Goal: Information Seeking & Learning: Compare options

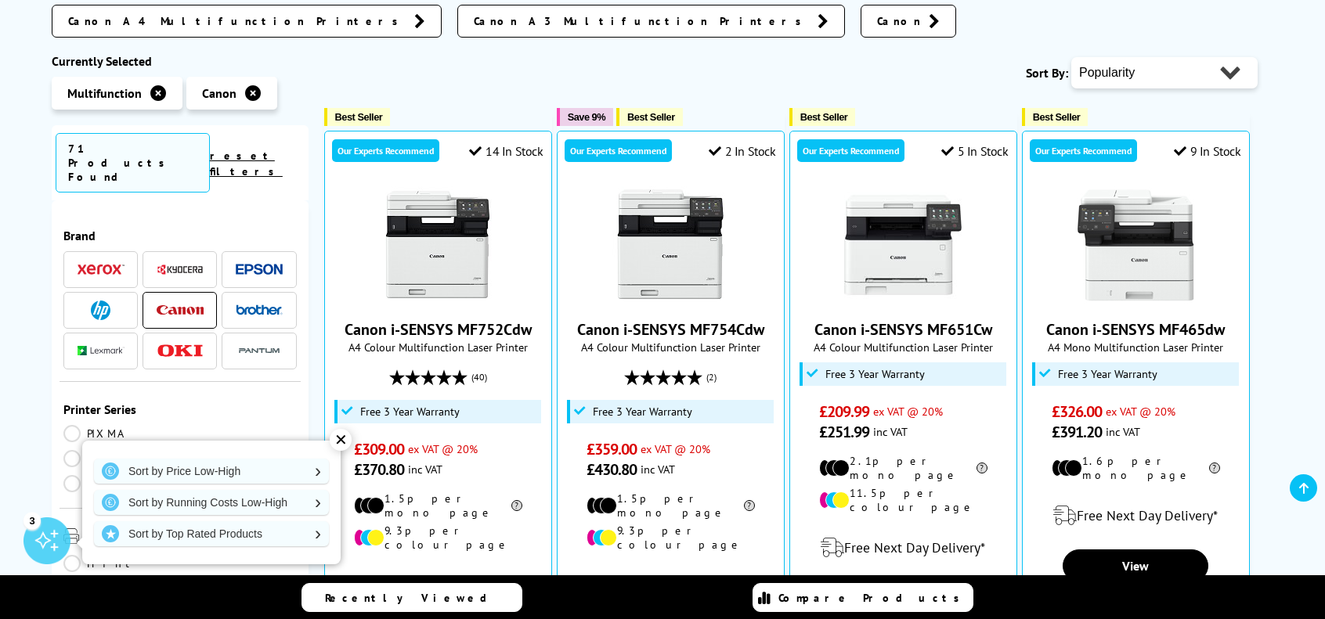
scroll to position [316, 0]
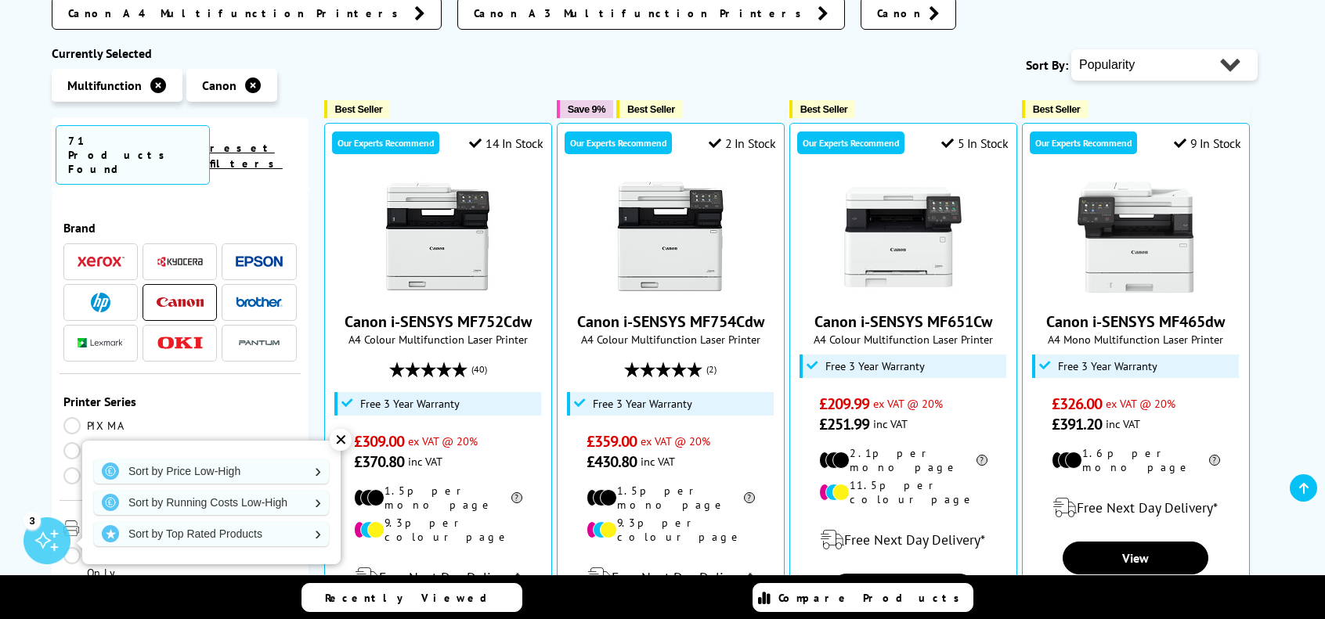
click at [337, 436] on div "✕" at bounding box center [341, 440] width 22 height 22
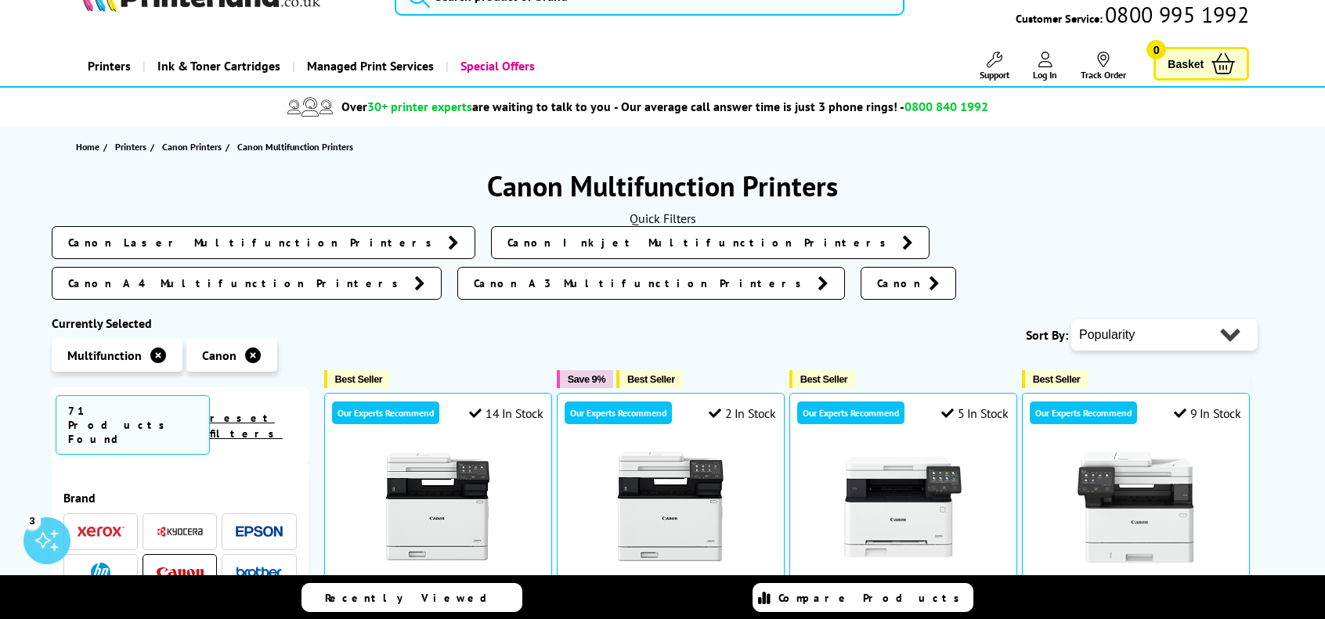
scroll to position [0, 0]
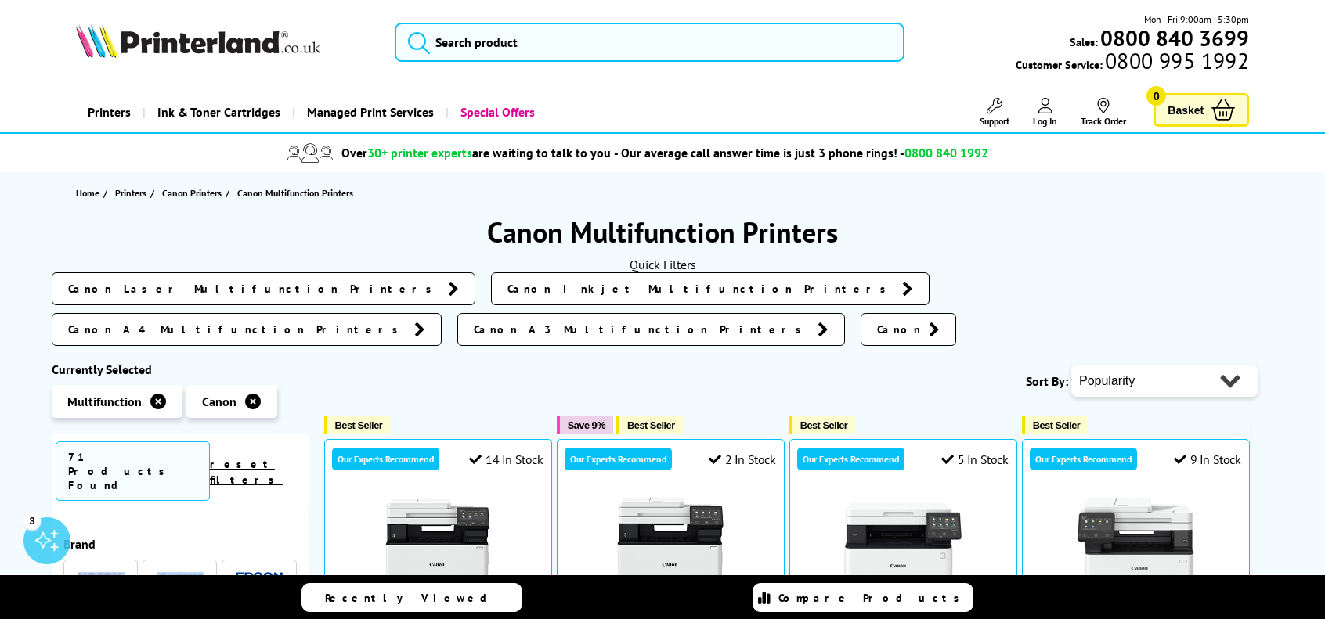
drag, startPoint x: 303, startPoint y: 452, endPoint x: 306, endPoint y: 483, distance: 31.5
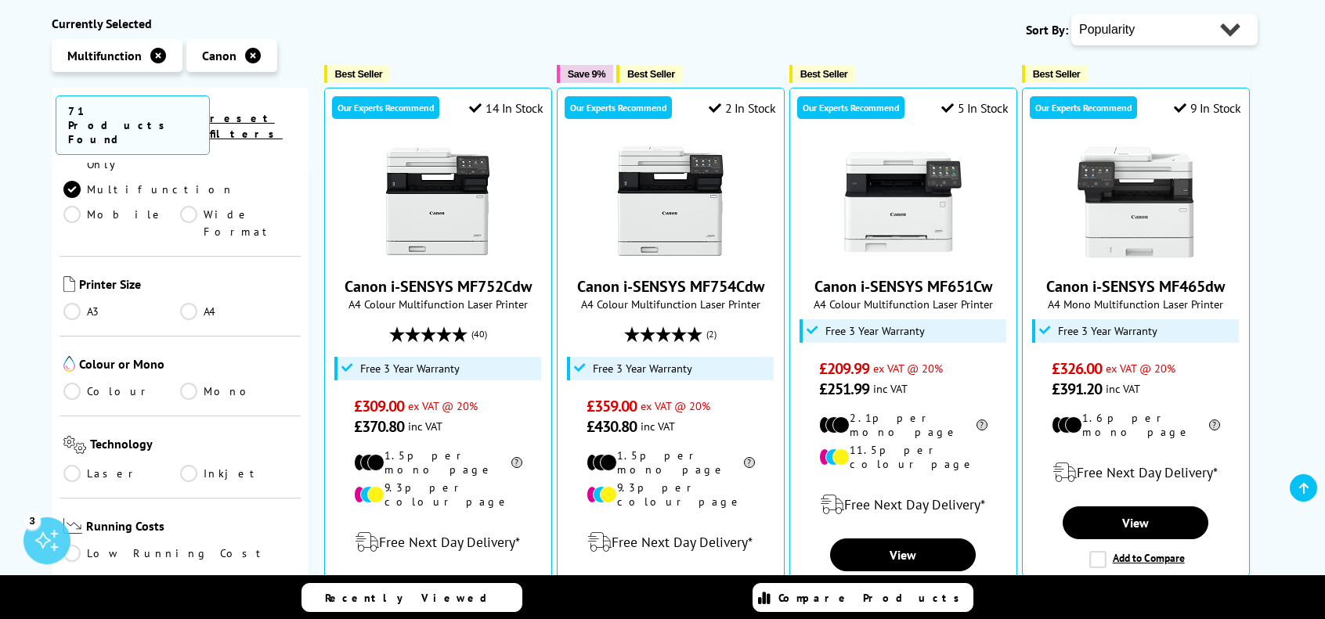
scroll to position [390, 0]
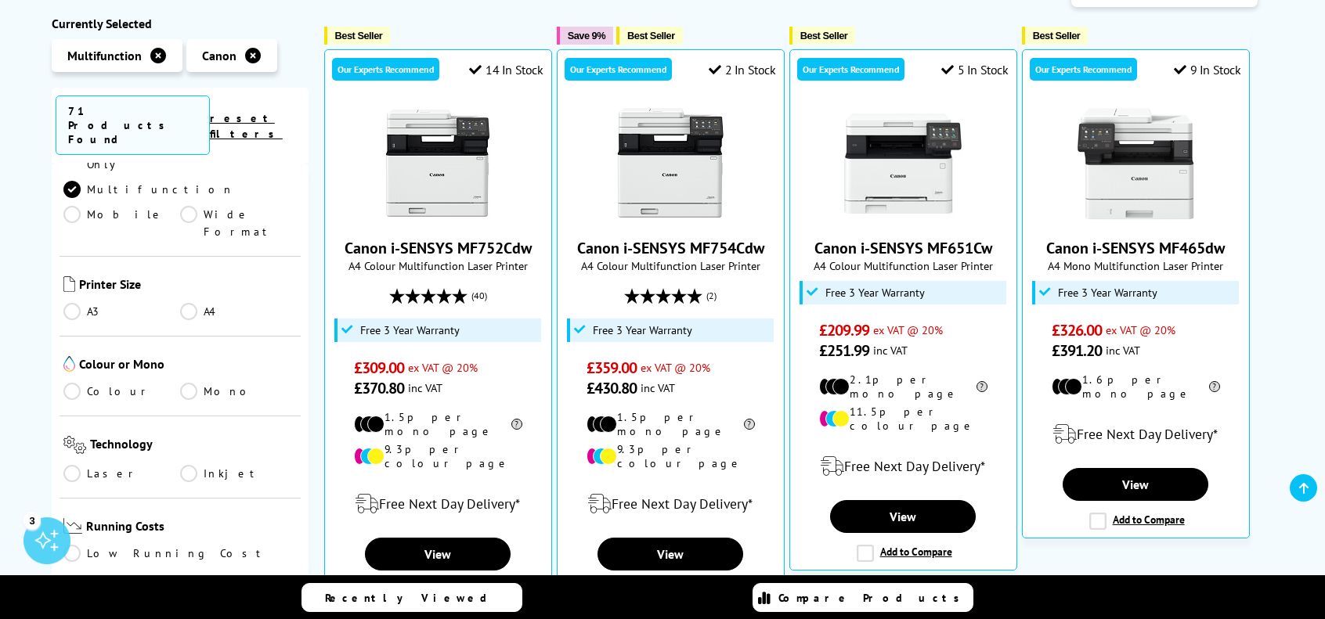
click at [80, 383] on link "Colour" at bounding box center [121, 391] width 117 height 17
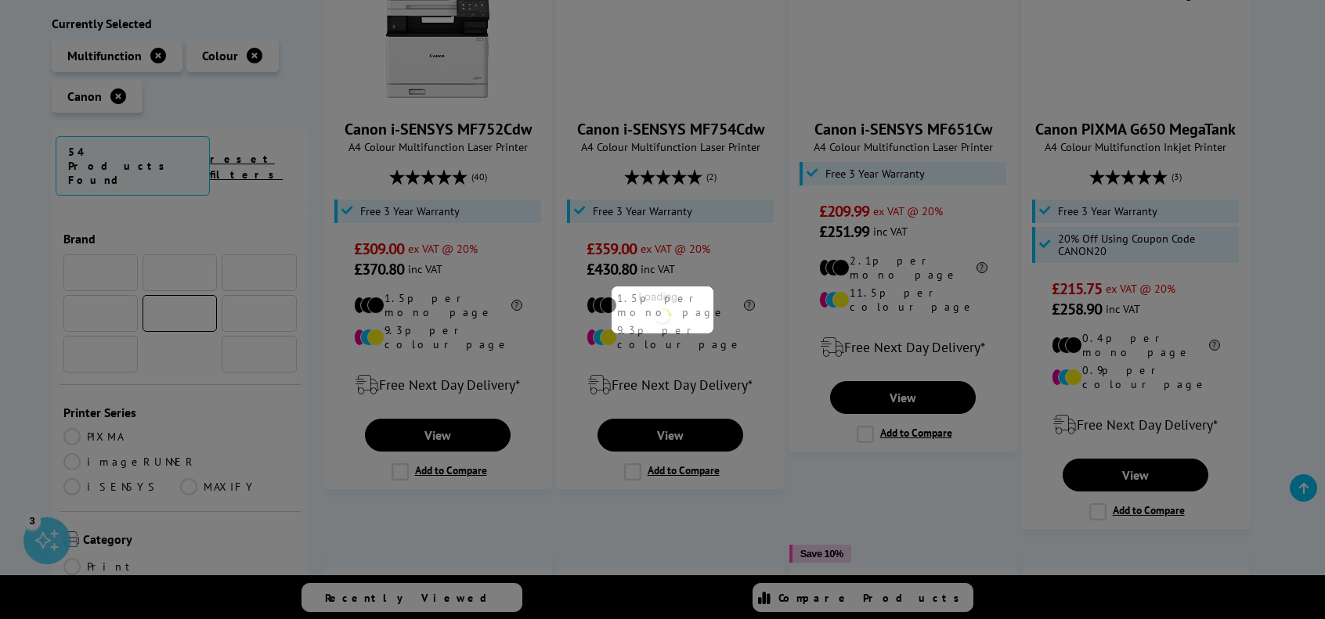
scroll to position [379, 0]
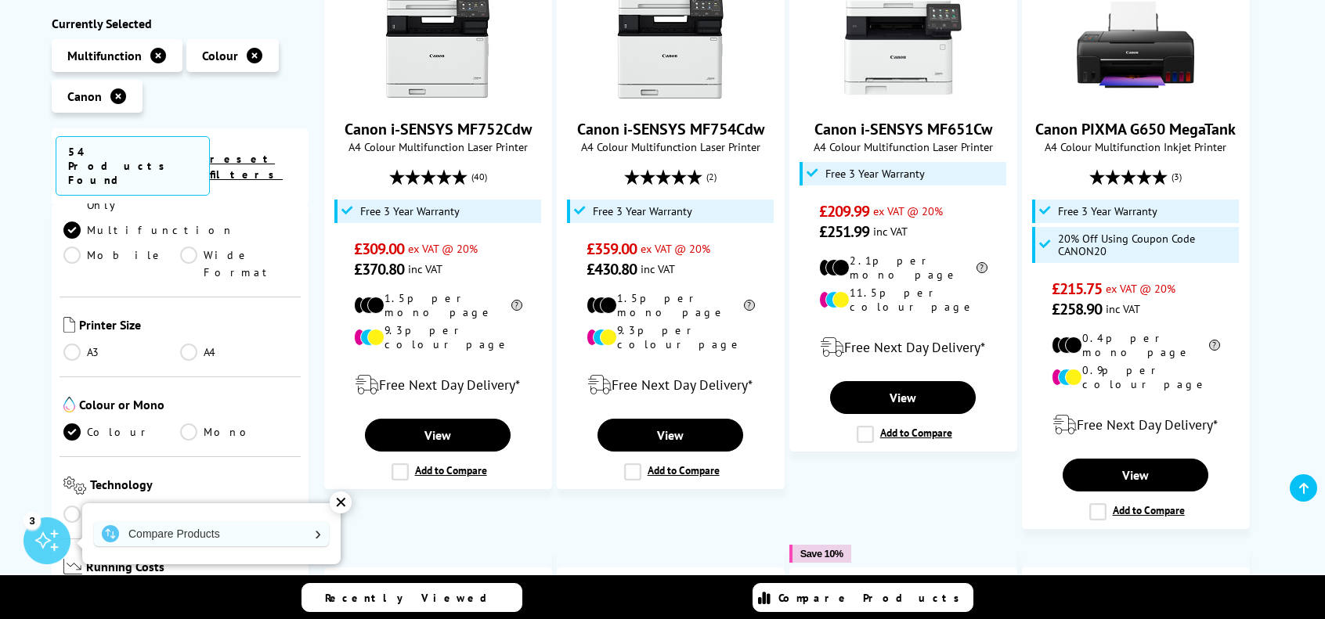
click at [74, 506] on link "Laser" at bounding box center [121, 514] width 117 height 17
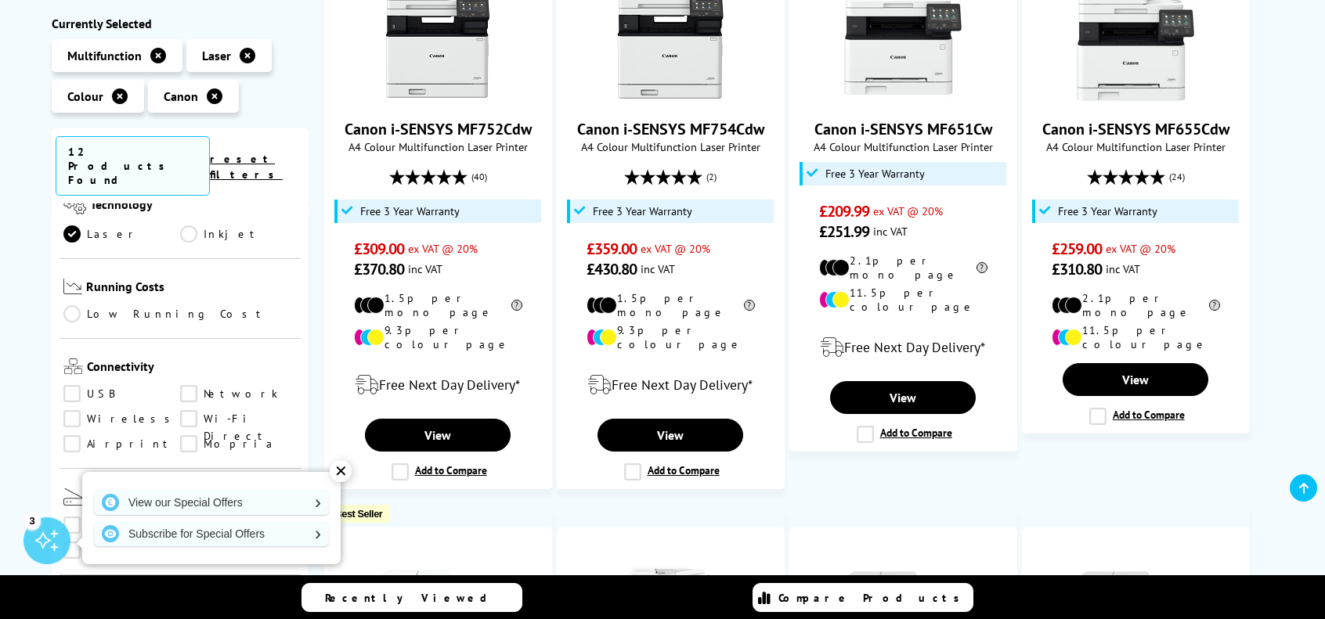
scroll to position [600, 0]
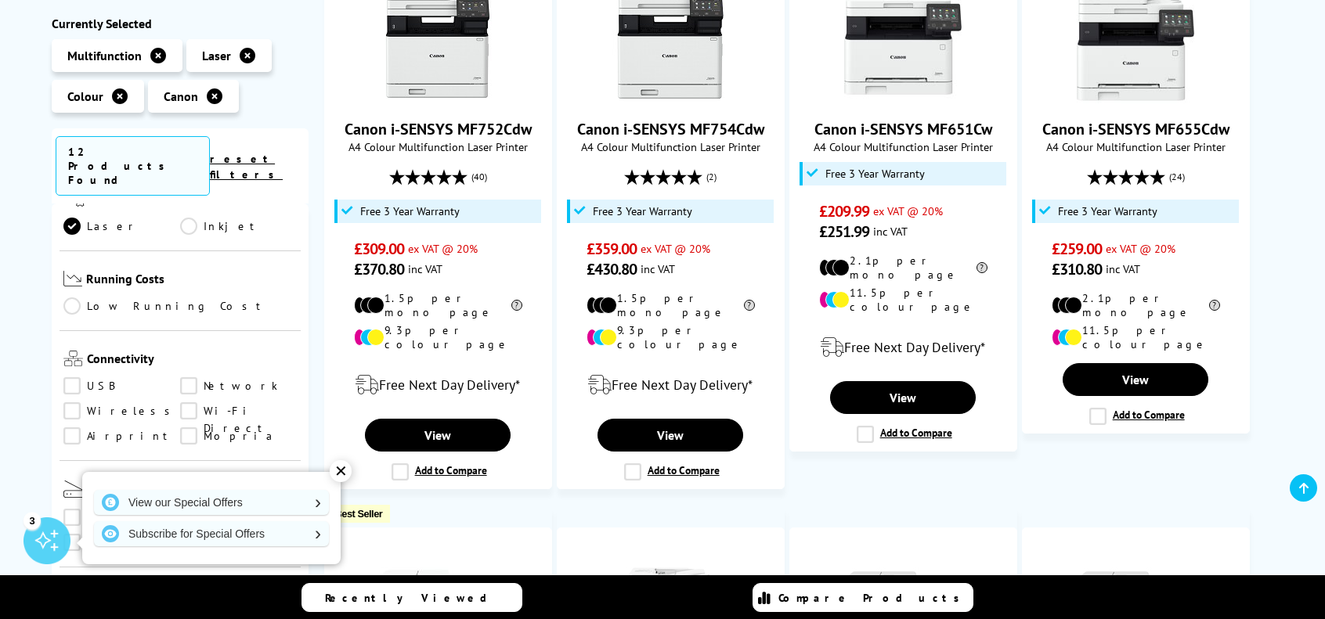
click at [74, 403] on link "Wireless" at bounding box center [121, 411] width 117 height 17
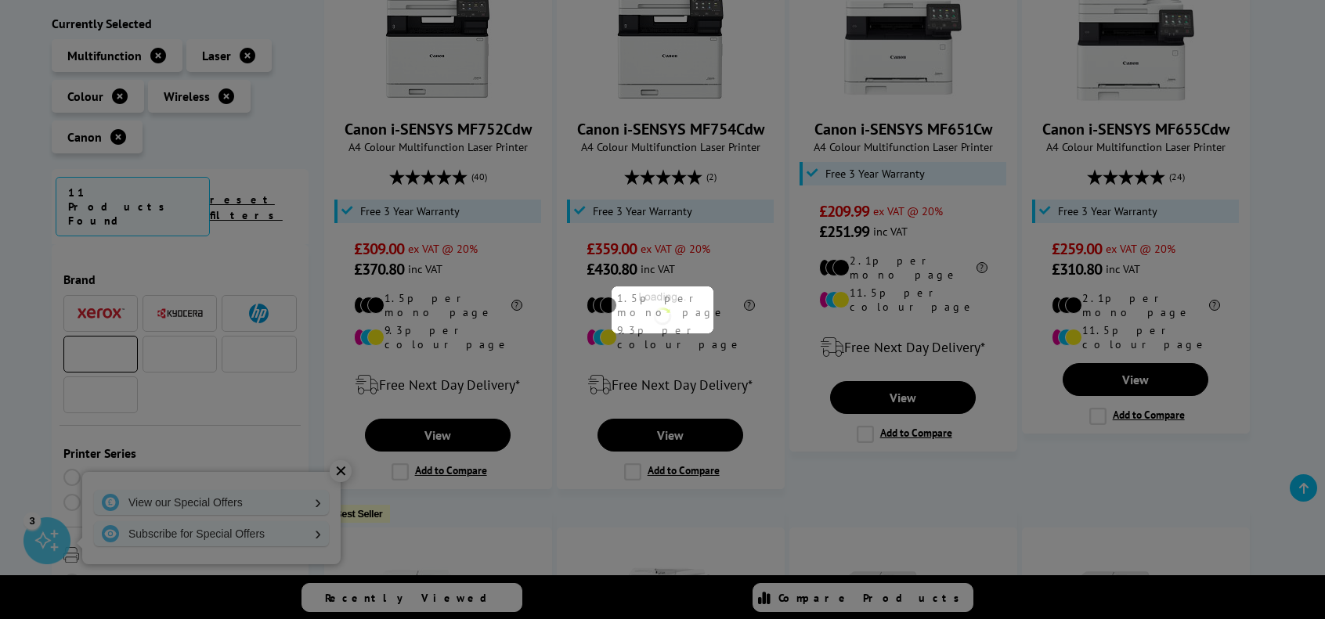
scroll to position [600, 0]
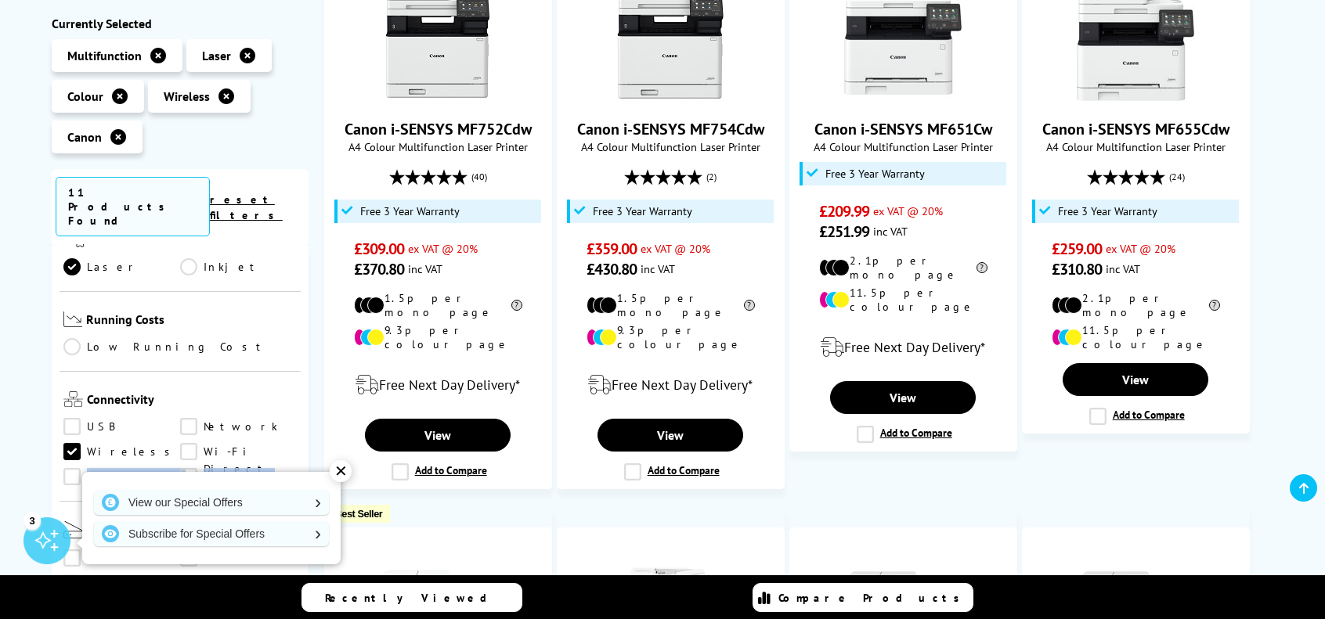
drag, startPoint x: 308, startPoint y: 348, endPoint x: 302, endPoint y: 383, distance: 34.9
click at [302, 383] on div "Brand" at bounding box center [180, 514] width 257 height 541
drag, startPoint x: 310, startPoint y: 372, endPoint x: 309, endPoint y: 392, distance: 19.6
click at [187, 550] on link "Scan" at bounding box center [238, 558] width 117 height 17
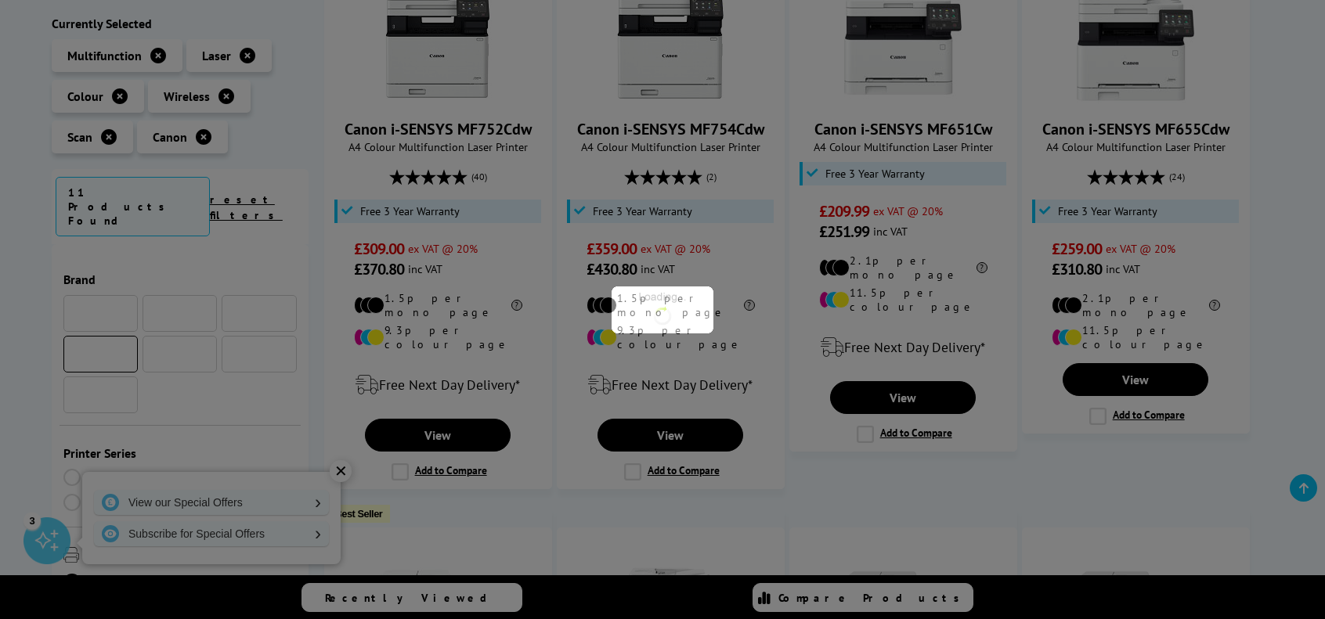
scroll to position [600, 0]
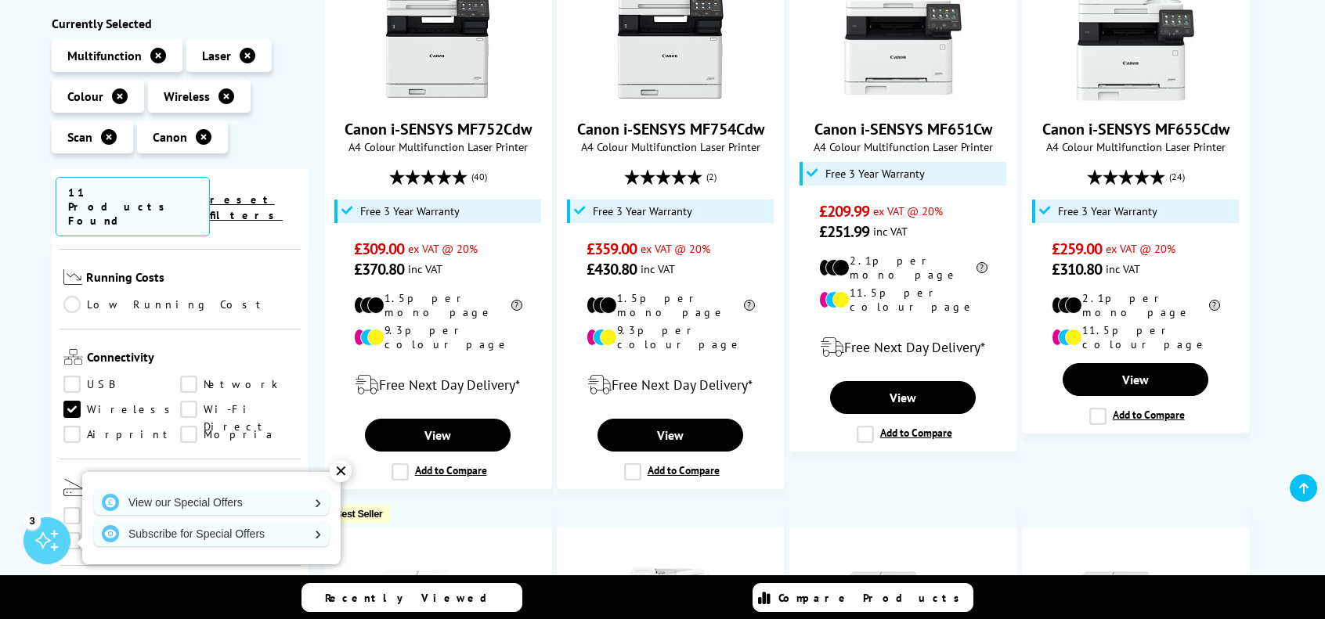
click at [342, 474] on div "✕" at bounding box center [341, 471] width 22 height 22
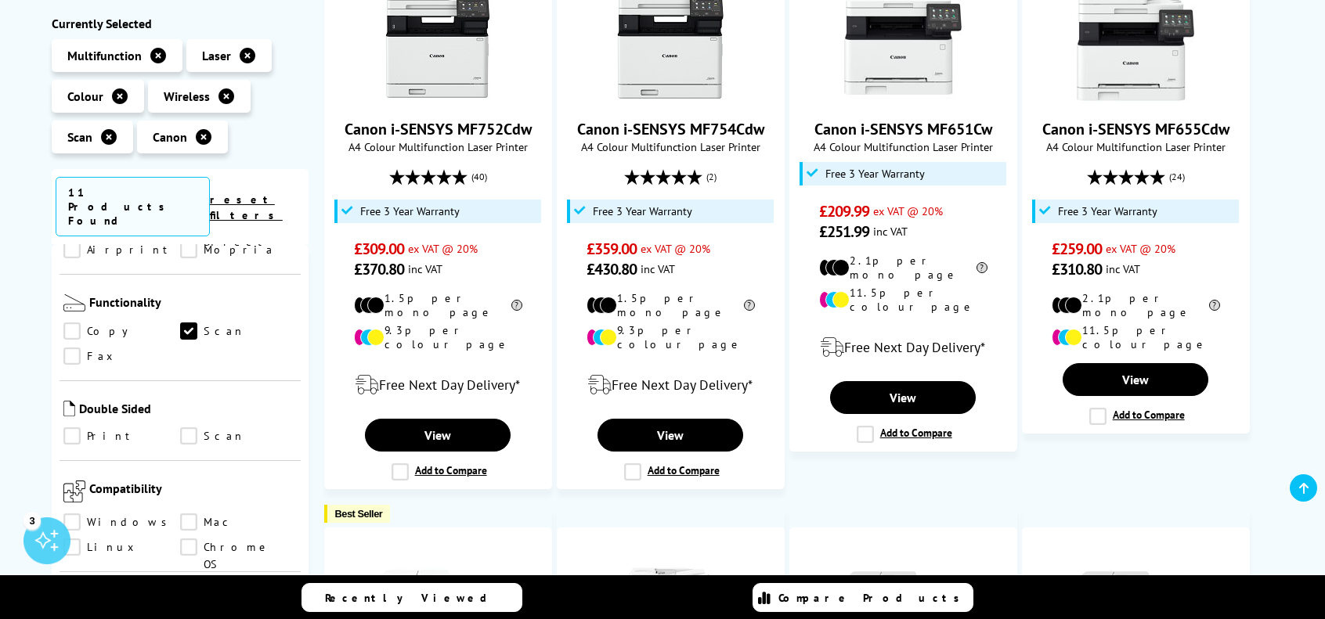
scroll to position [787, 0]
click at [186, 426] on link "Scan" at bounding box center [238, 434] width 117 height 17
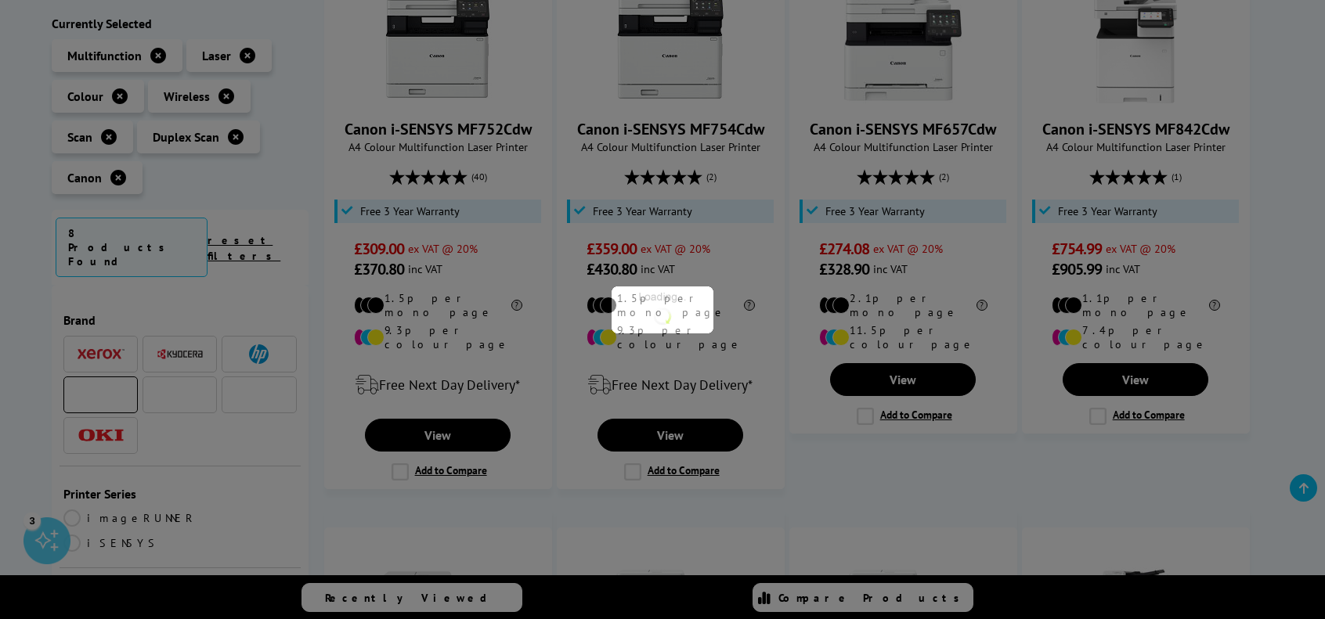
scroll to position [787, 0]
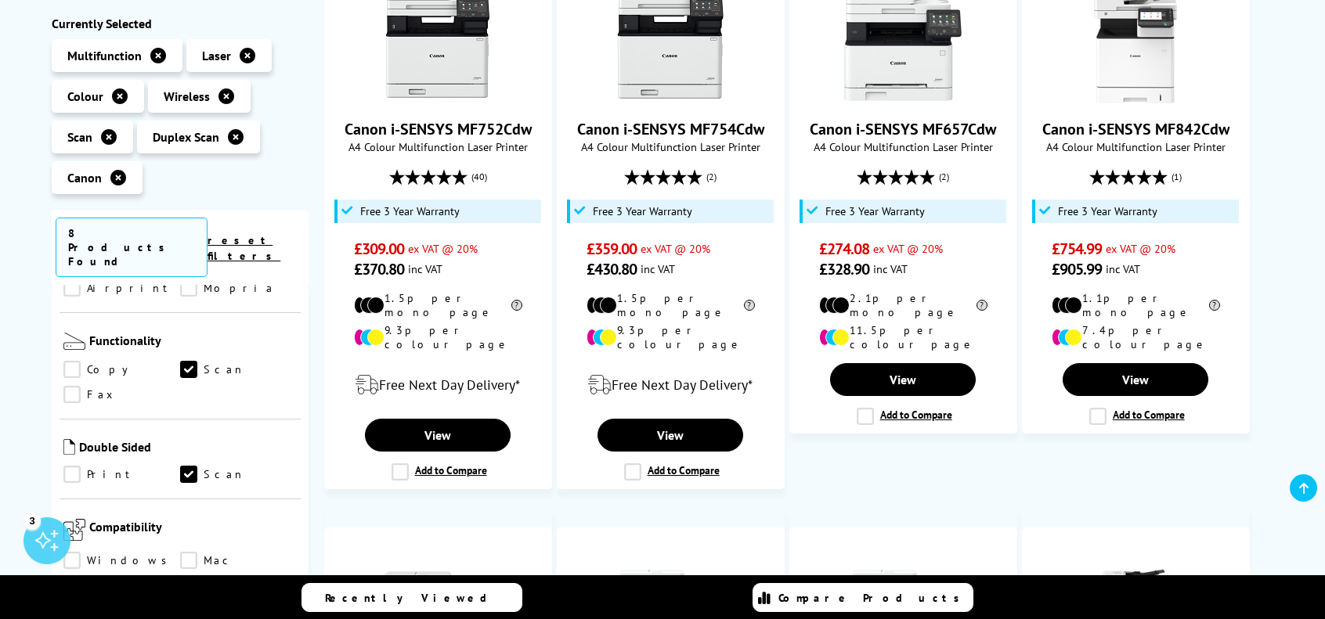
click at [70, 467] on link "Print" at bounding box center [121, 475] width 117 height 17
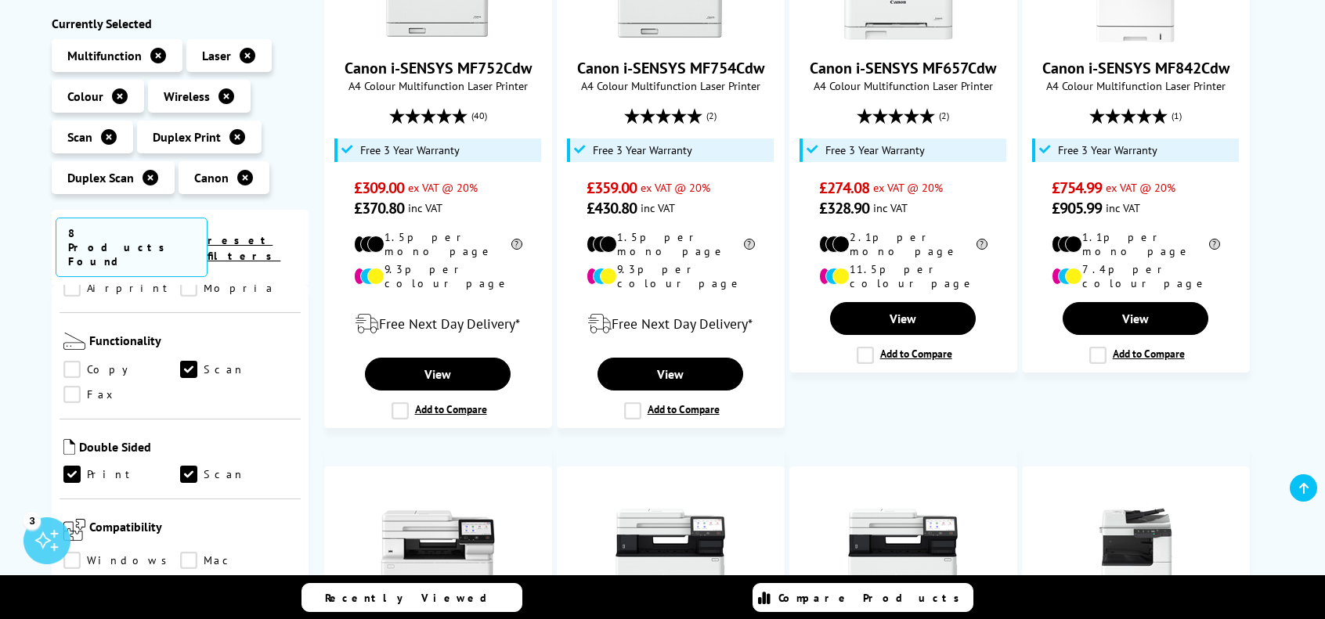
scroll to position [445, 0]
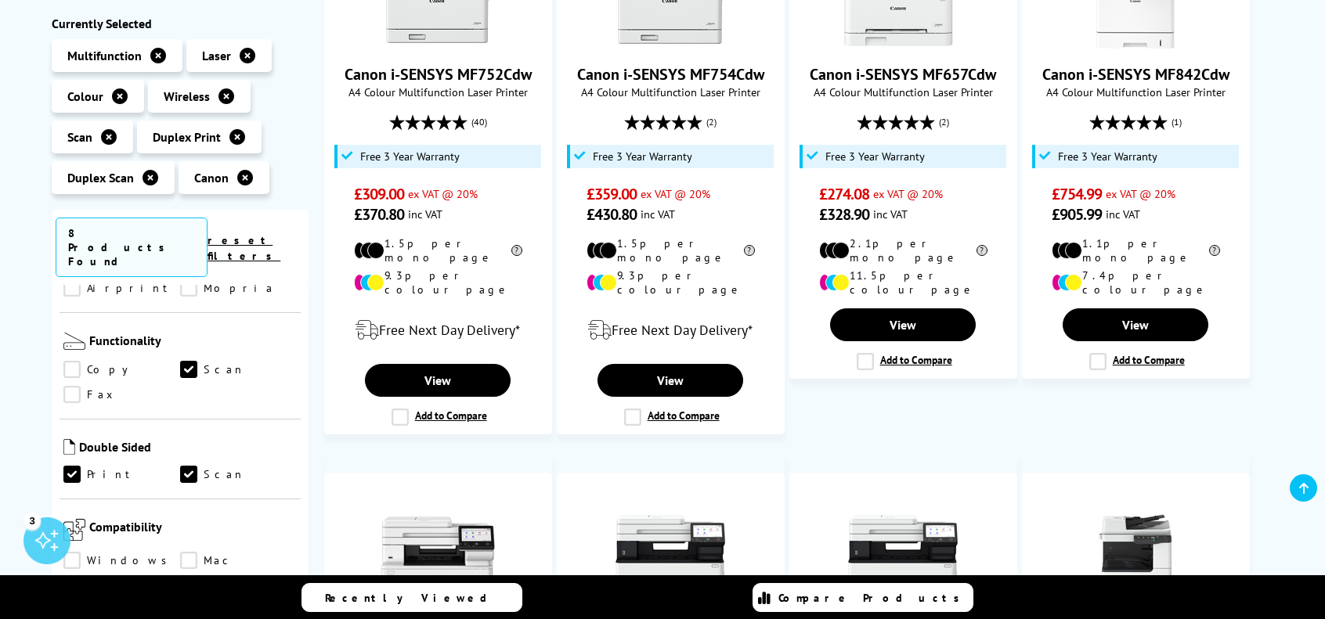
click at [242, 177] on icon at bounding box center [245, 178] width 16 height 16
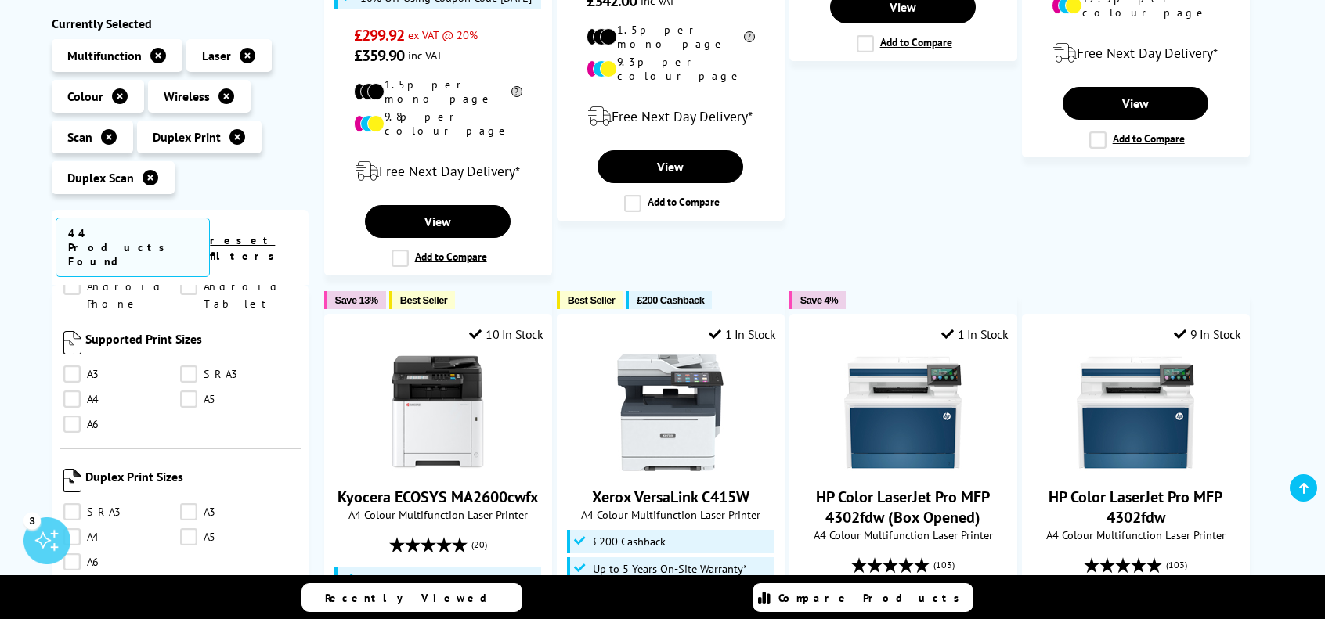
scroll to position [1298, 0]
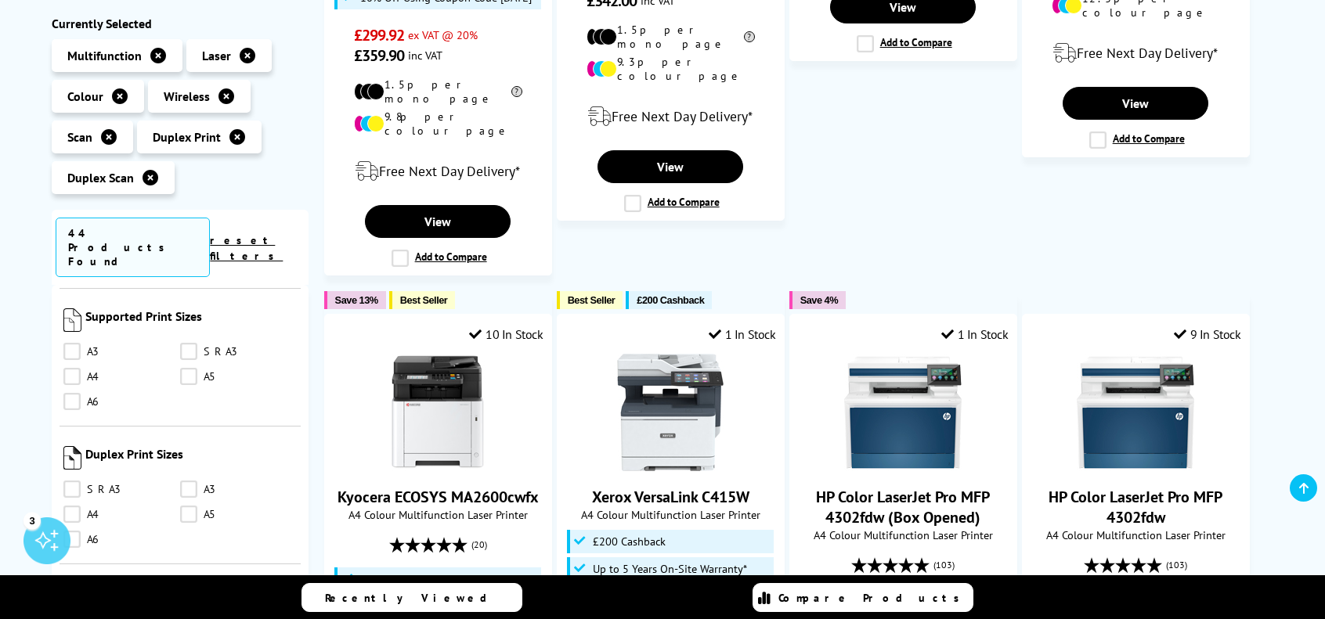
click at [76, 369] on link "A4" at bounding box center [121, 377] width 117 height 17
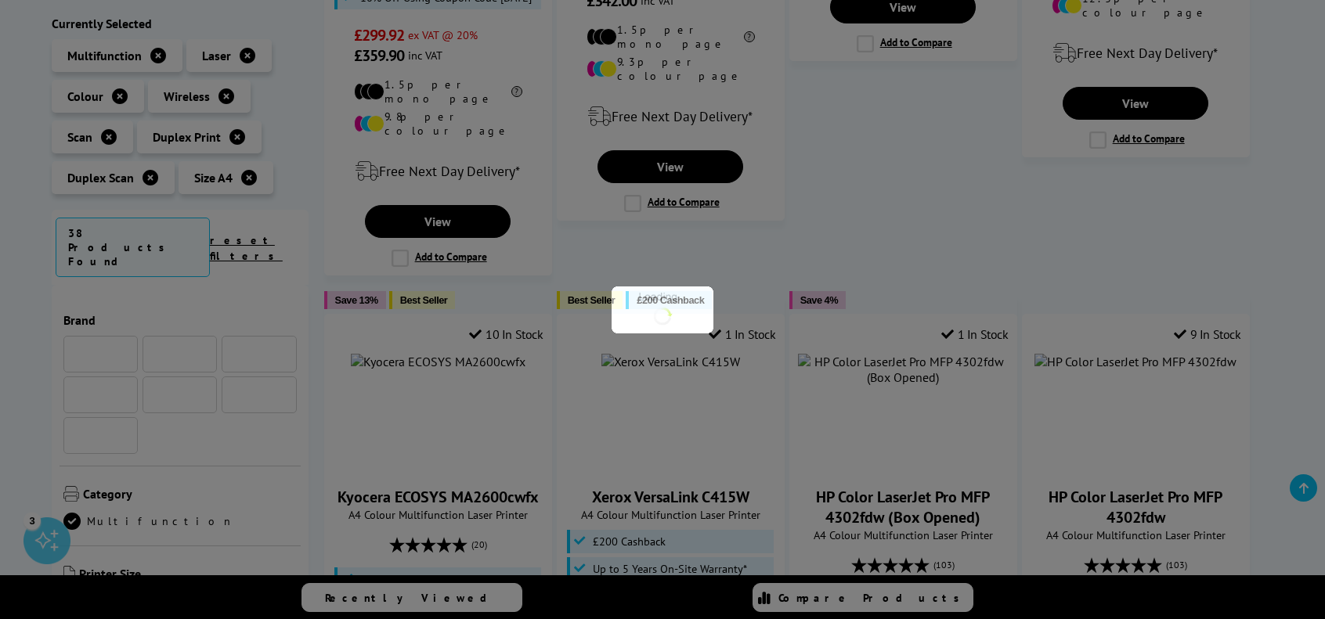
scroll to position [1298, 0]
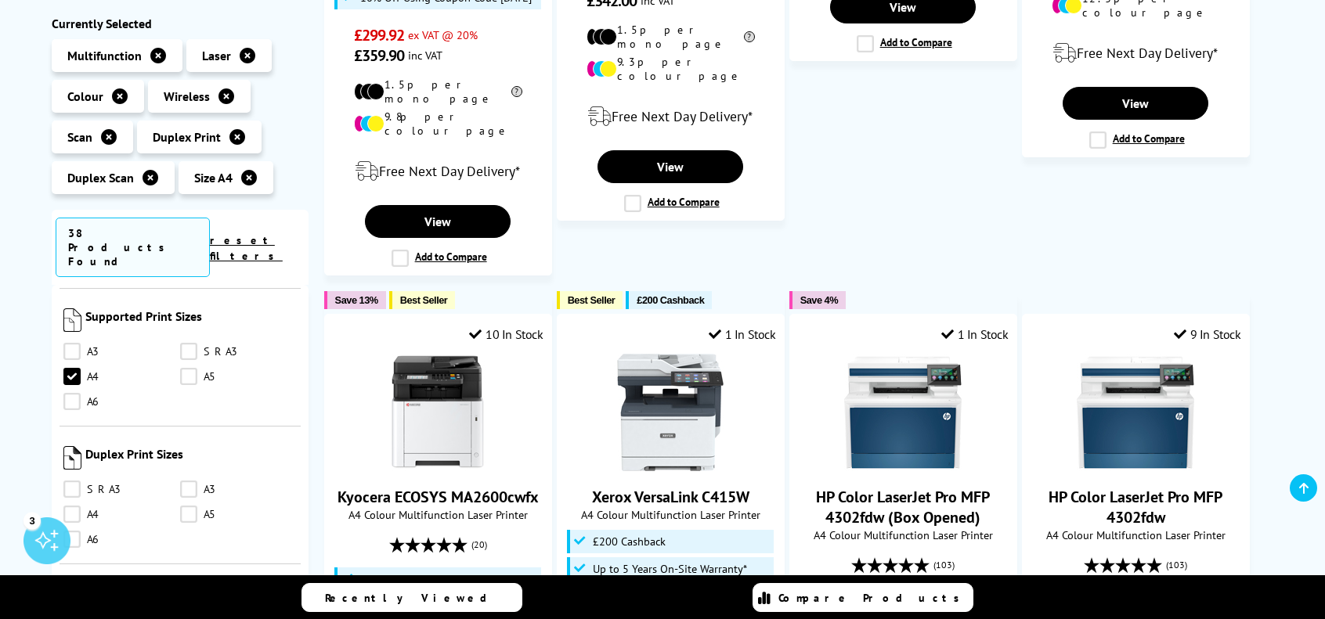
click at [72, 507] on link "A4" at bounding box center [121, 515] width 117 height 17
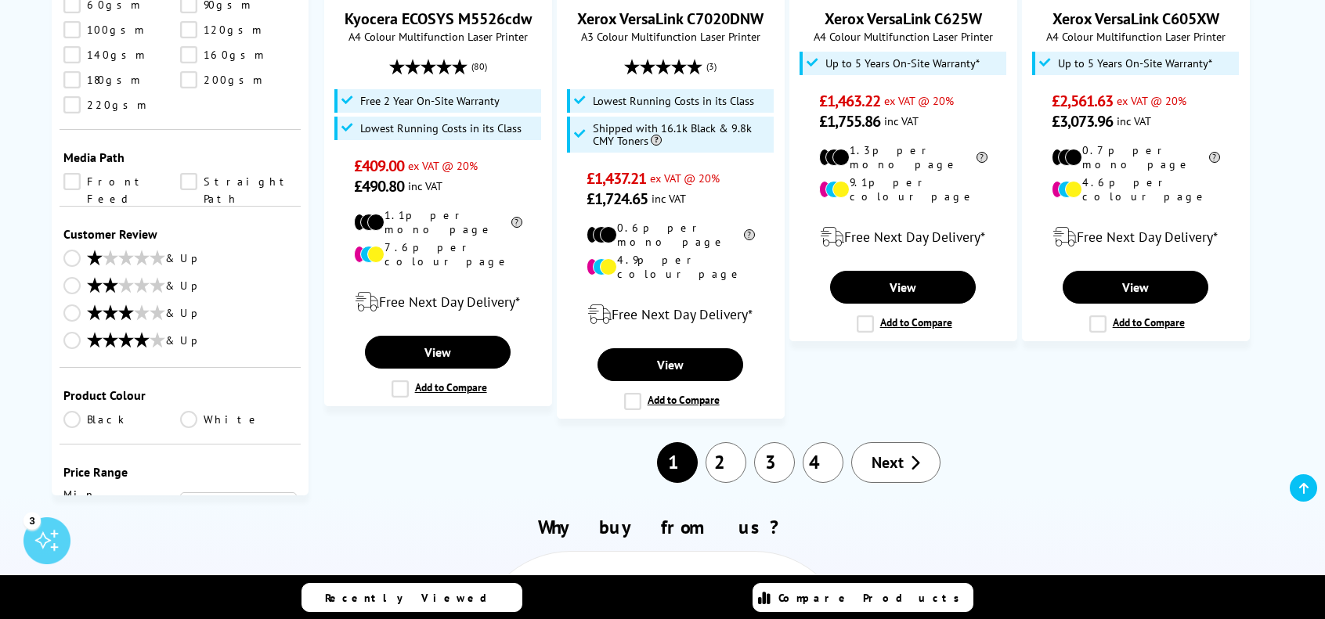
scroll to position [2067, 0]
click at [75, 327] on link "& Up" at bounding box center [179, 337] width 233 height 20
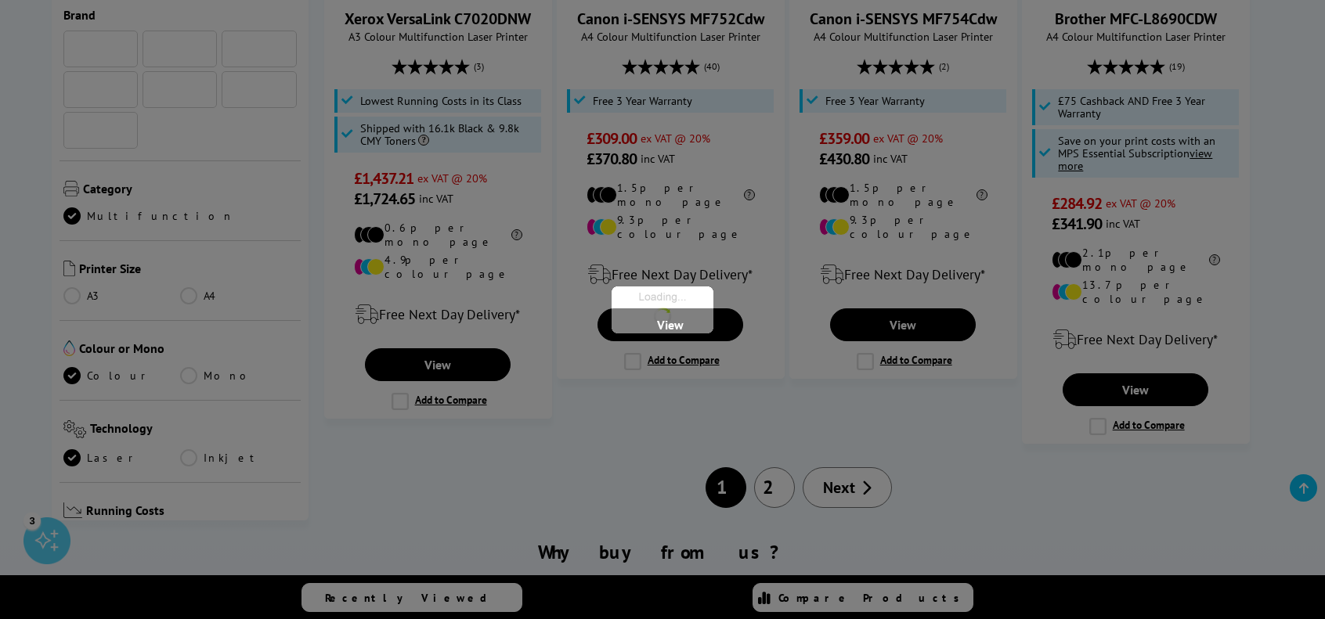
scroll to position [2067, 0]
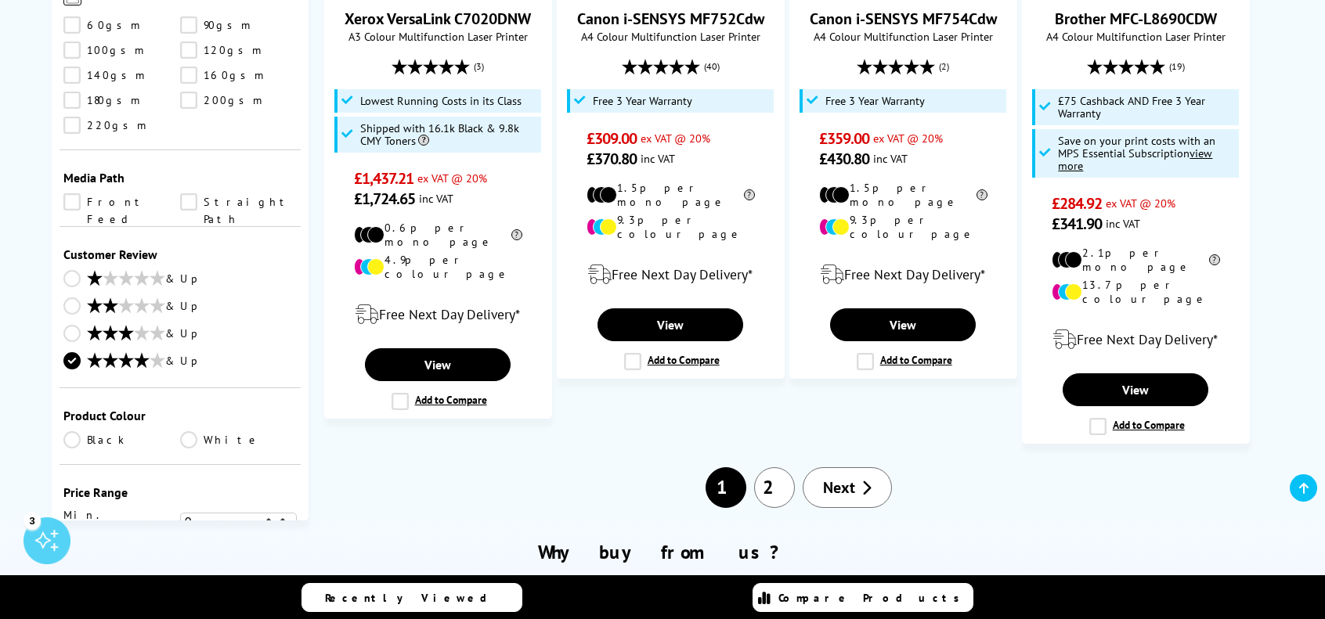
click at [269, 541] on select "0 100 200 300 400 500 600 700 800 900 1000 2000 3000 4000 5000 6000 8000 10000 …" at bounding box center [238, 551] width 117 height 20
select select "700"
click at [180, 541] on select "0 100 200 300 400 500 600 700 800 900 1000 2000 3000 4000 5000 6000 8000 10000 …" at bounding box center [238, 551] width 117 height 20
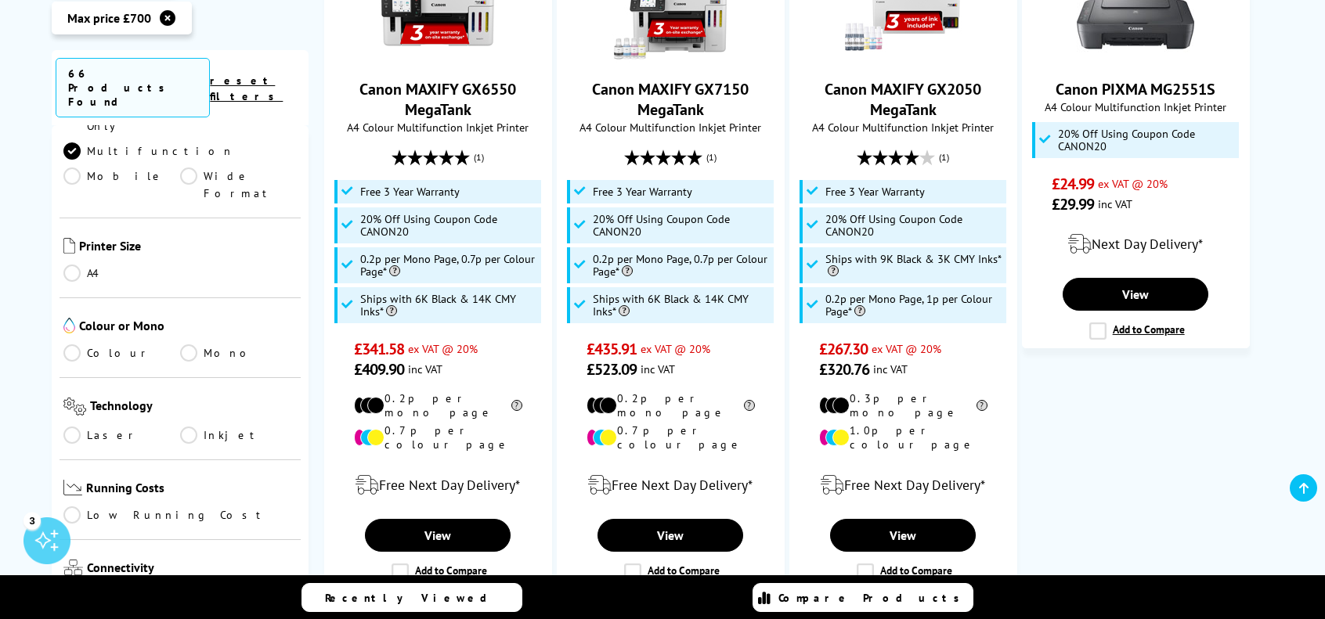
scroll to position [390, 0]
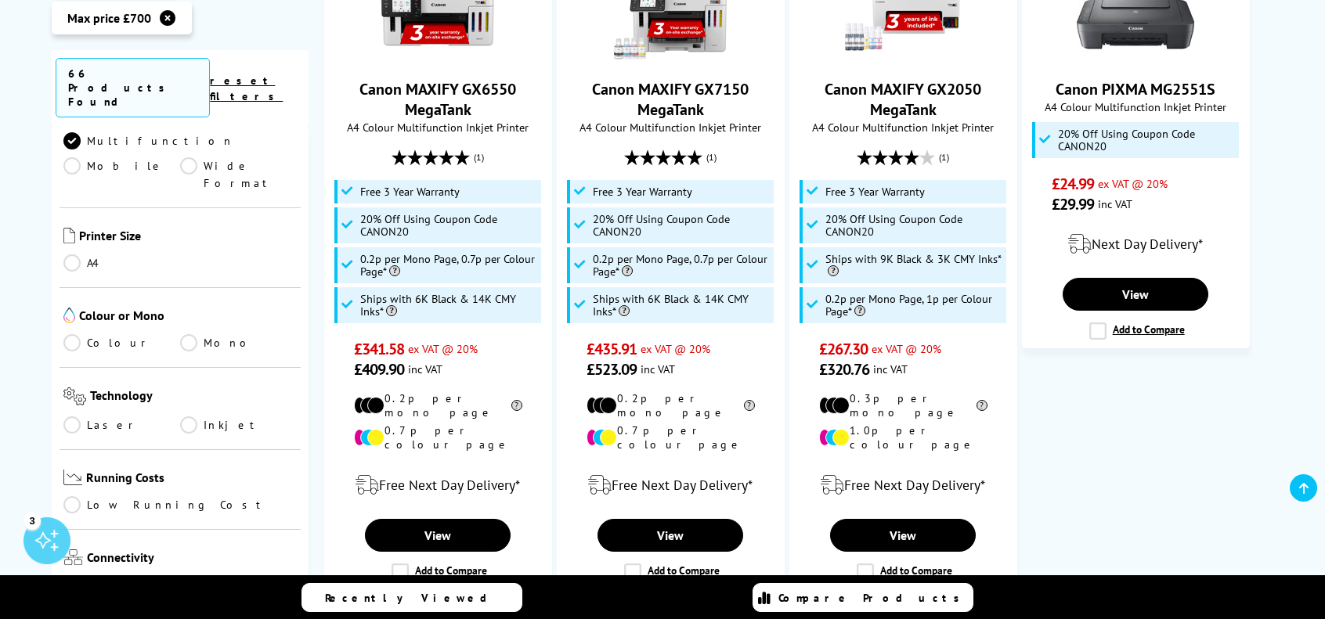
click at [76, 334] on link "Colour" at bounding box center [121, 342] width 117 height 17
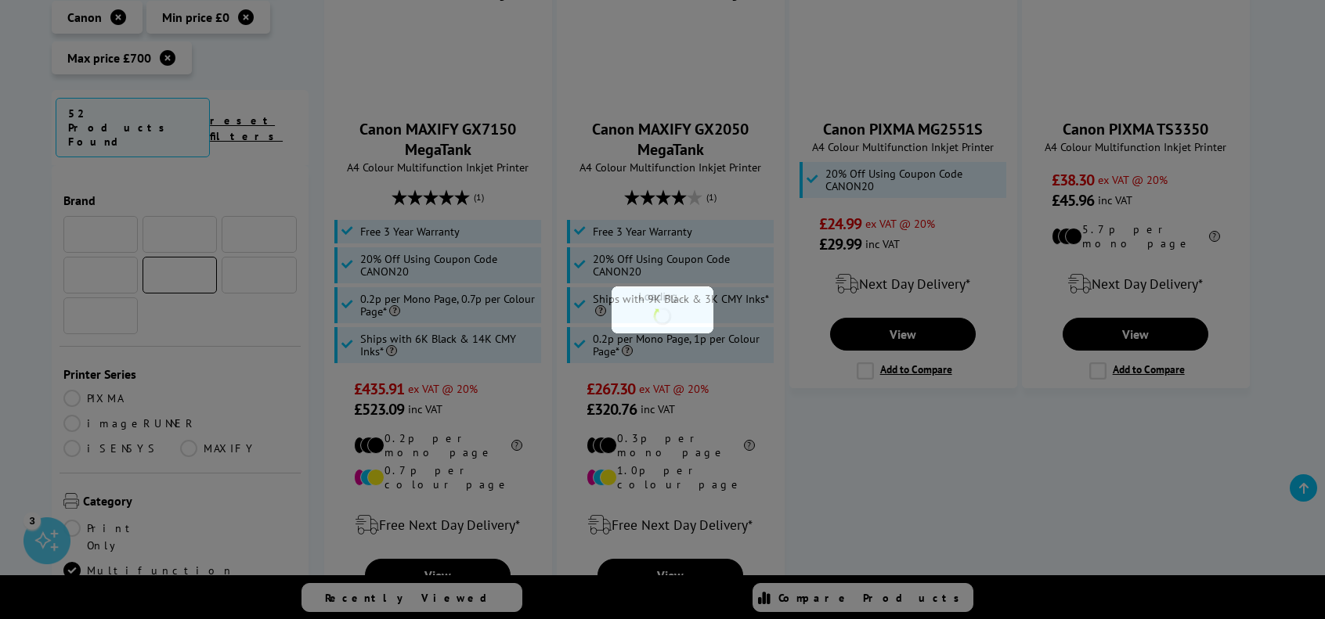
scroll to position [390, 0]
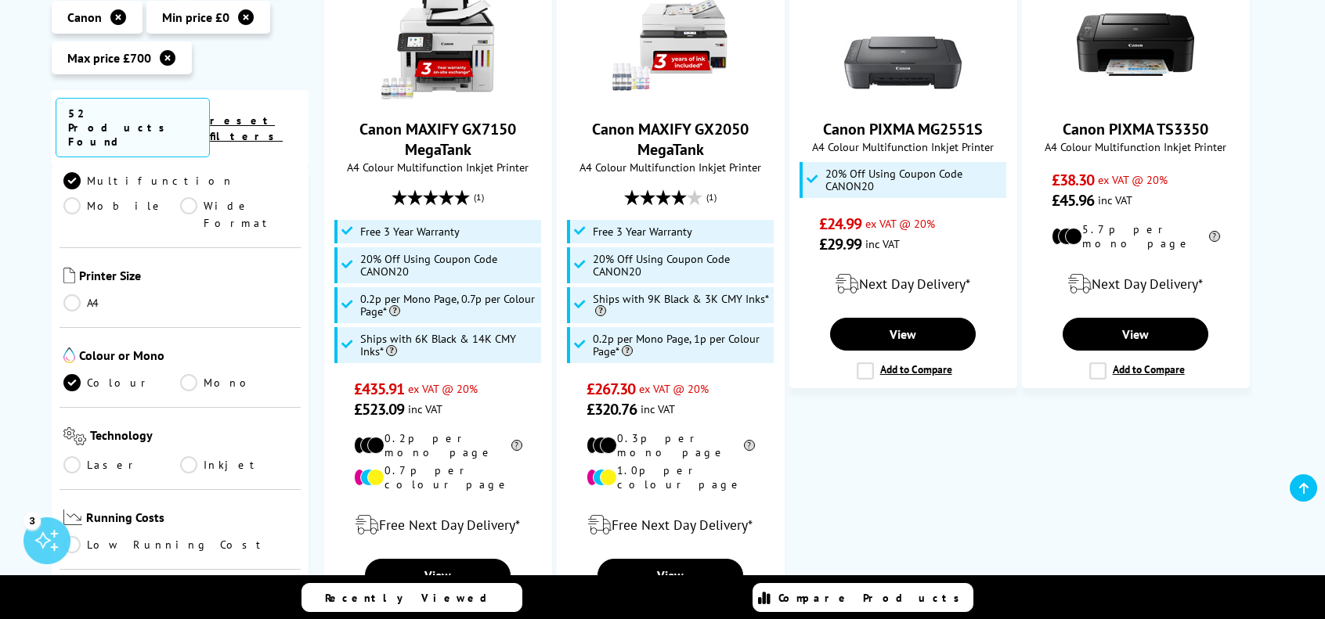
click at [73, 457] on link "Laser" at bounding box center [121, 465] width 117 height 17
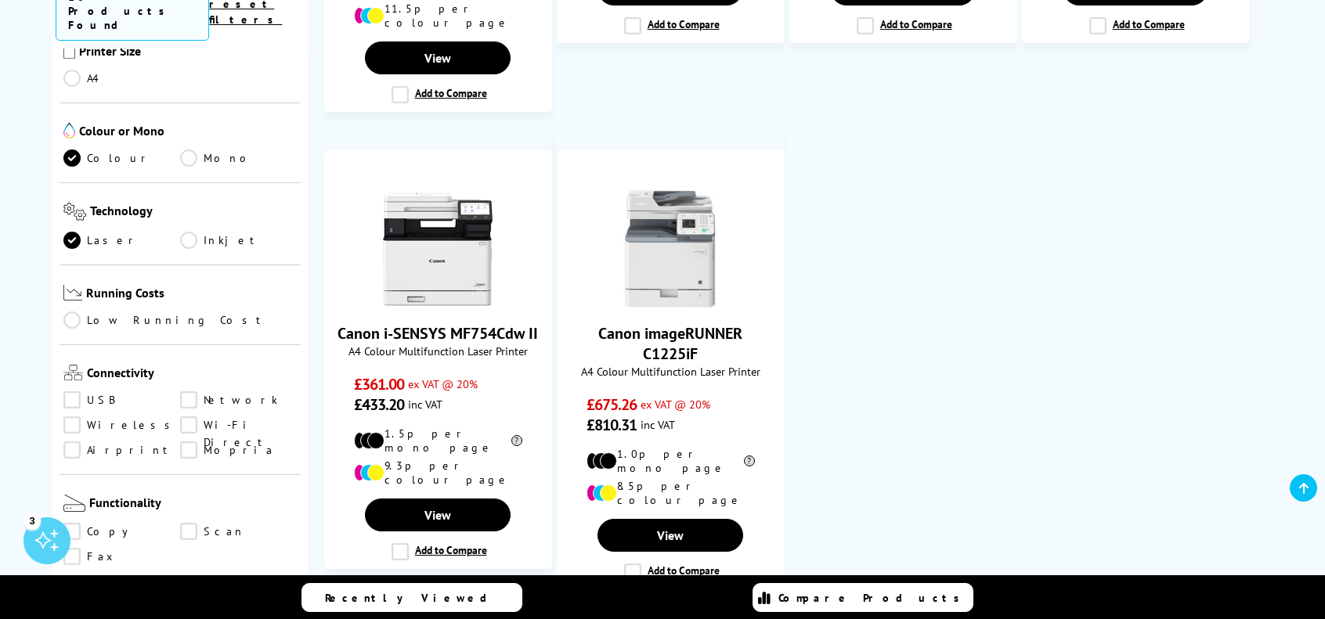
scroll to position [1311, 0]
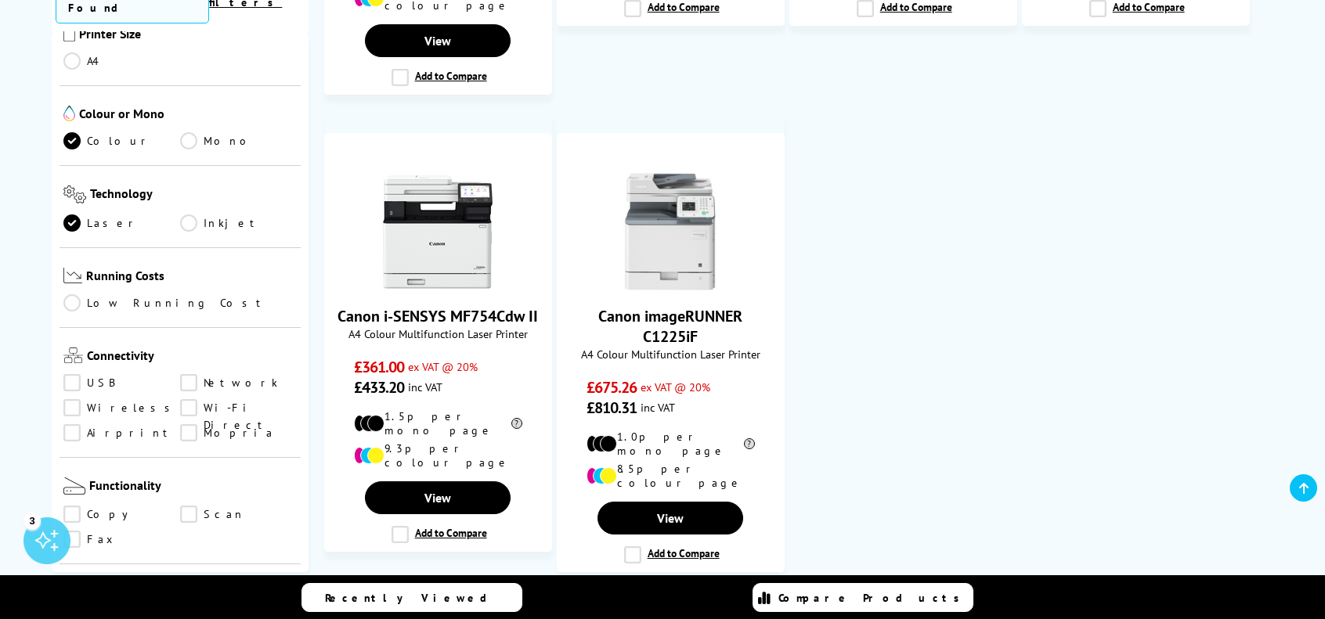
click at [74, 399] on link "Wireless" at bounding box center [121, 407] width 117 height 17
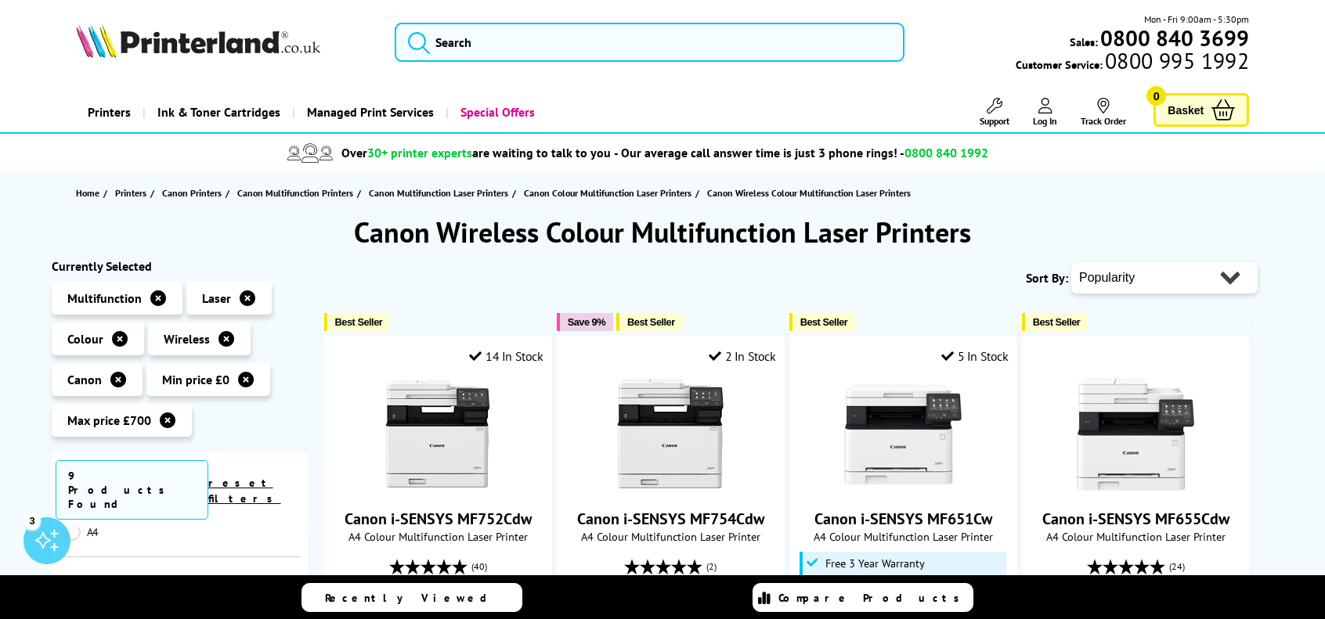
scroll to position [1, 0]
click at [123, 380] on icon at bounding box center [118, 379] width 16 height 16
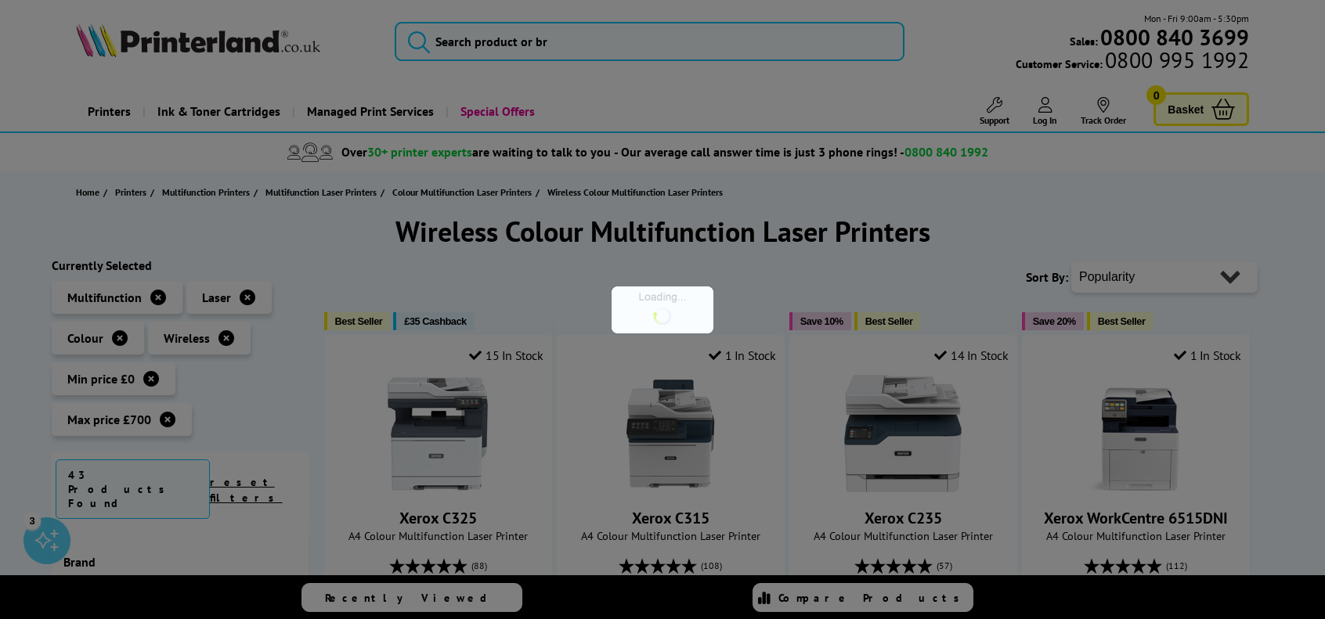
scroll to position [390, 0]
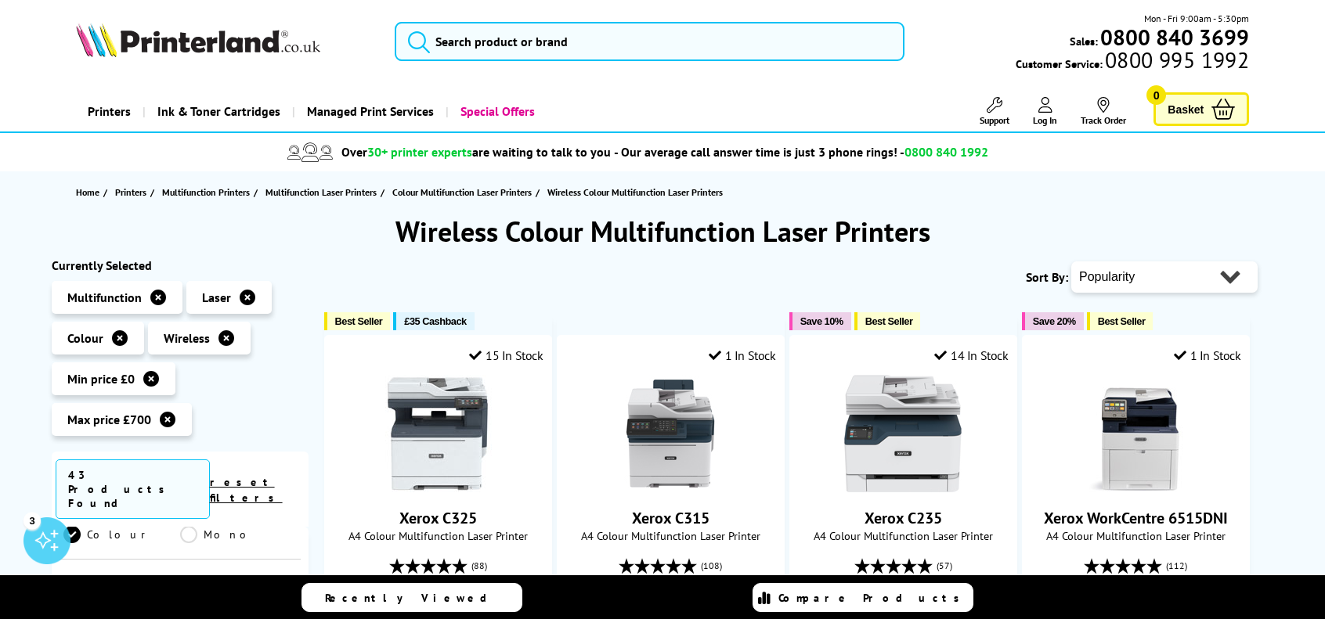
click at [149, 380] on icon at bounding box center [151, 379] width 16 height 16
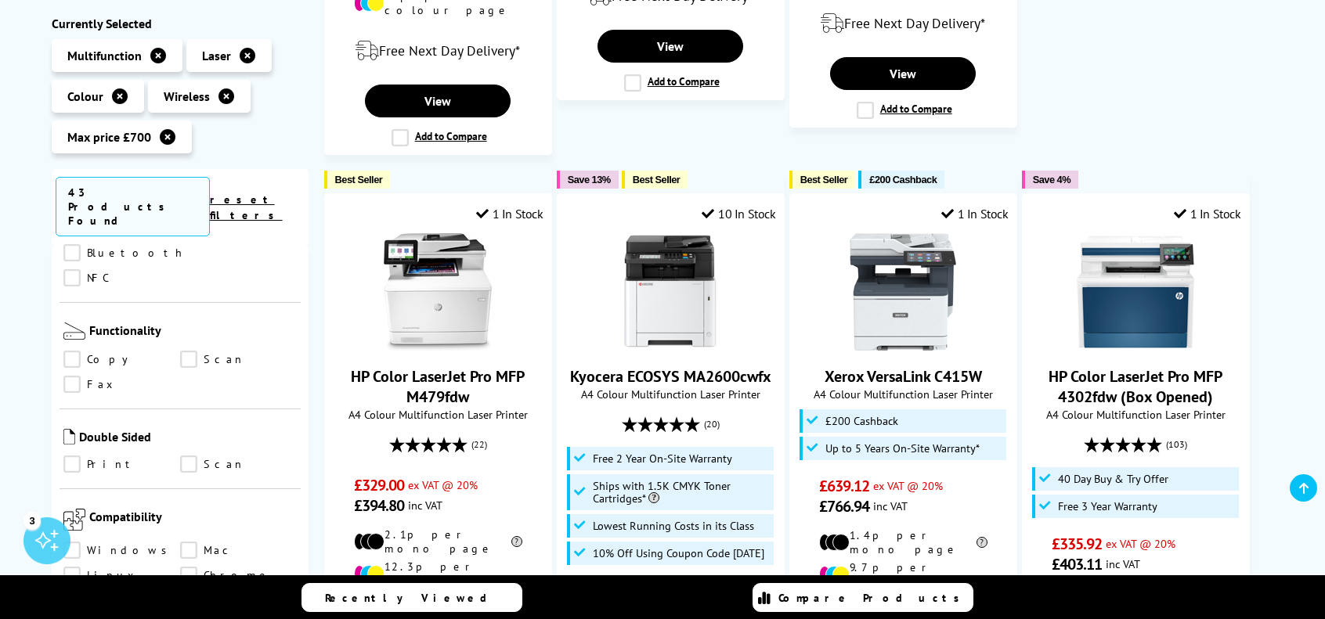
scroll to position [712, 0]
click at [186, 451] on link "Scan" at bounding box center [238, 459] width 117 height 17
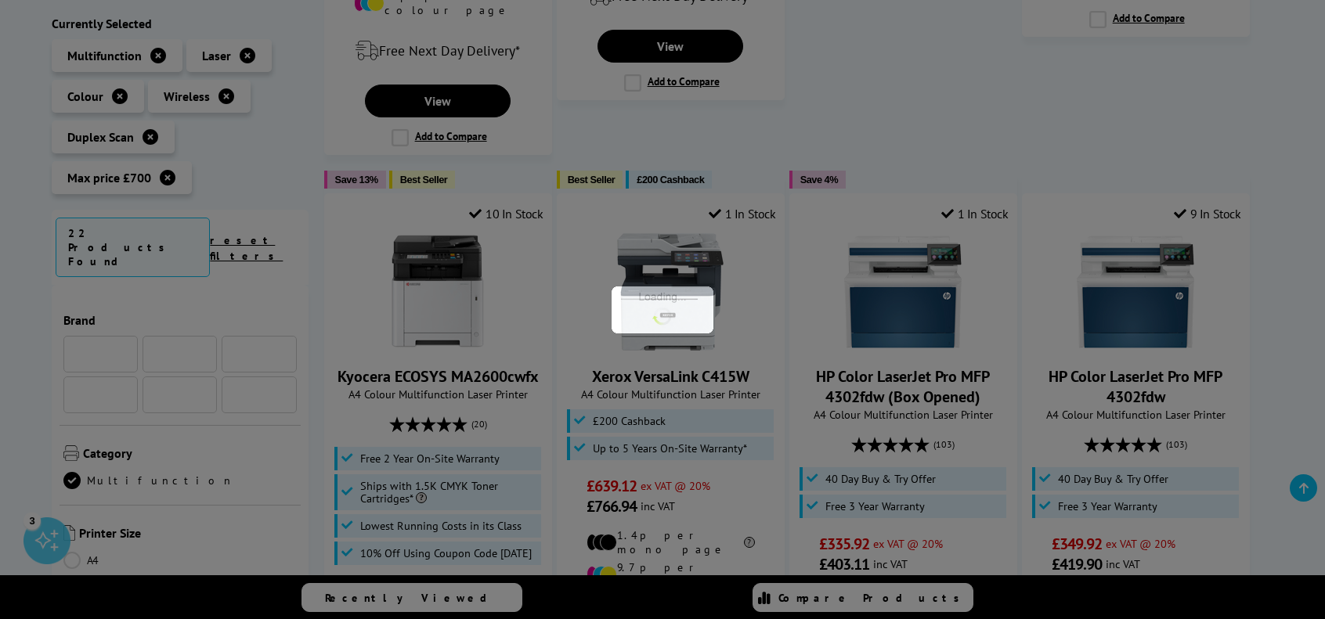
scroll to position [712, 0]
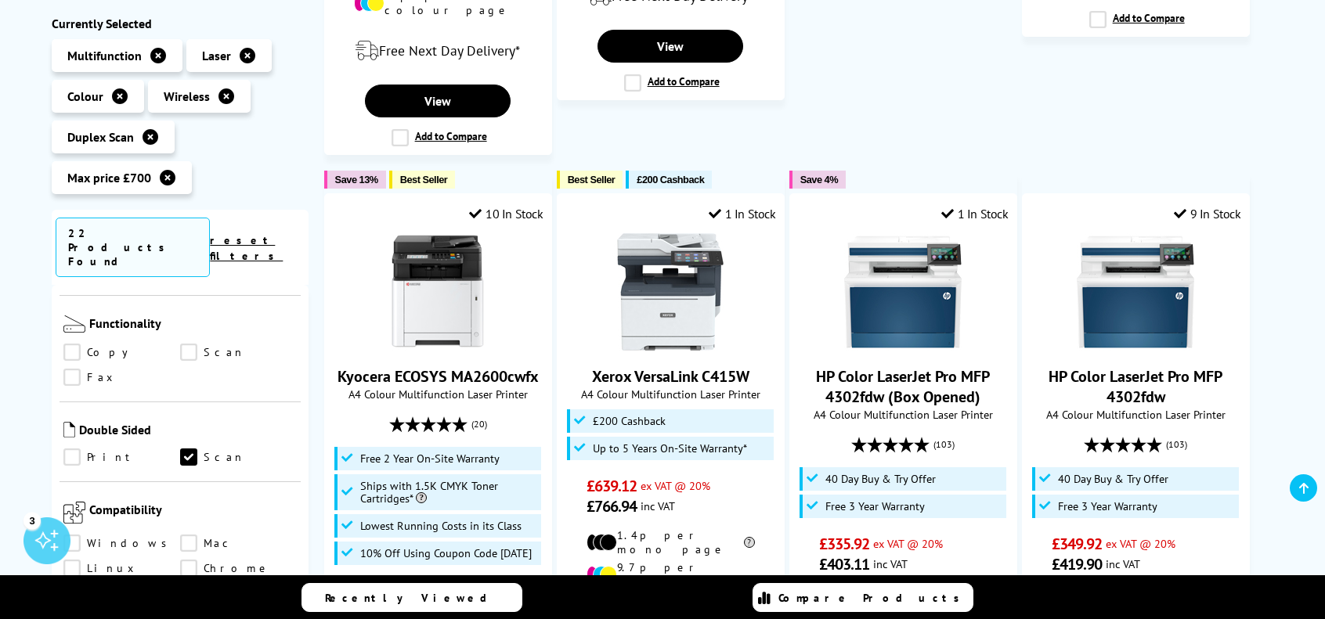
click at [74, 449] on link "Print" at bounding box center [121, 457] width 117 height 17
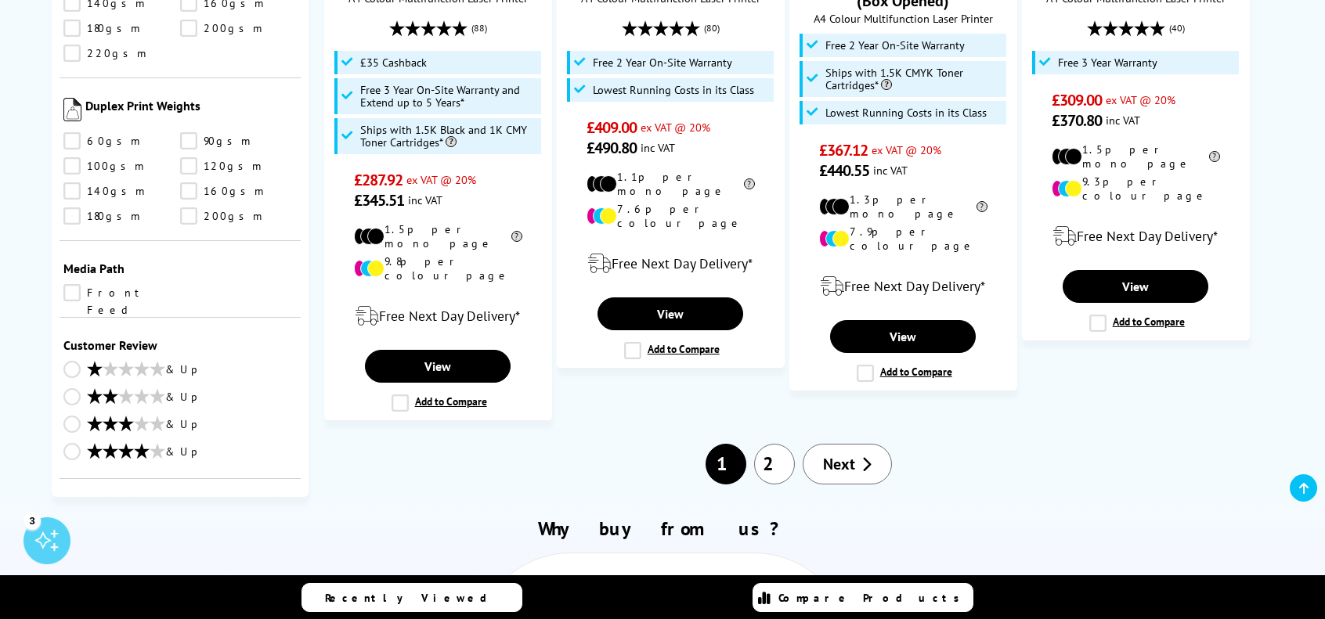
scroll to position [1907, 0]
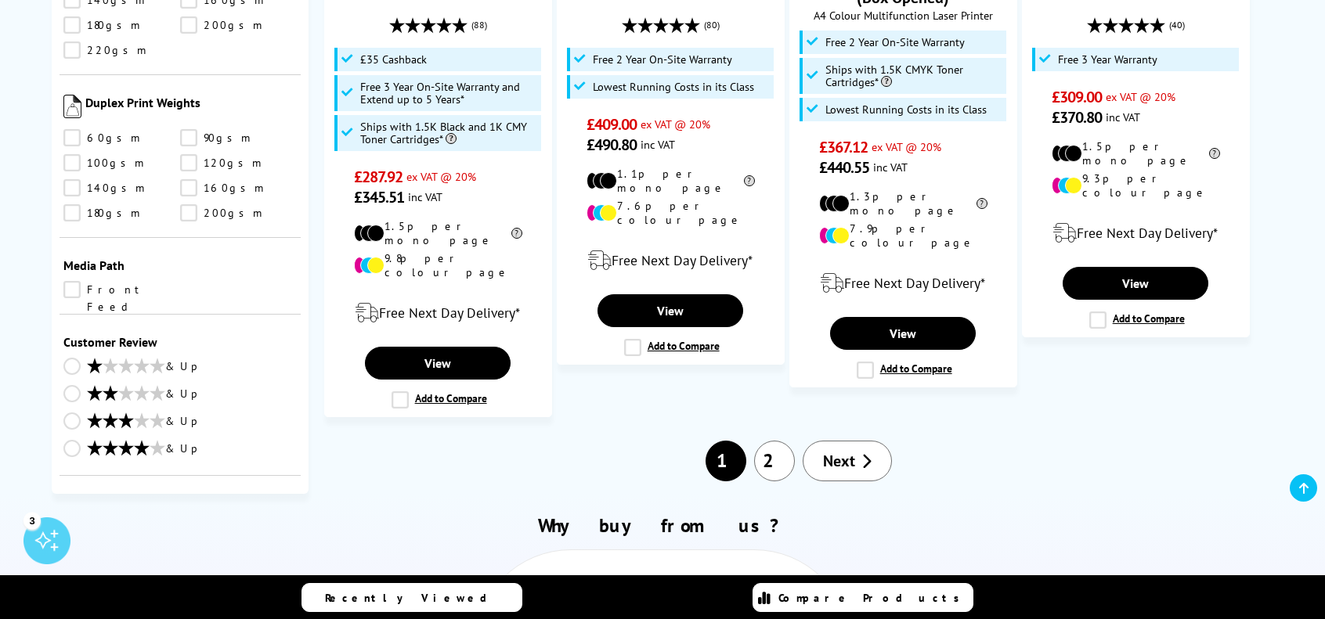
click at [76, 440] on link "& Up" at bounding box center [179, 450] width 233 height 20
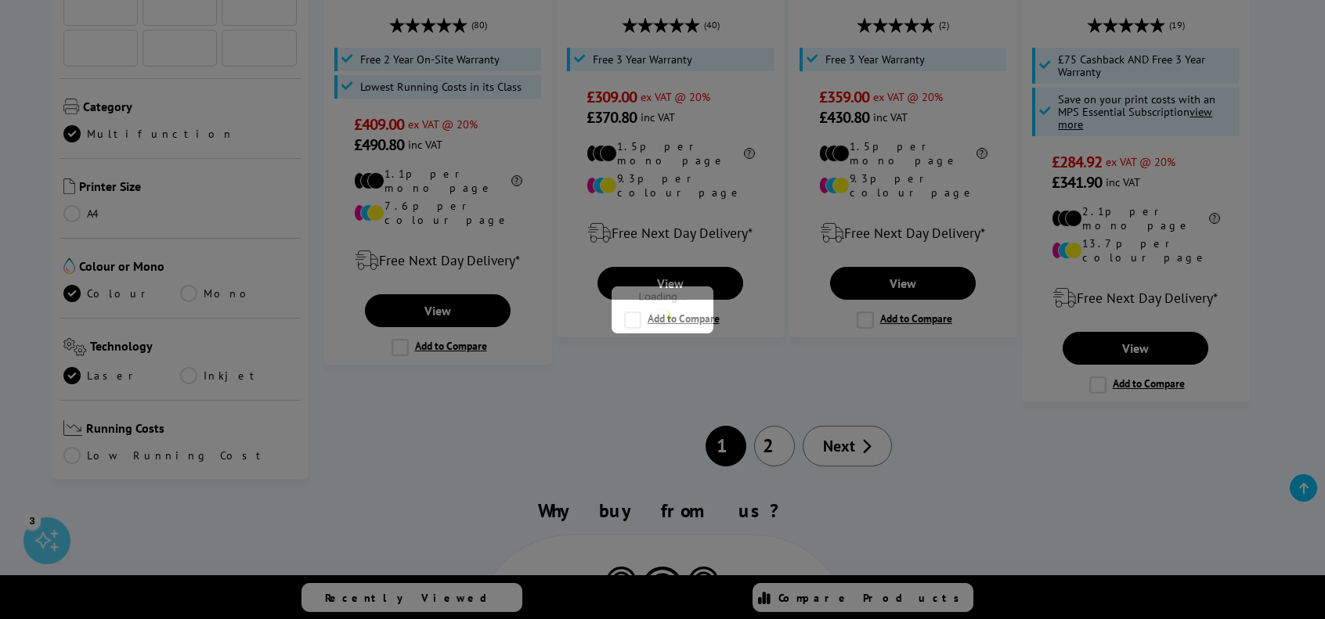
scroll to position [1787, 0]
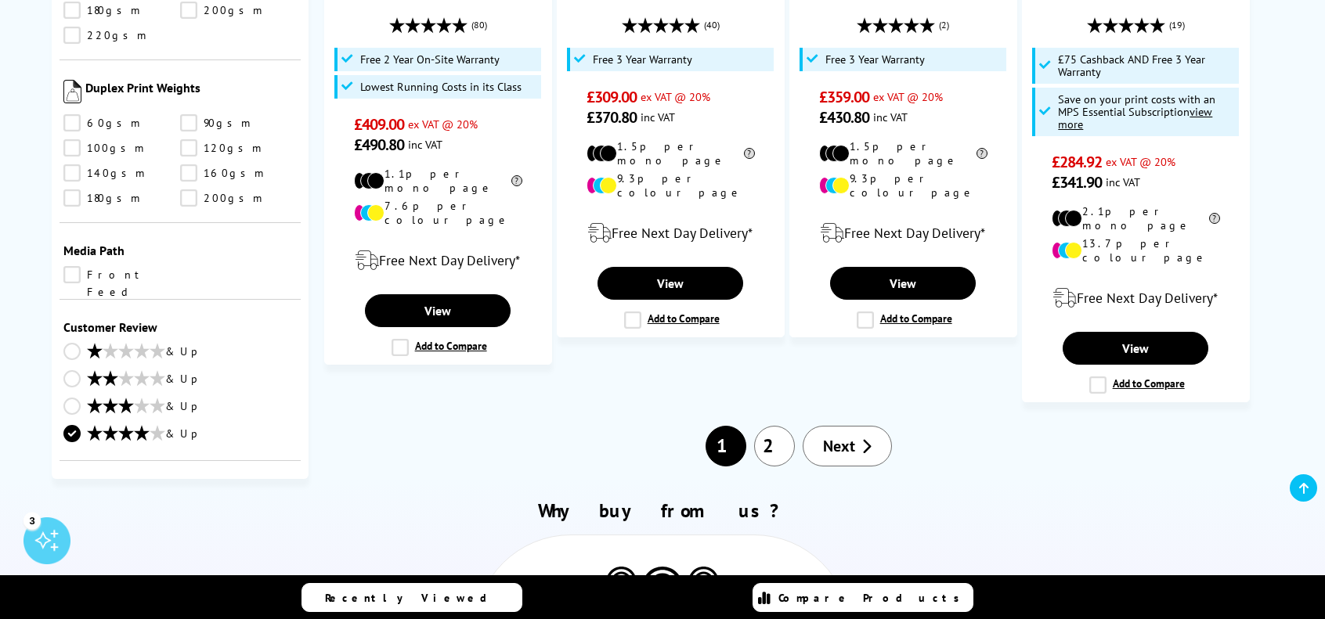
drag, startPoint x: 302, startPoint y: 303, endPoint x: 307, endPoint y: 363, distance: 60.5
click at [307, 363] on div "Brand" at bounding box center [180, 208] width 257 height 541
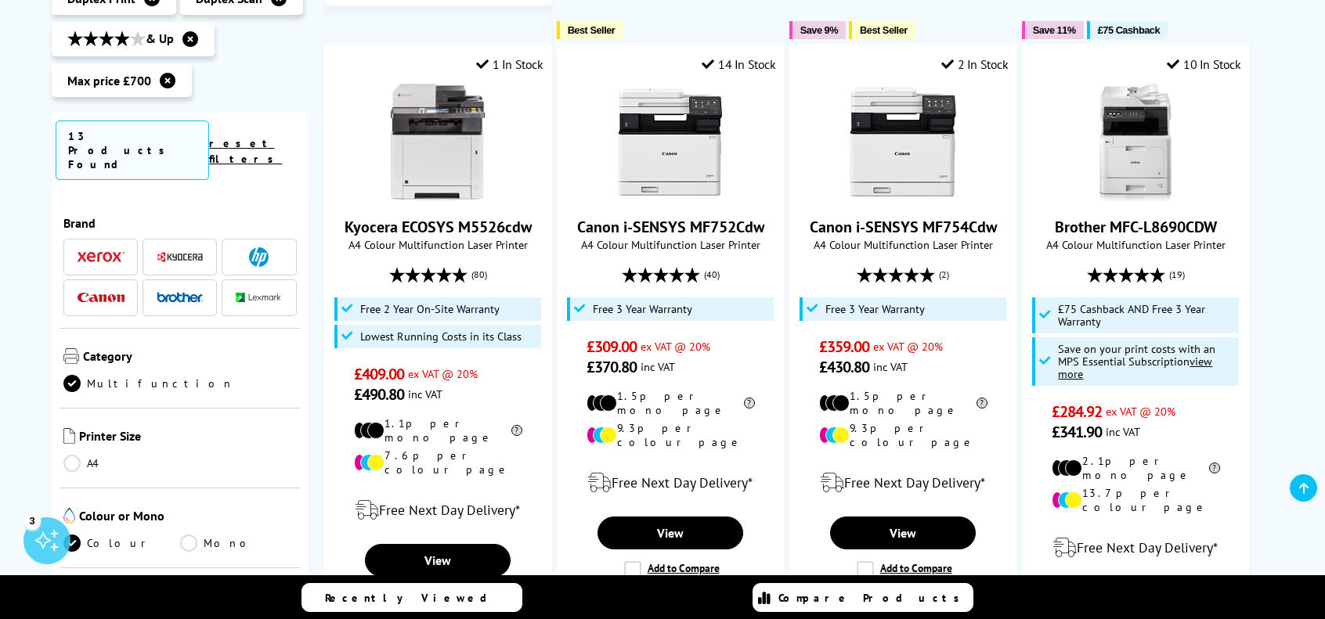
scroll to position [1661, 0]
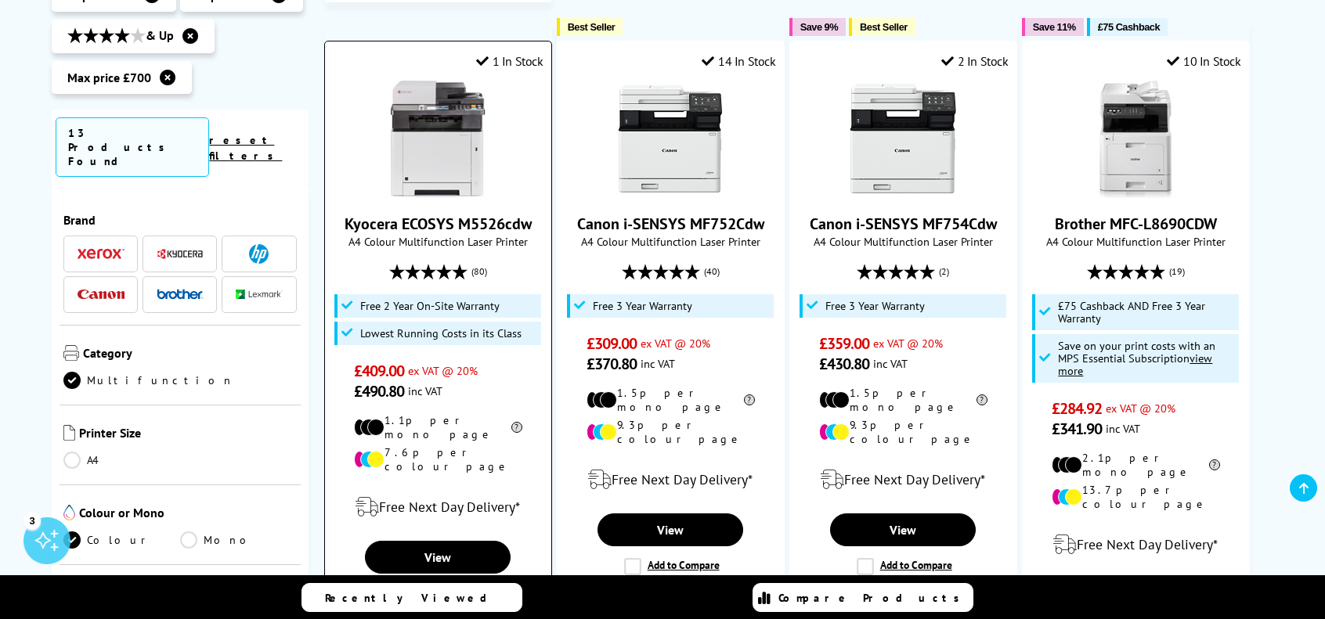
click at [402, 586] on label "Add to Compare" at bounding box center [440, 594] width 96 height 17
click at [0, 0] on input "Add to Compare" at bounding box center [0, 0] width 0 height 0
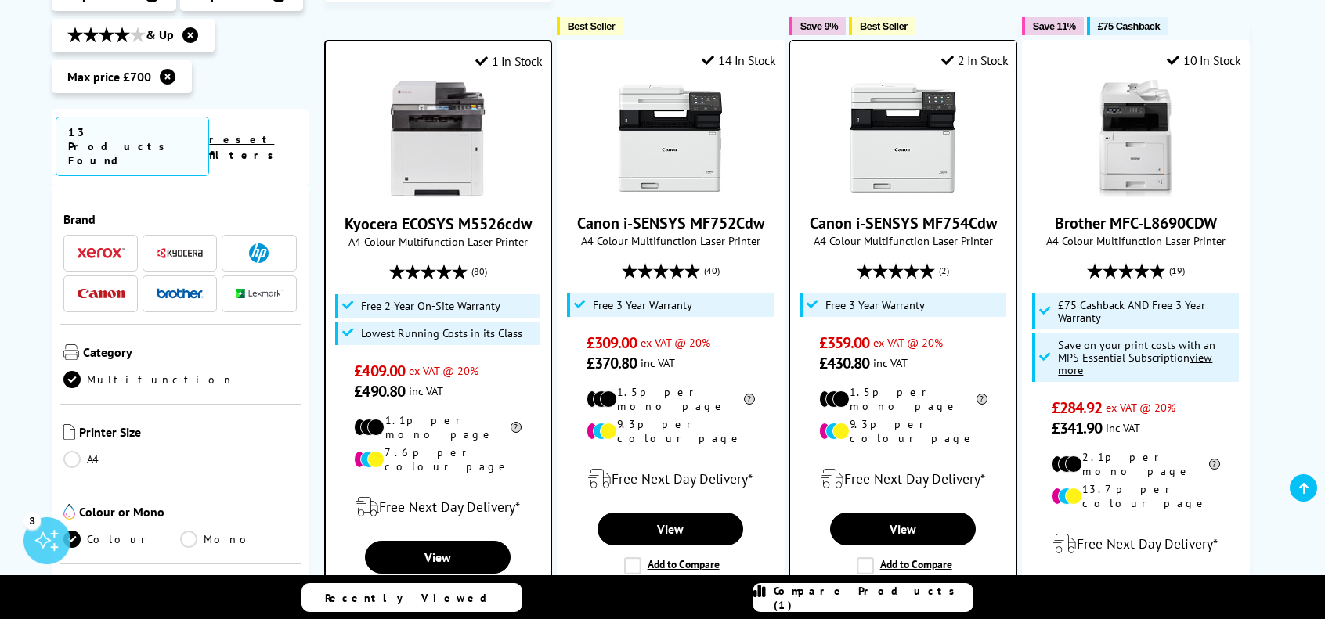
click at [864, 558] on label "Add to Compare" at bounding box center [905, 566] width 96 height 17
click at [0, 0] on input "Add to Compare" at bounding box center [0, 0] width 0 height 0
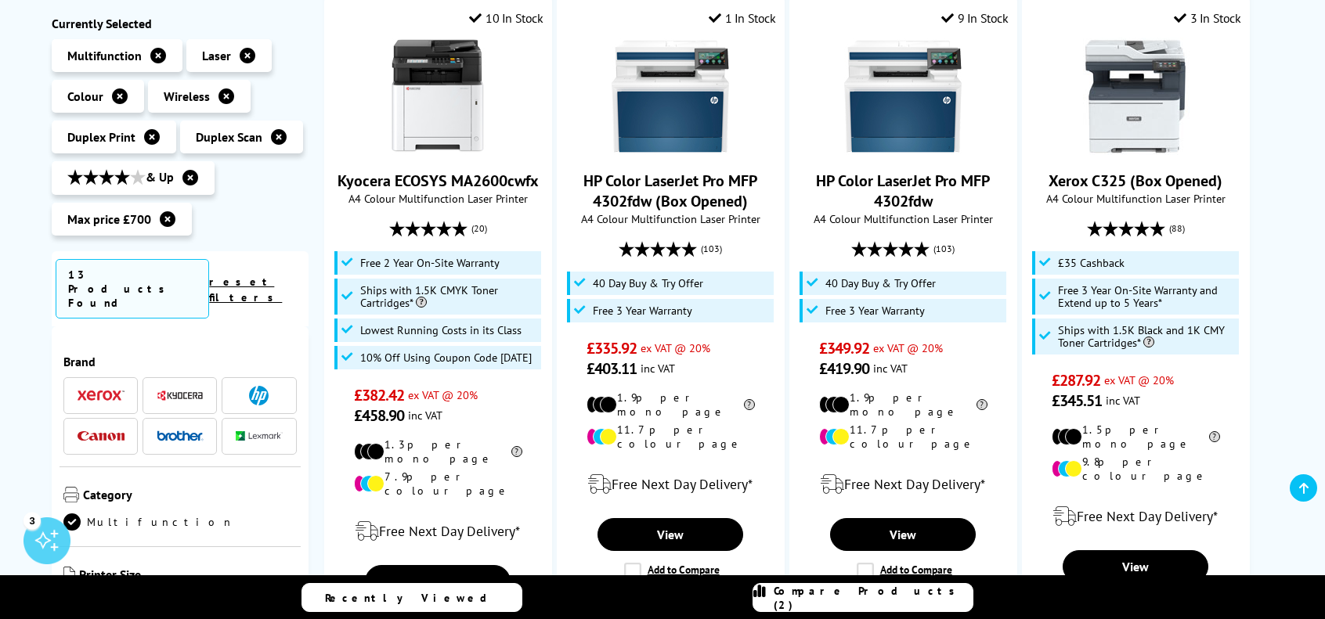
scroll to position [1024, 0]
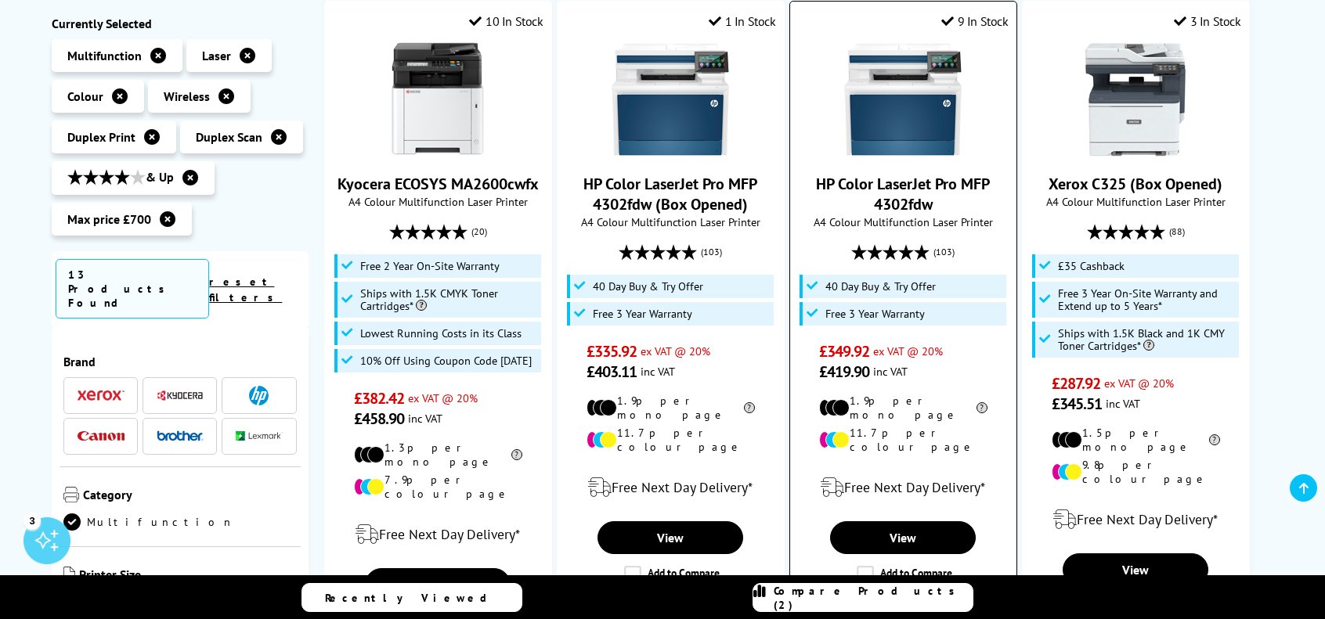
click at [860, 566] on label "Add to Compare" at bounding box center [905, 574] width 96 height 17
click at [0, 0] on input "Add to Compare" at bounding box center [0, 0] width 0 height 0
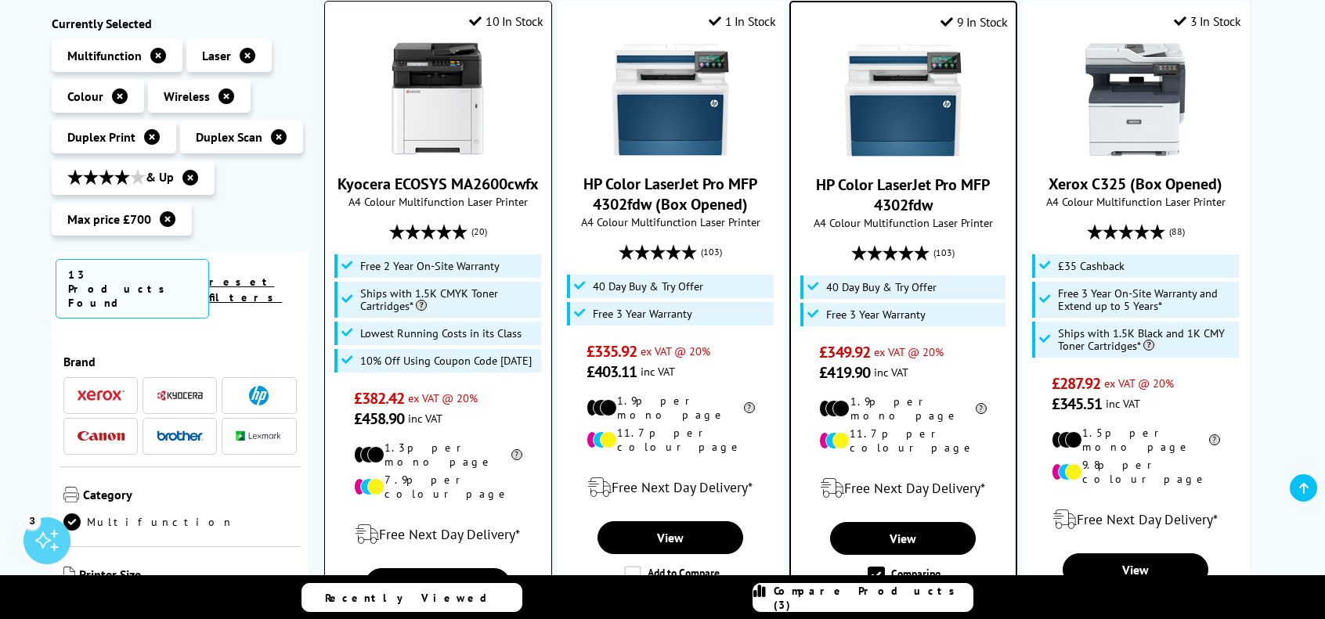
click at [399, 613] on label "Add to Compare" at bounding box center [440, 621] width 96 height 17
click at [0, 0] on input "Add to Compare" at bounding box center [0, 0] width 0 height 0
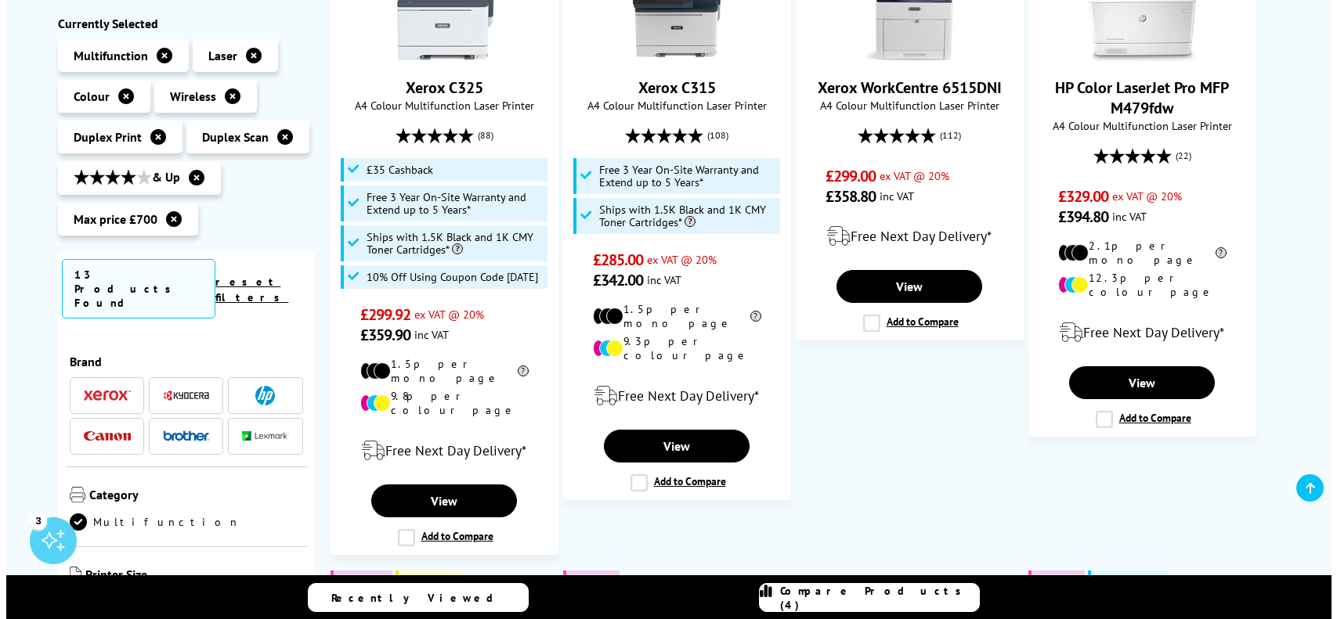
scroll to position [449, 0]
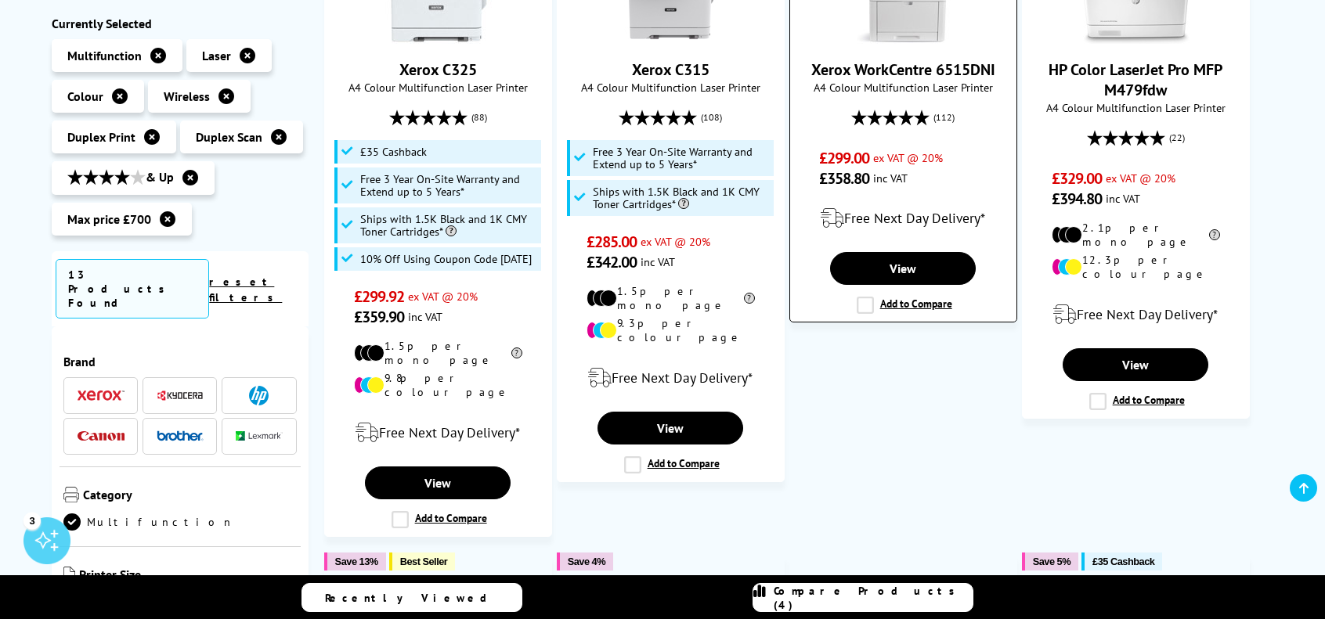
drag, startPoint x: 398, startPoint y: 497, endPoint x: 794, endPoint y: 73, distance: 580.6
click at [398, 511] on label "Add to Compare" at bounding box center [440, 519] width 96 height 17
click at [0, 0] on input "Add to Compare" at bounding box center [0, 0] width 0 height 0
click at [858, 605] on span "Compare Products (4)" at bounding box center [873, 598] width 199 height 28
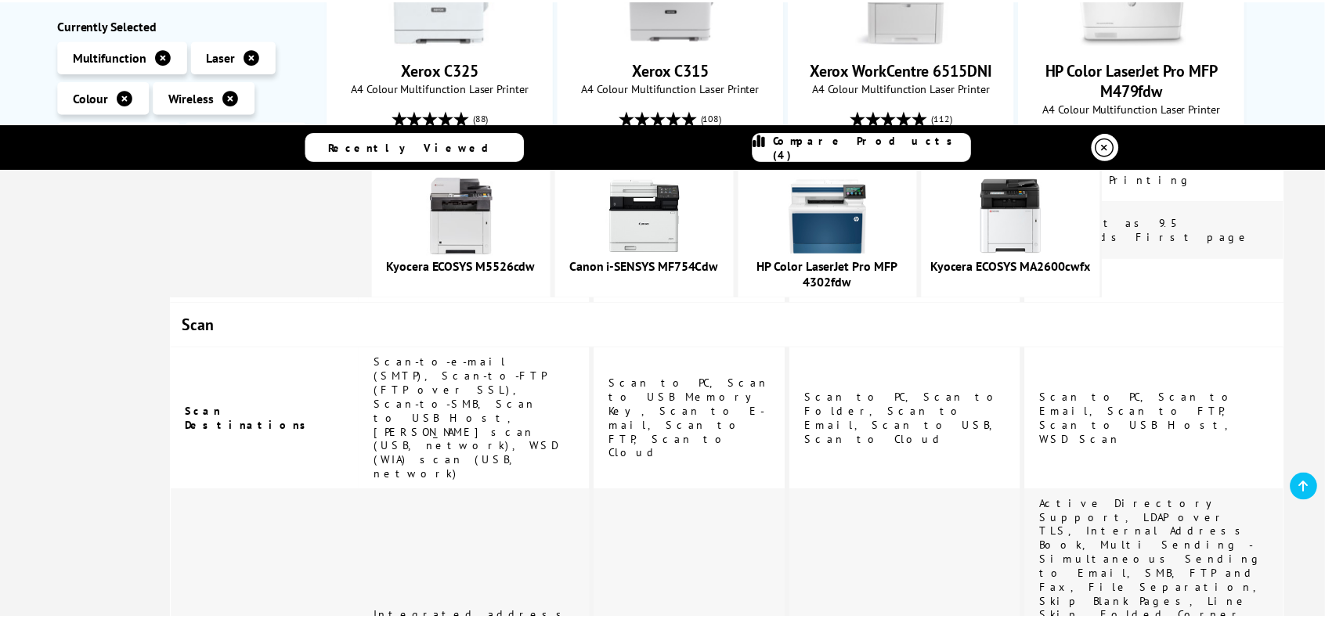
scroll to position [1214, 0]
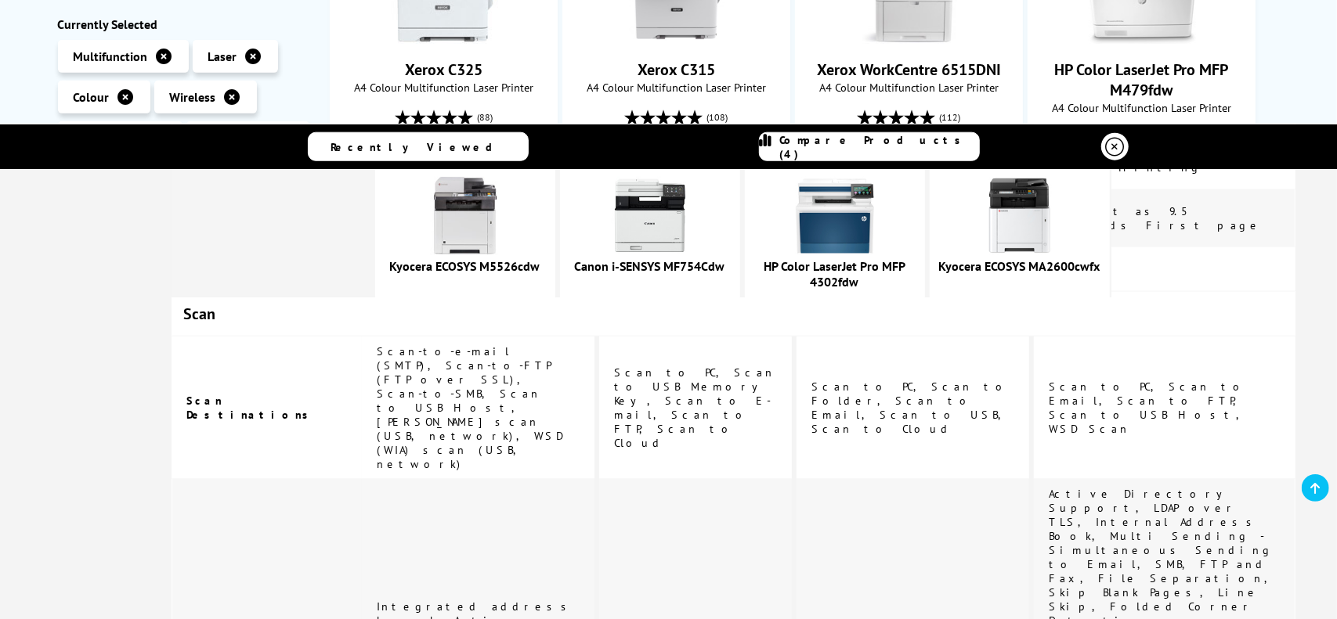
click at [1109, 151] on icon at bounding box center [1114, 147] width 19 height 19
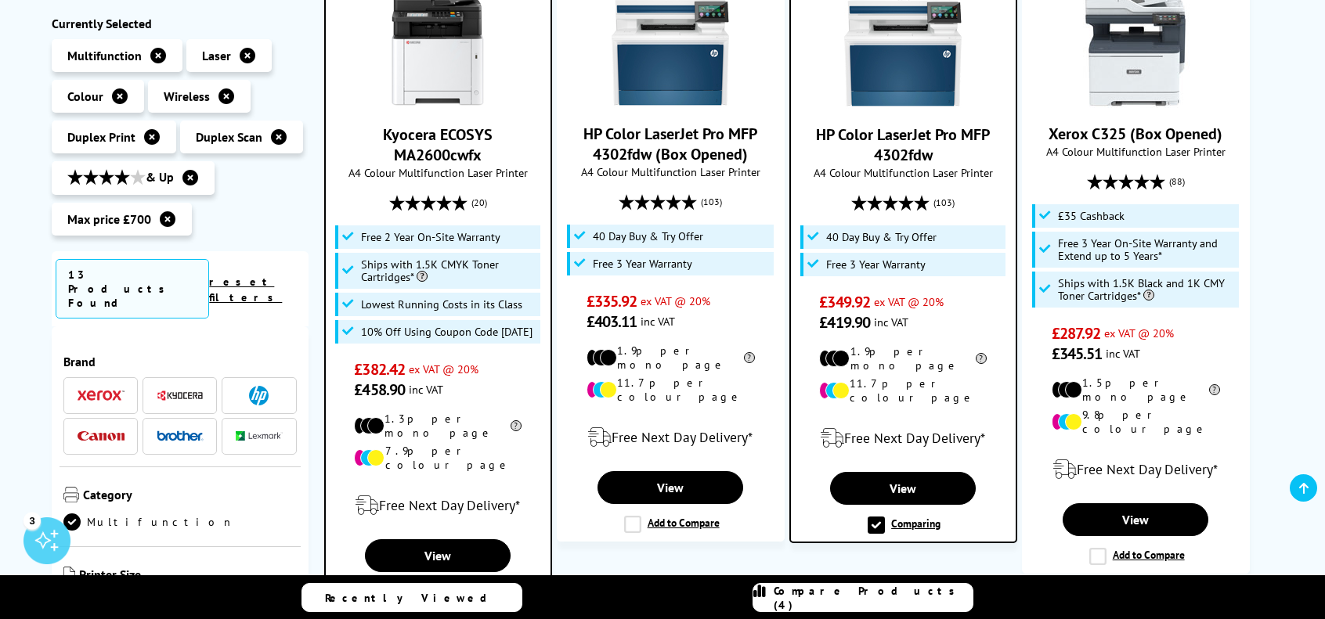
scroll to position [1077, 0]
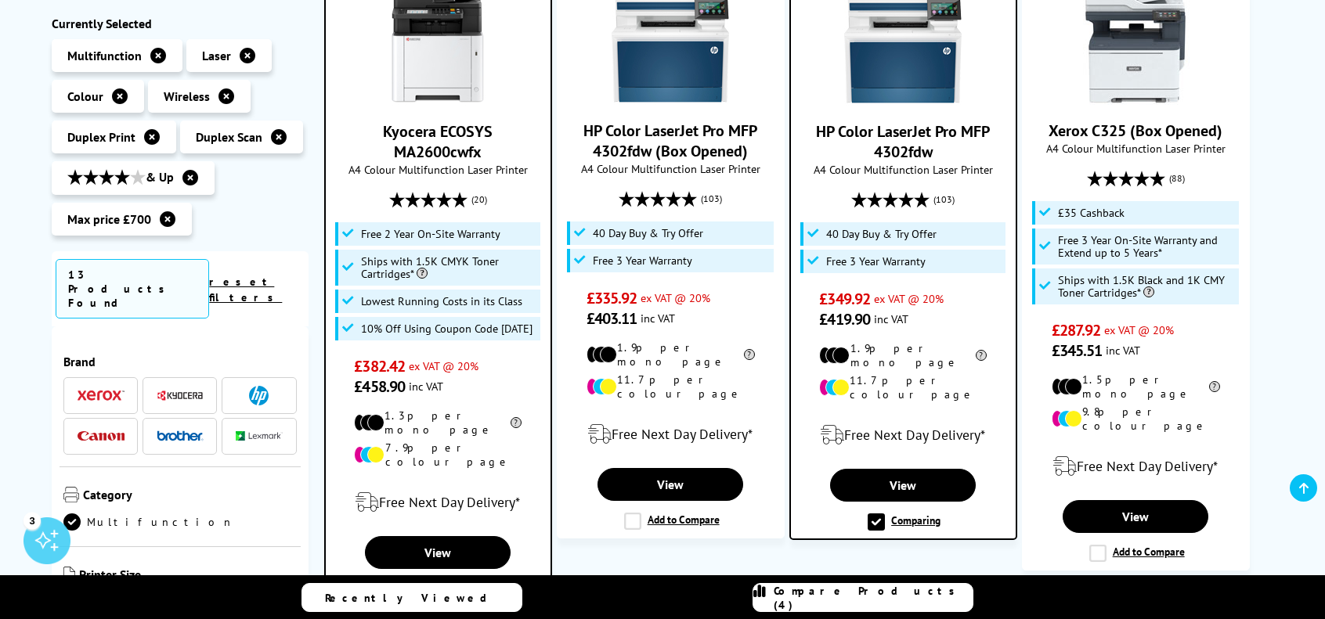
click at [880, 514] on label "Comparing" at bounding box center [904, 522] width 73 height 17
click at [0, 0] on input "Comparing" at bounding box center [0, 0] width 0 height 0
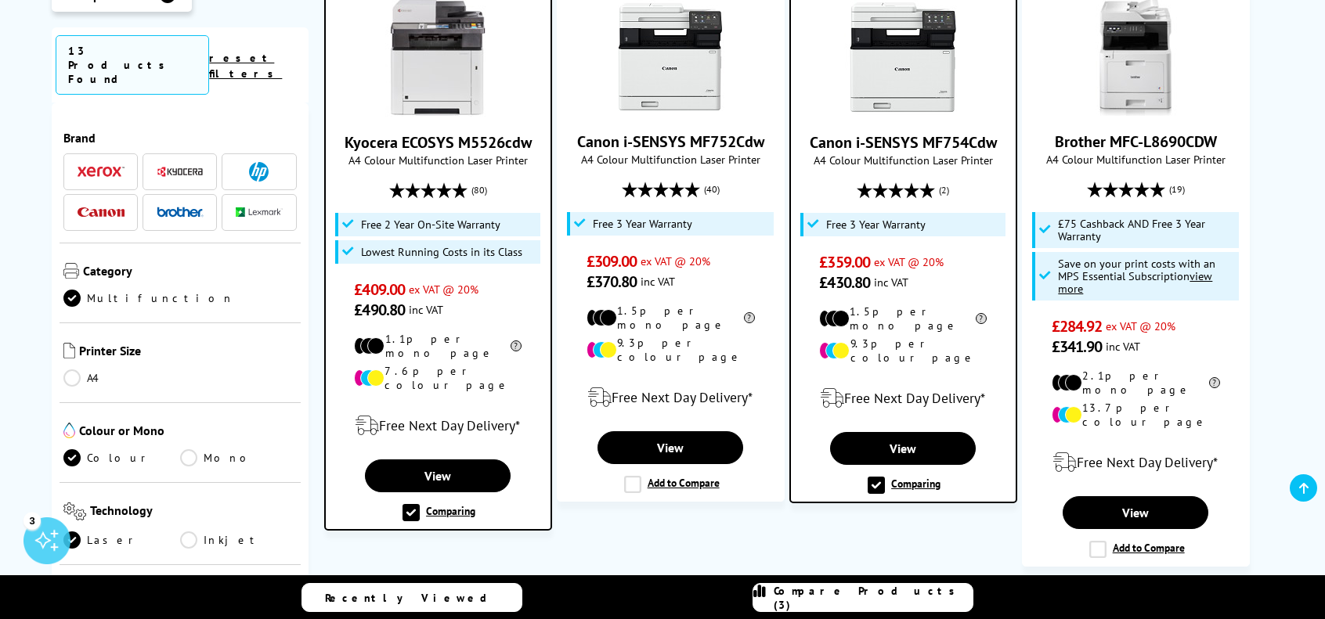
scroll to position [1767, 0]
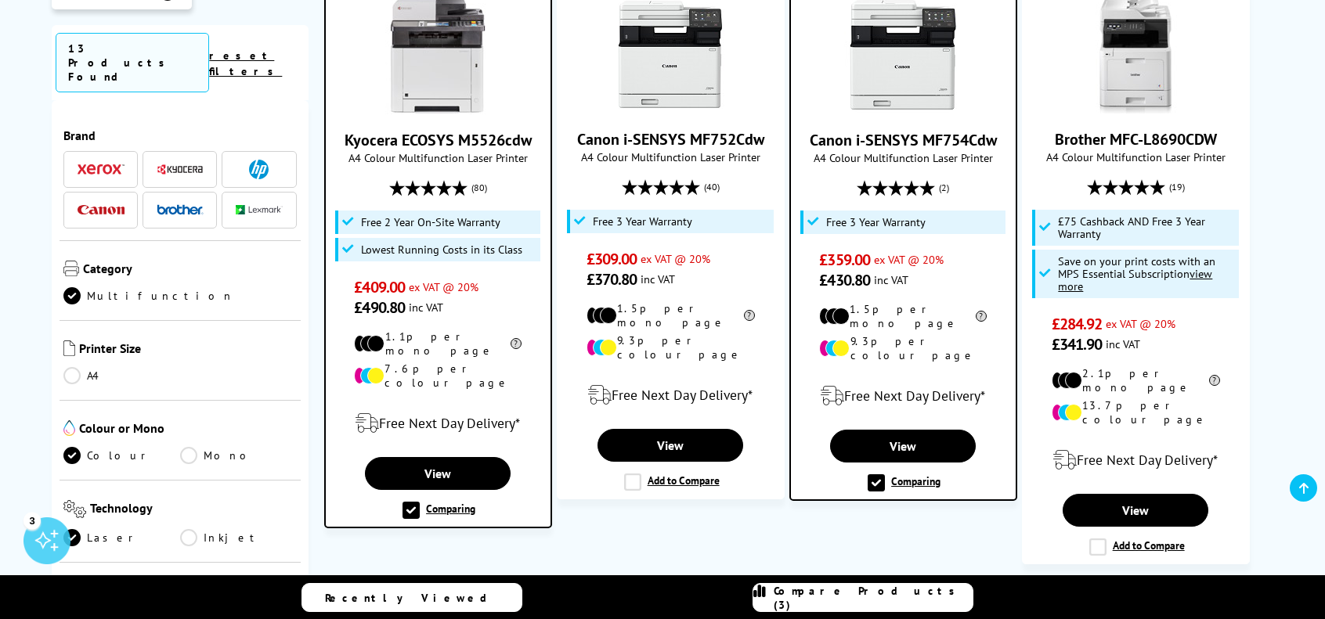
click at [412, 502] on label "Comparing" at bounding box center [438, 510] width 73 height 17
click at [0, 0] on input "Comparing" at bounding box center [0, 0] width 0 height 0
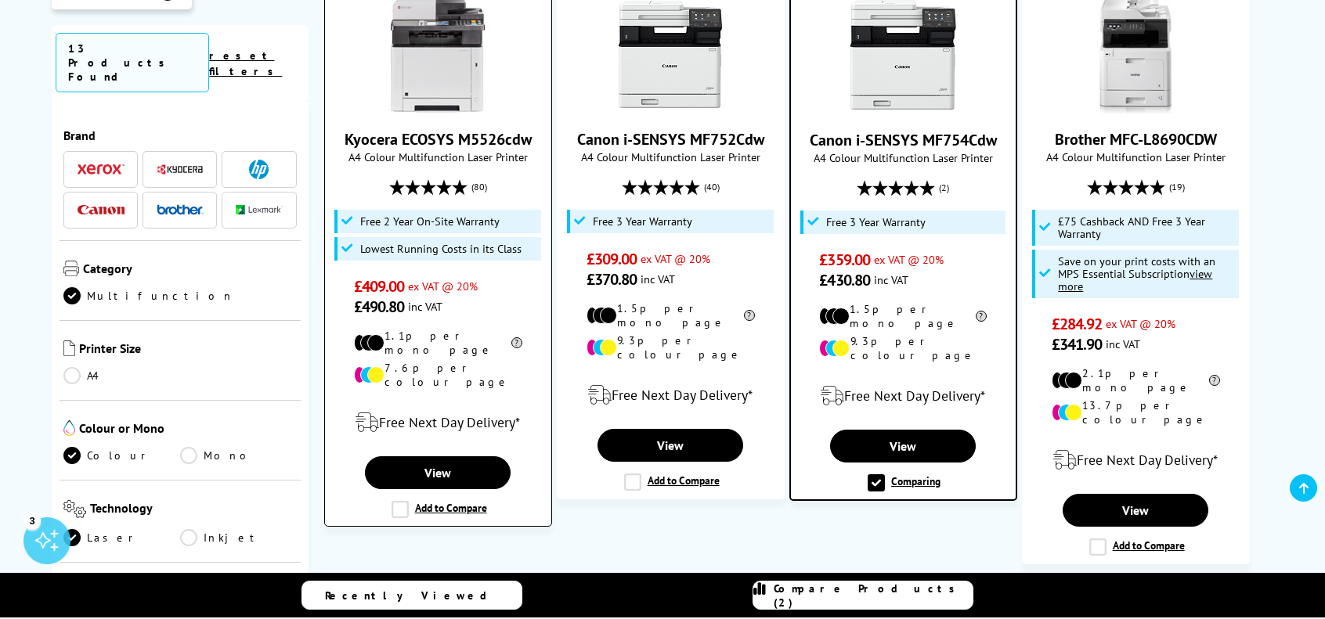
scroll to position [1766, 0]
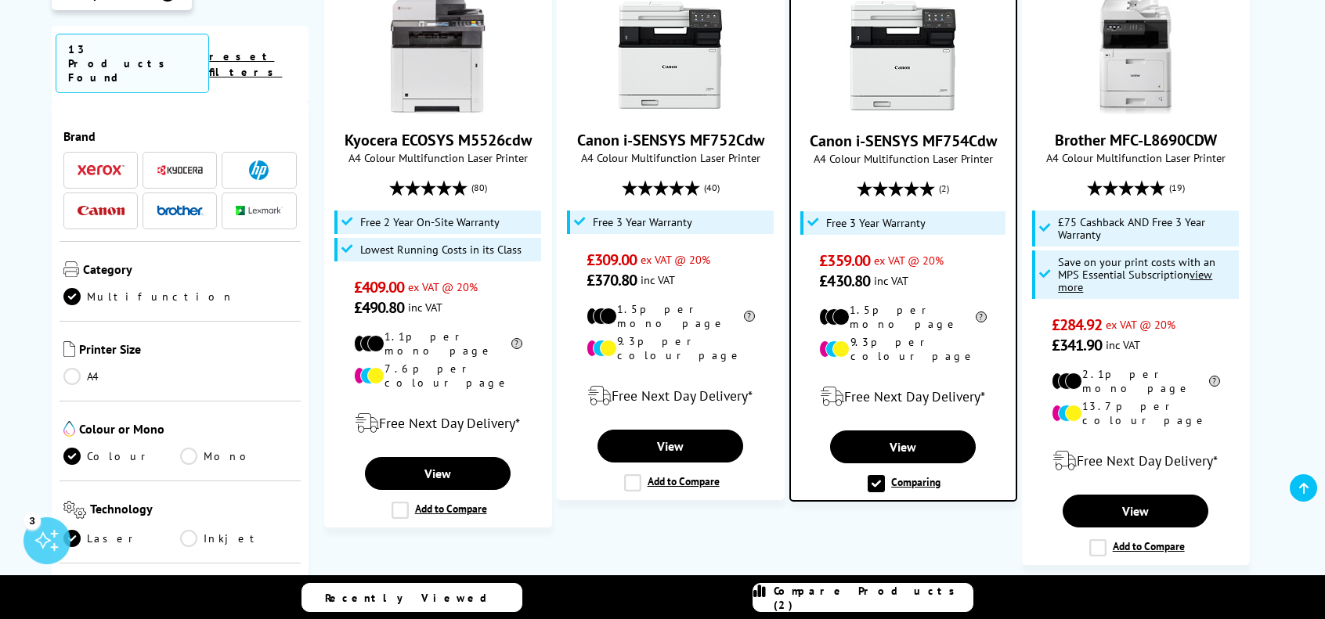
click at [880, 475] on label "Comparing" at bounding box center [904, 483] width 73 height 17
click at [0, 0] on input "Comparing" at bounding box center [0, 0] width 0 height 0
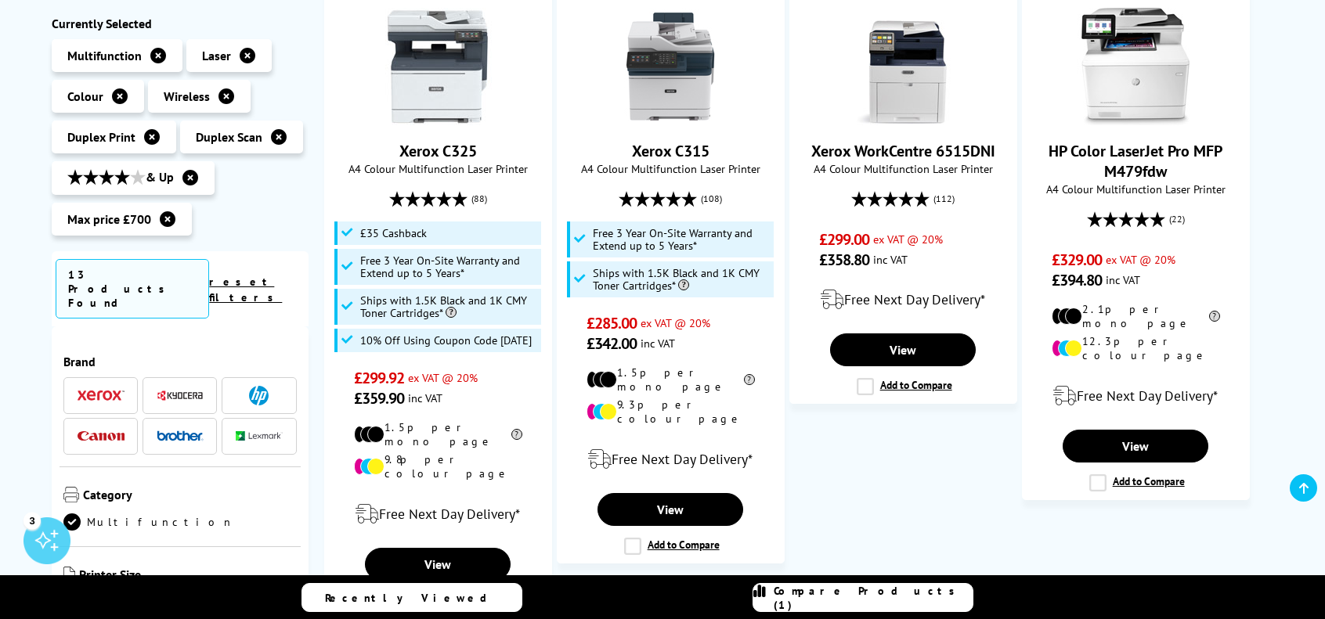
scroll to position [377, 0]
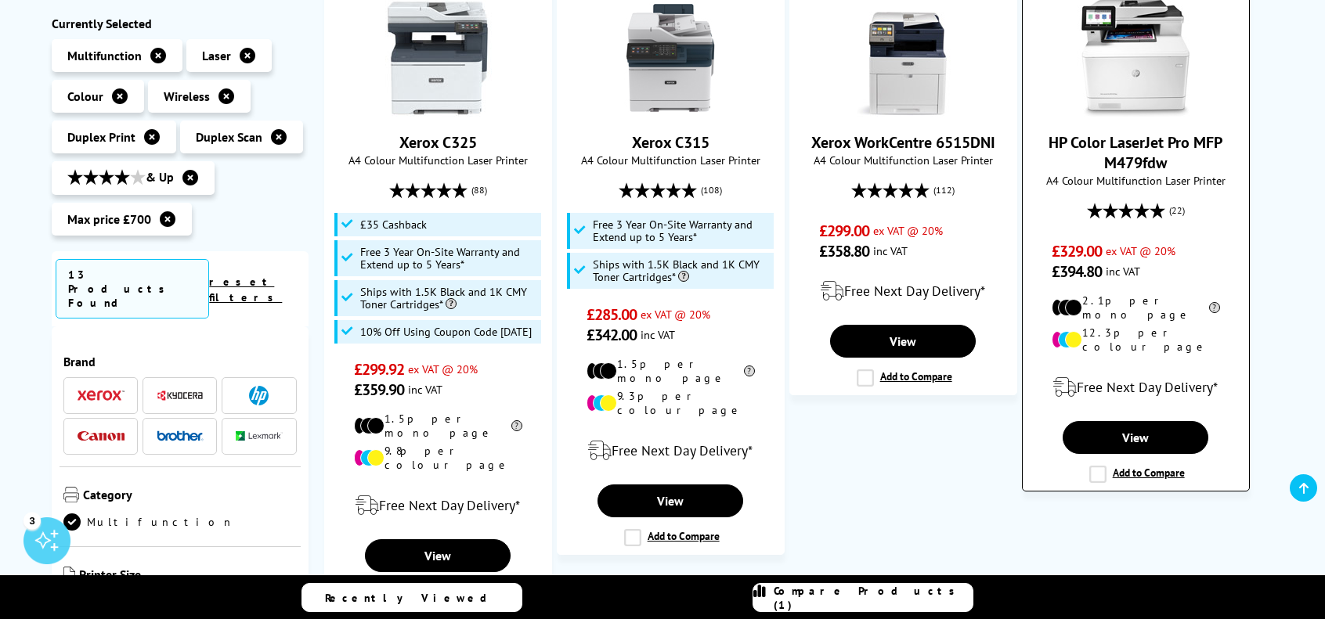
click at [1101, 461] on div "1 In Stock HP Color LaserJet Pro MFP M479fdw A4 Colour Multifunction Laser Prin…" at bounding box center [1136, 225] width 228 height 532
click at [1099, 466] on label "Add to Compare" at bounding box center [1137, 474] width 96 height 17
click at [0, 0] on input "Add to Compare" at bounding box center [0, 0] width 0 height 0
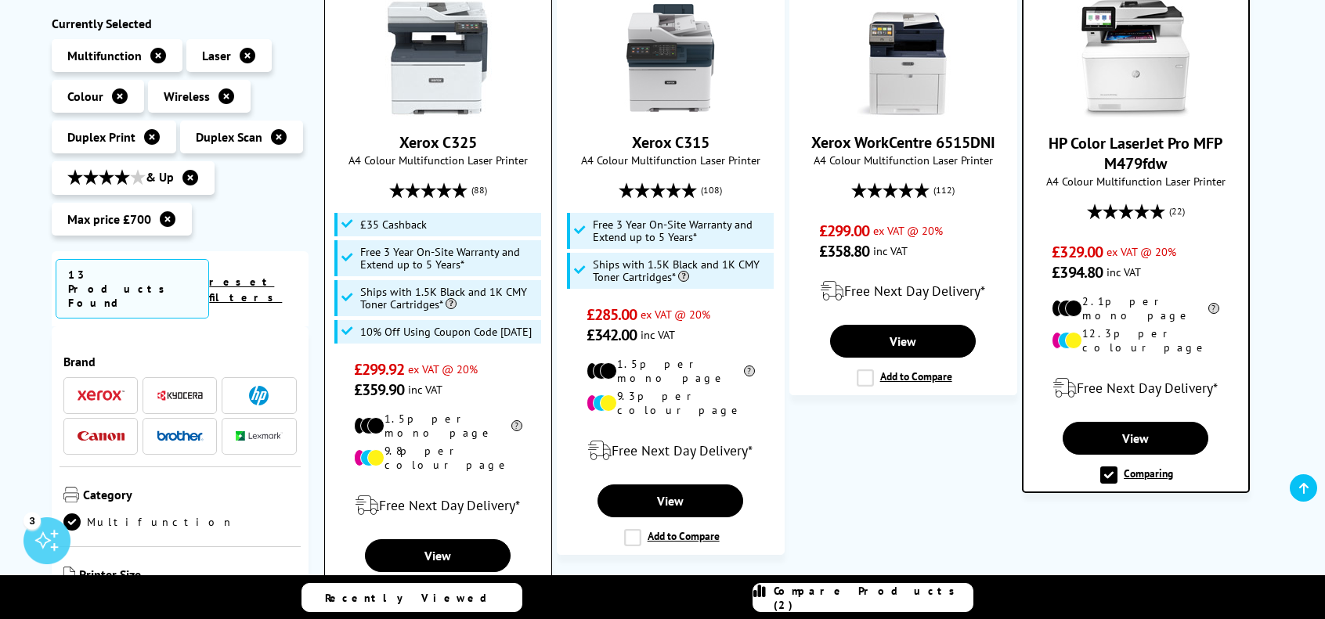
click at [402, 584] on label "Add to Compare" at bounding box center [440, 592] width 96 height 17
click at [0, 0] on input "Add to Compare" at bounding box center [0, 0] width 0 height 0
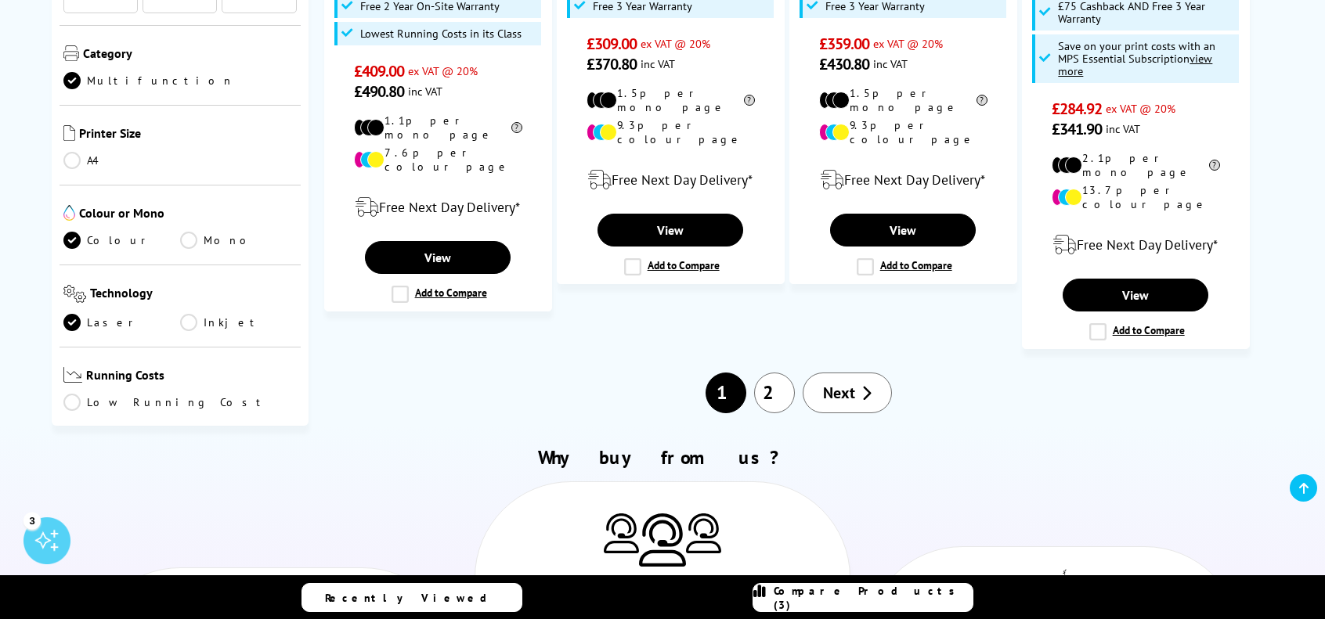
scroll to position [1981, 0]
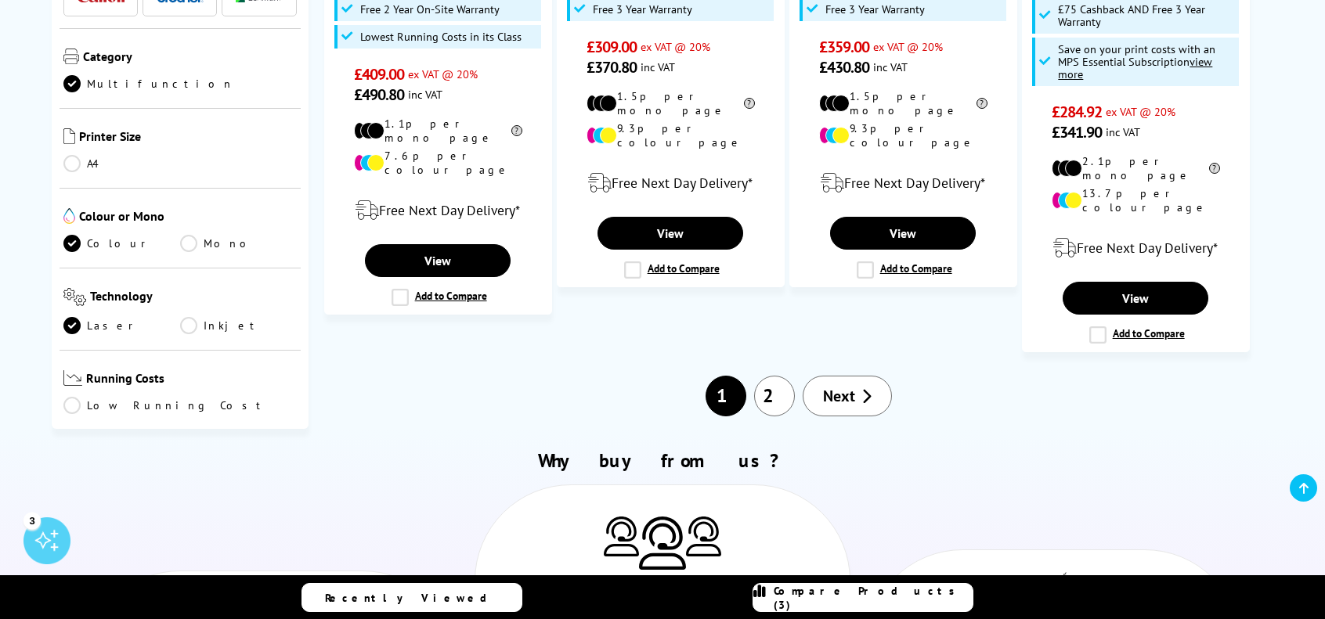
click at [780, 376] on link "2" at bounding box center [774, 396] width 41 height 41
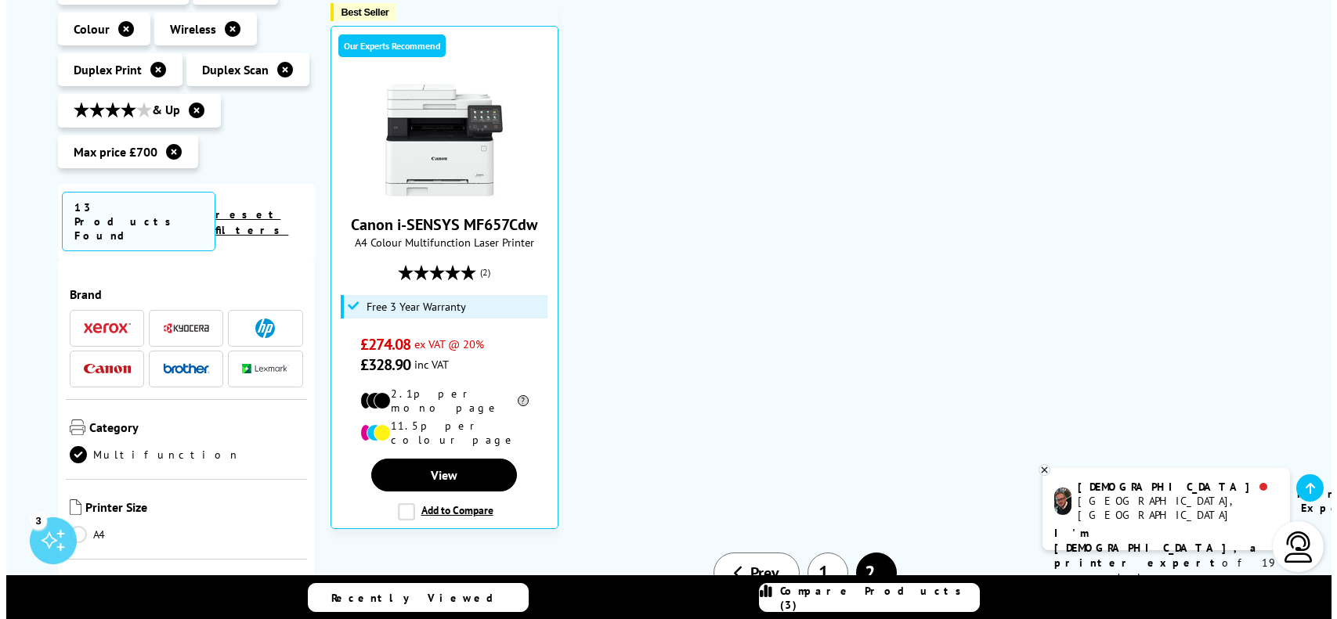
scroll to position [313, 0]
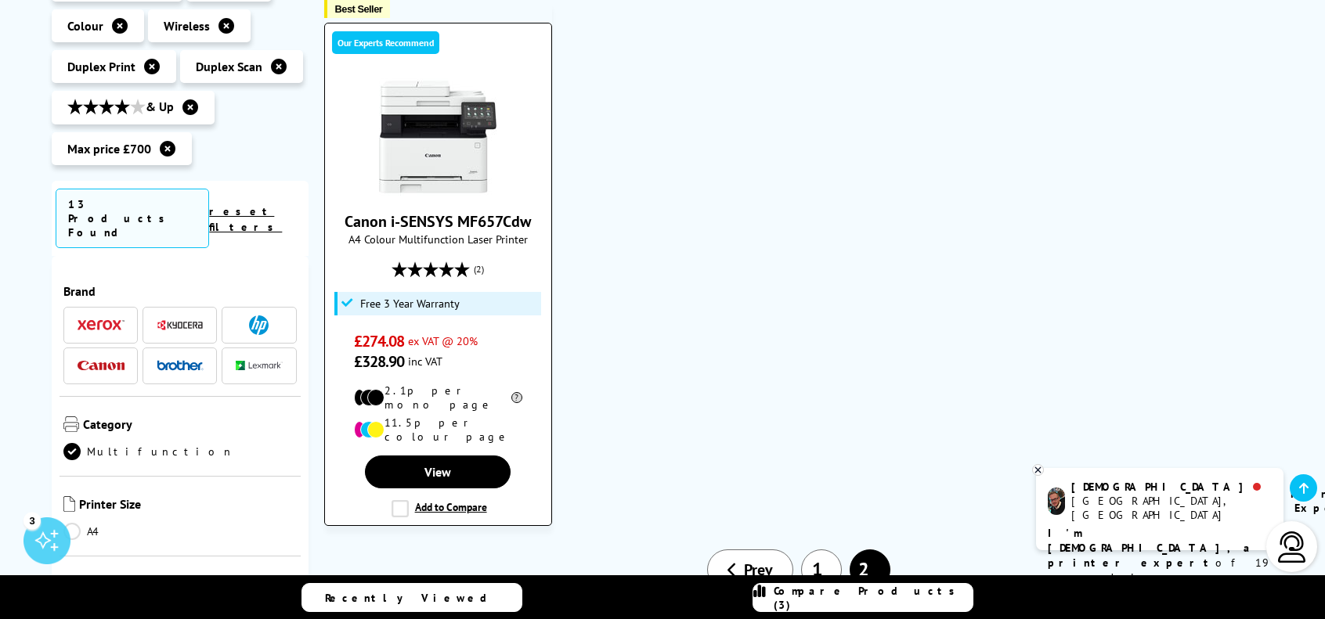
click at [395, 500] on label "Add to Compare" at bounding box center [440, 508] width 96 height 17
click at [0, 0] on input "Add to Compare" at bounding box center [0, 0] width 0 height 0
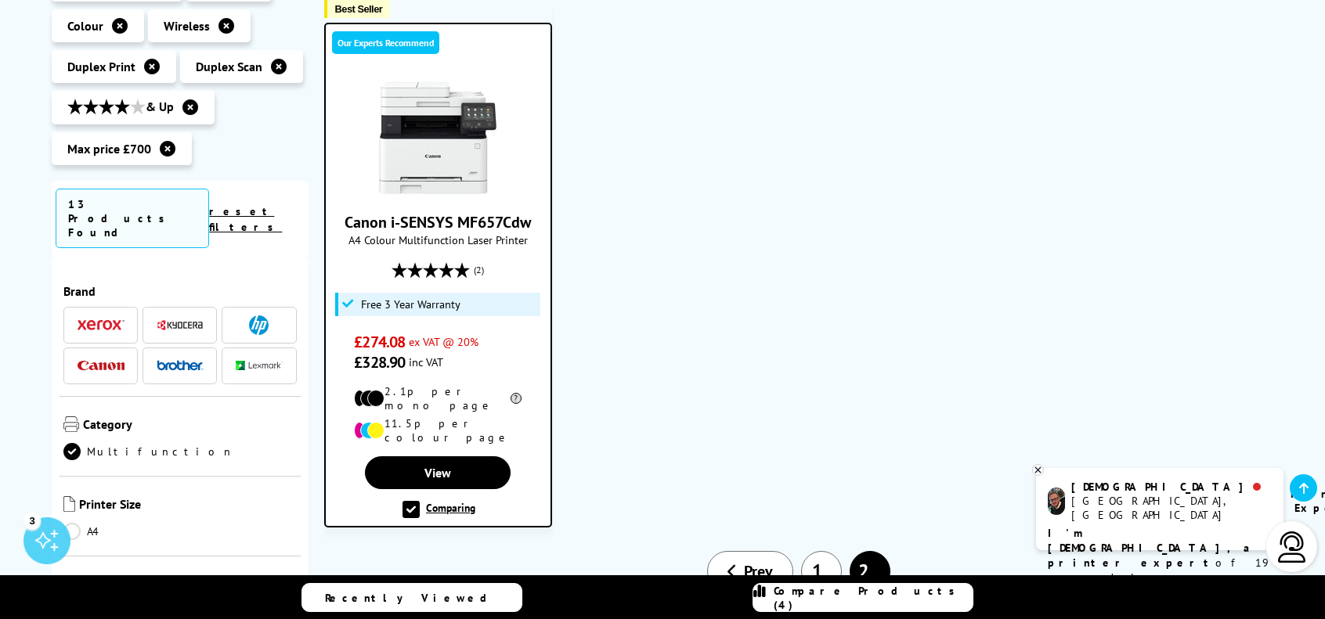
click at [872, 595] on span "Compare Products (4)" at bounding box center [873, 598] width 199 height 28
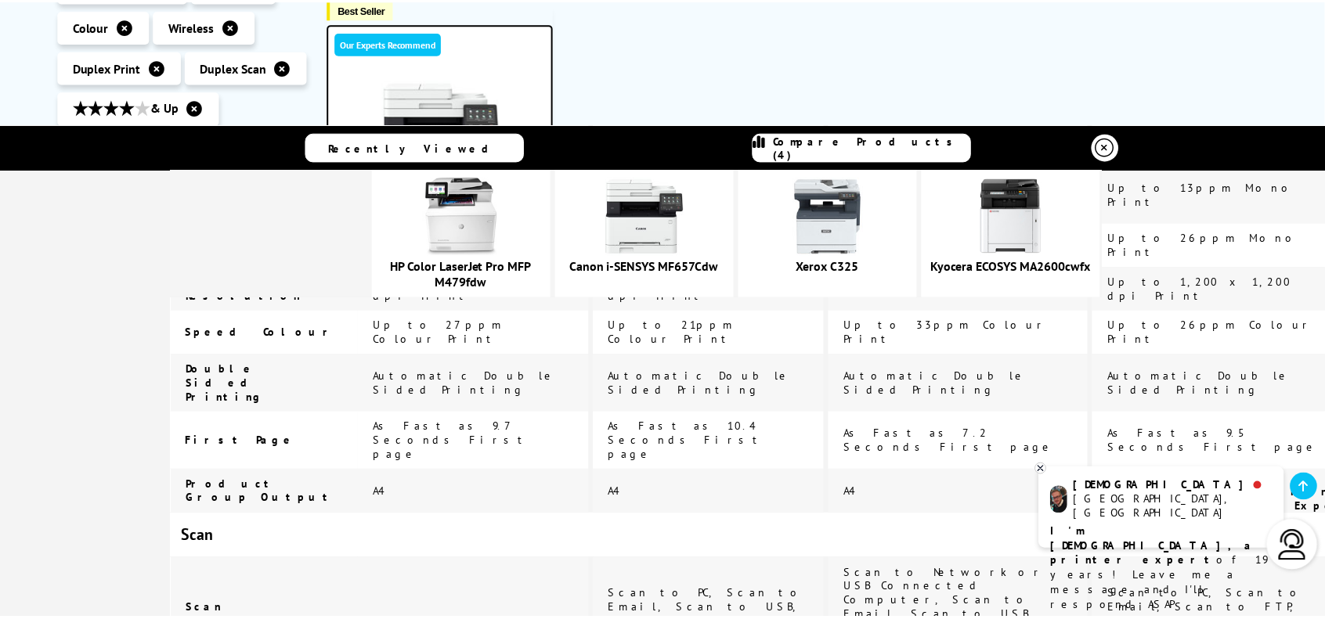
scroll to position [981, 0]
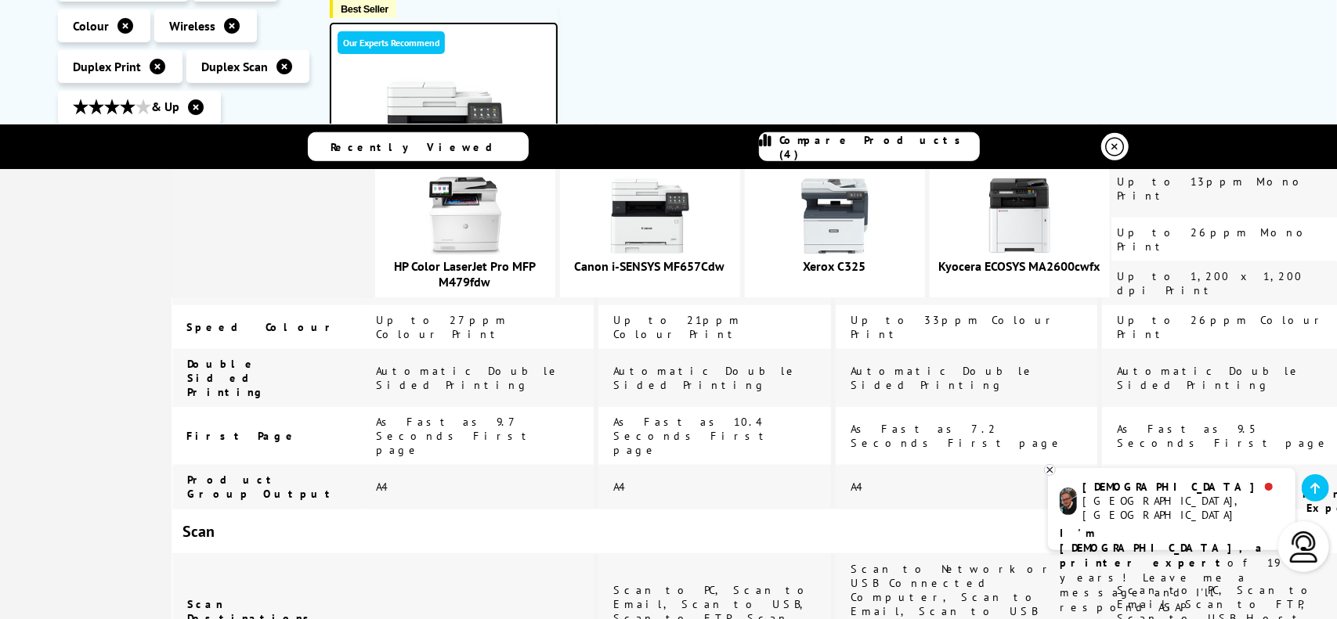
drag, startPoint x: 1113, startPoint y: 143, endPoint x: 1100, endPoint y: 145, distance: 13.4
click at [1105, 145] on icon at bounding box center [1114, 147] width 19 height 19
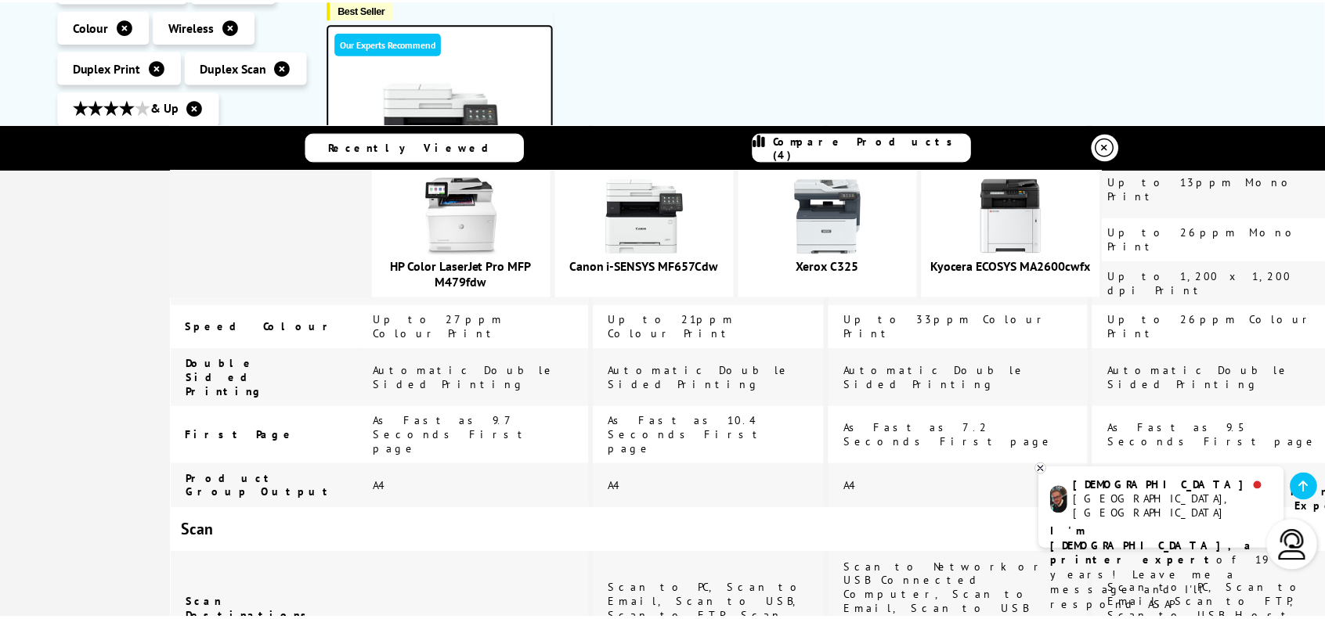
scroll to position [0, 0]
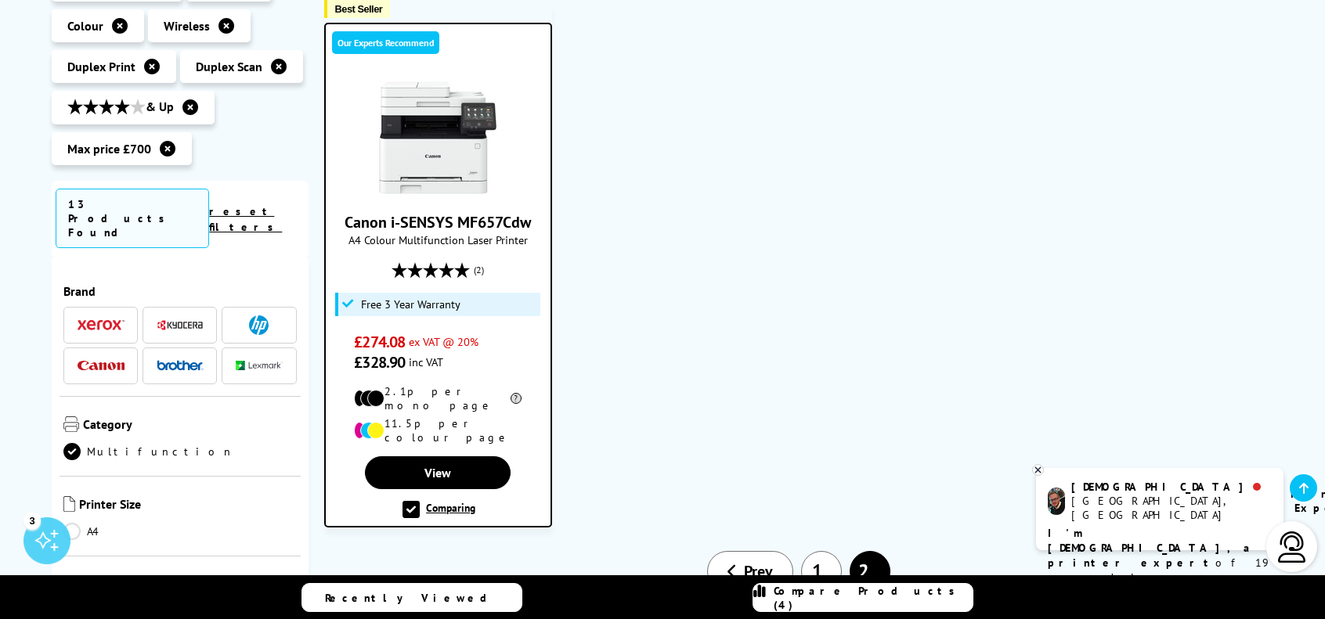
click at [413, 501] on label "Comparing" at bounding box center [438, 509] width 73 height 17
click at [0, 0] on input "Comparing" at bounding box center [0, 0] width 0 height 0
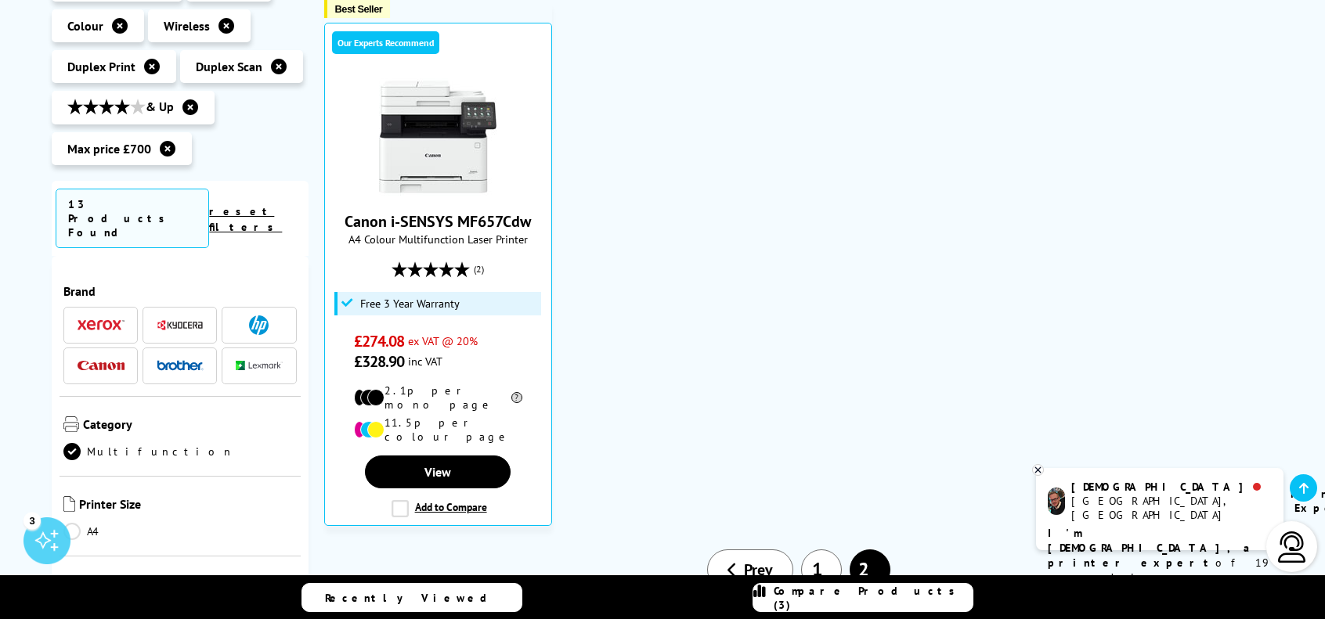
click at [753, 560] on span "Prev" at bounding box center [758, 570] width 29 height 20
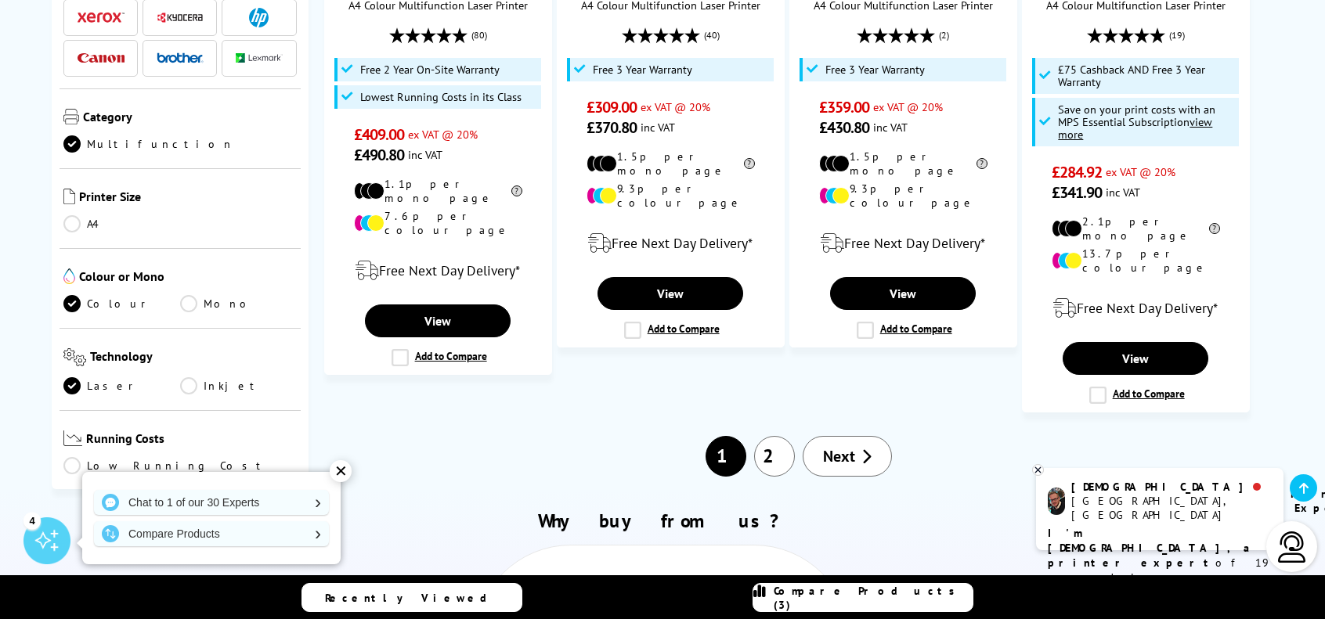
scroll to position [2056, 0]
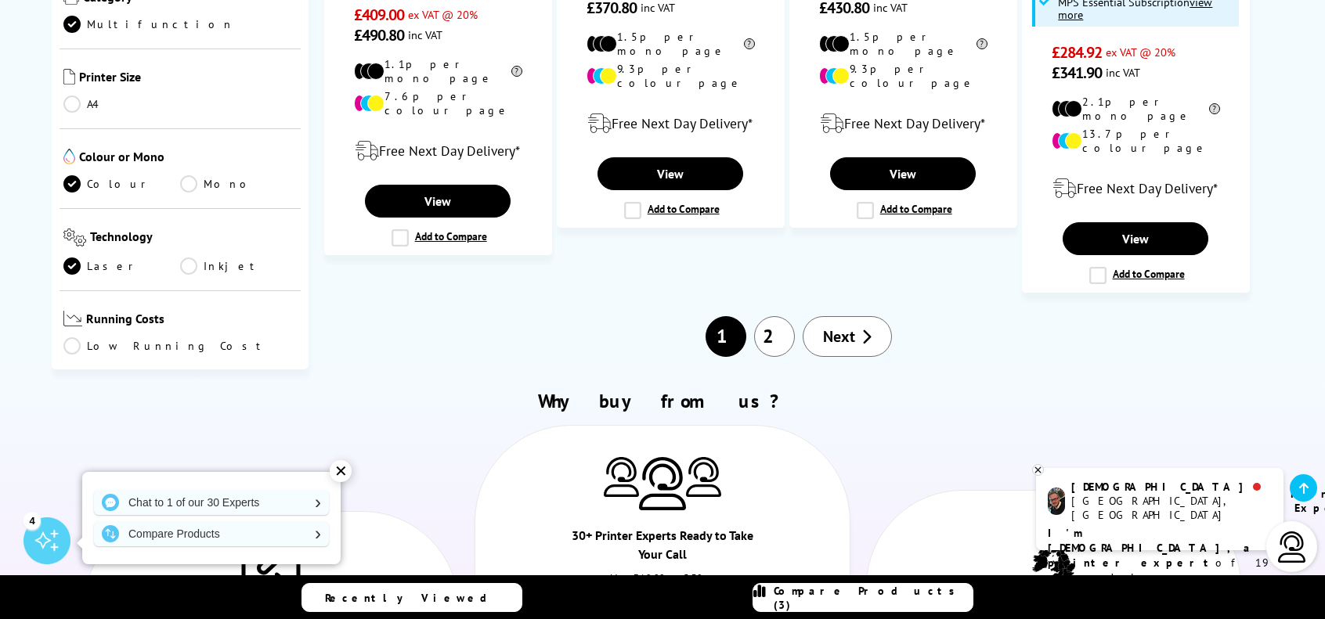
click at [781, 316] on link "2" at bounding box center [774, 336] width 41 height 41
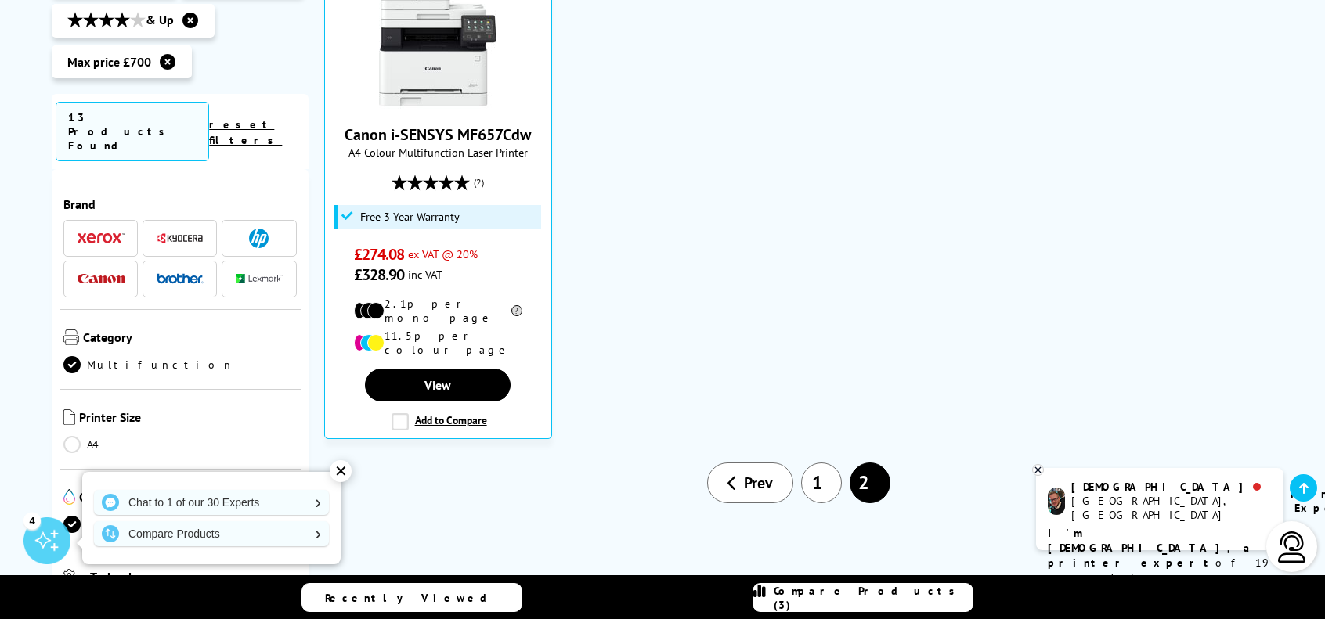
scroll to position [413, 0]
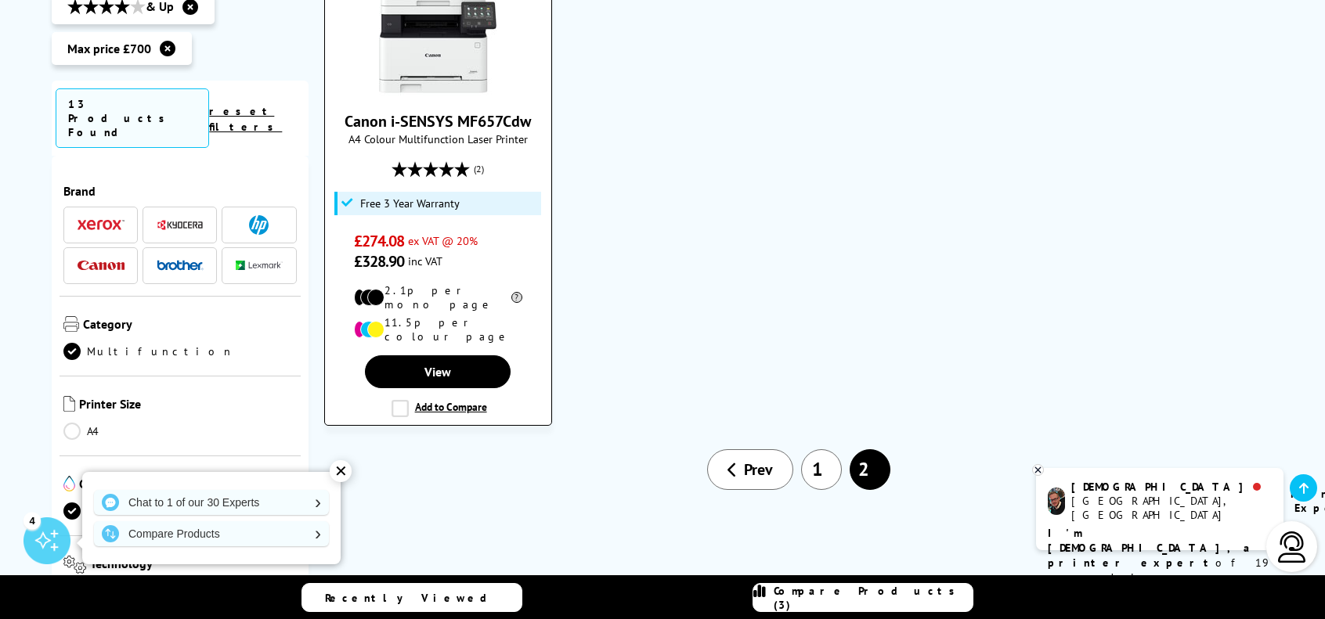
click at [402, 400] on label "Add to Compare" at bounding box center [440, 408] width 96 height 17
click at [0, 0] on input "Add to Compare" at bounding box center [0, 0] width 0 height 0
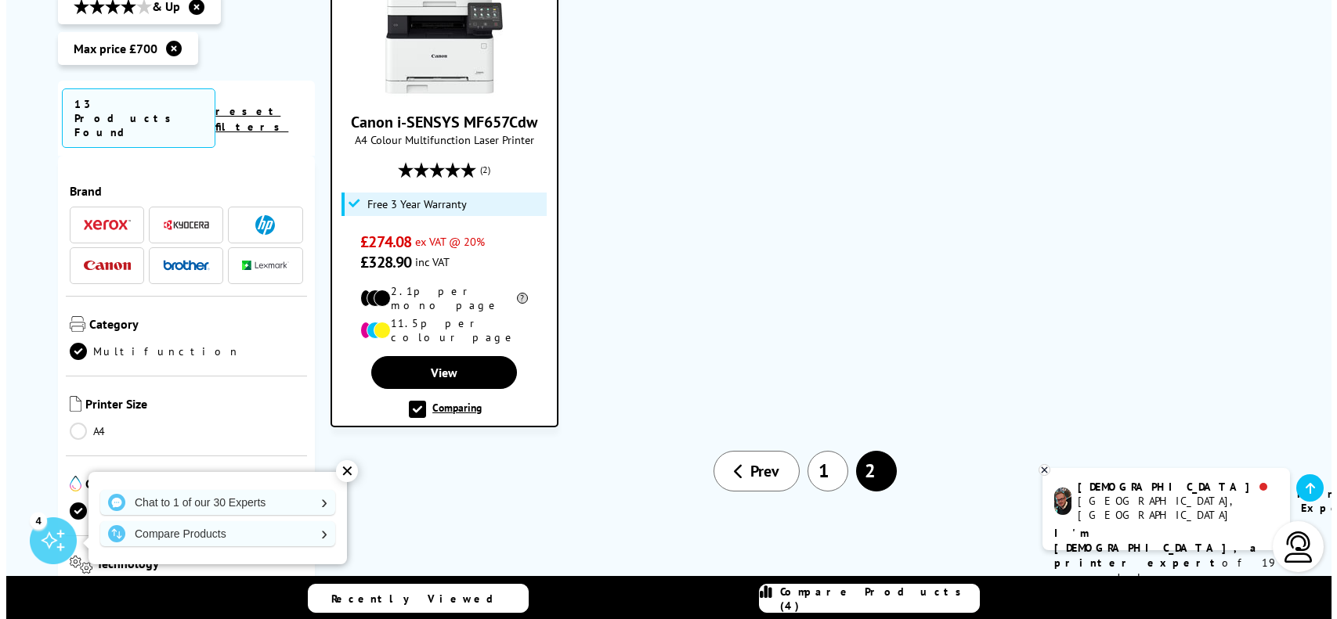
scroll to position [414, 0]
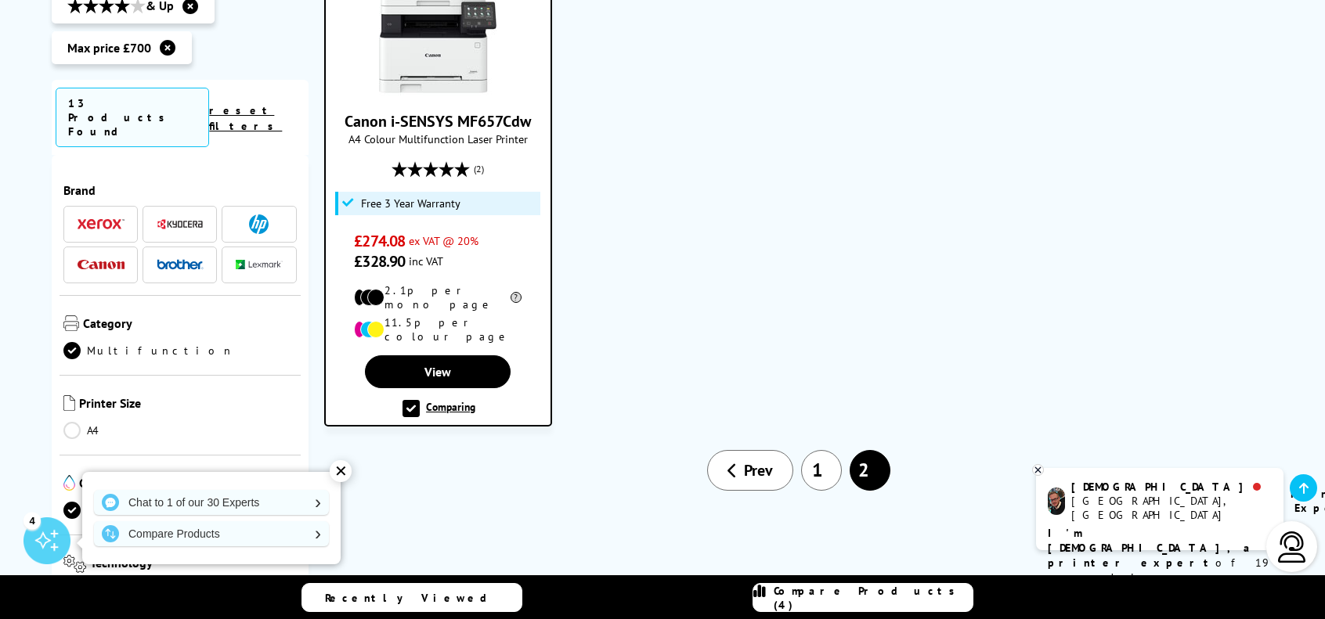
click at [824, 594] on span "Compare Products (4)" at bounding box center [873, 598] width 199 height 28
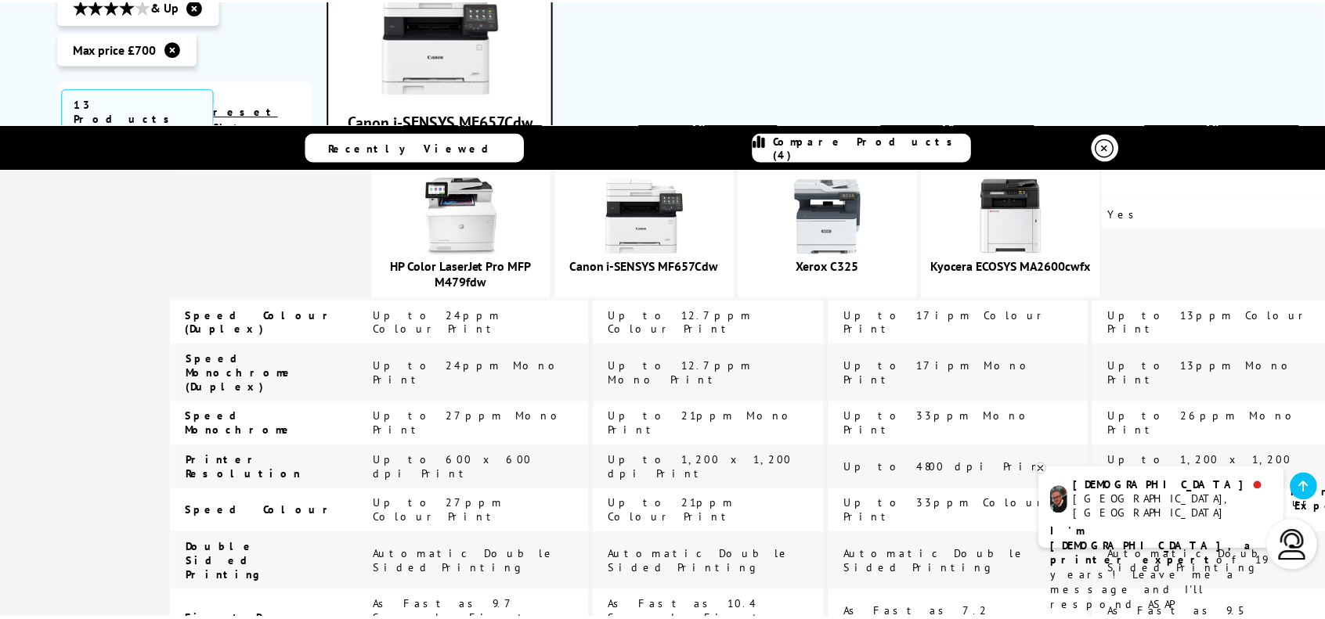
scroll to position [0, 0]
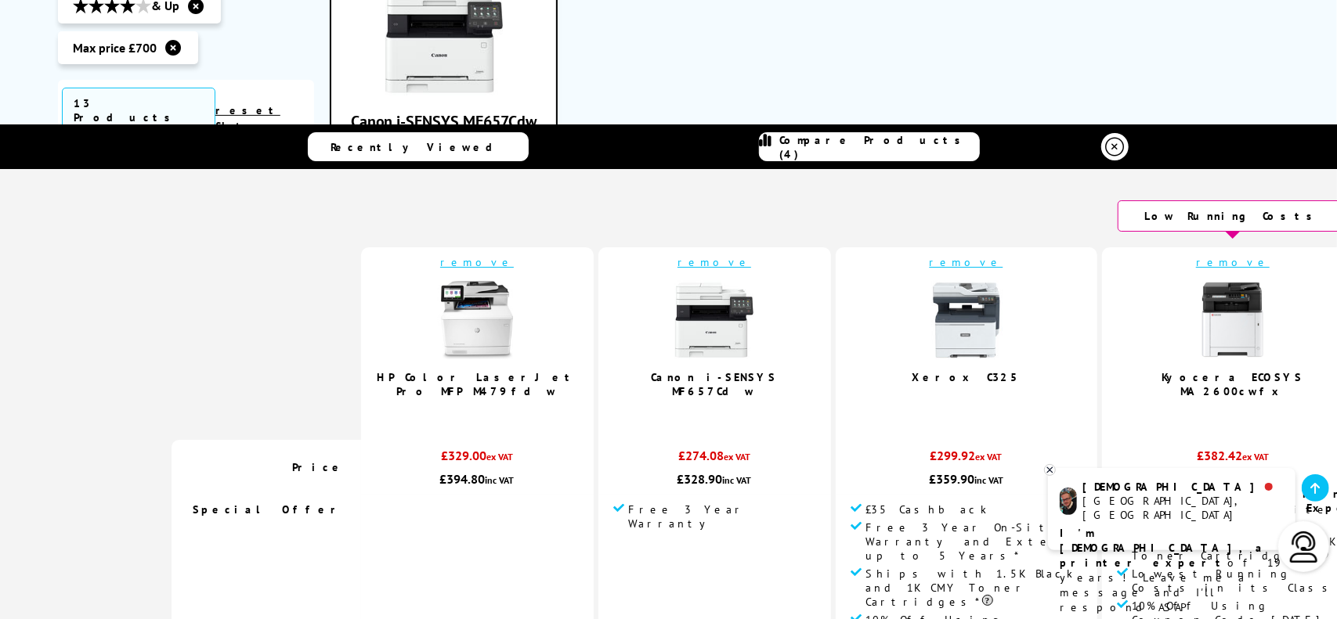
click at [1105, 146] on icon at bounding box center [1114, 147] width 19 height 19
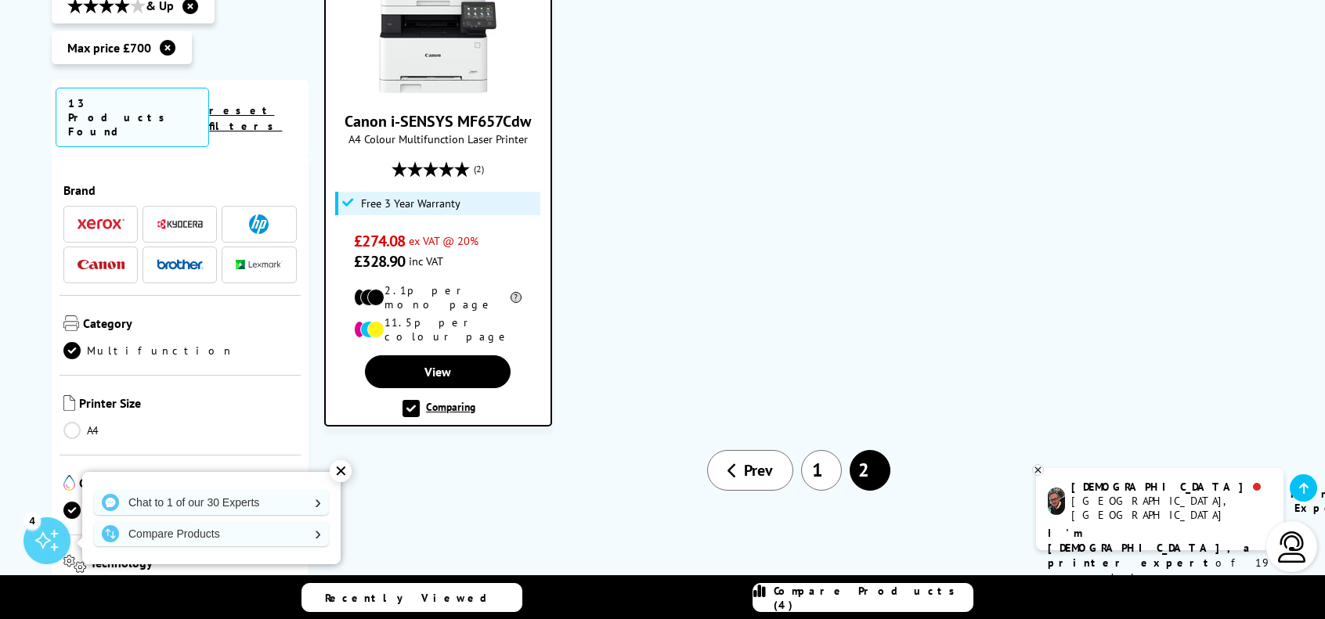
click at [814, 450] on link "1" at bounding box center [821, 470] width 41 height 41
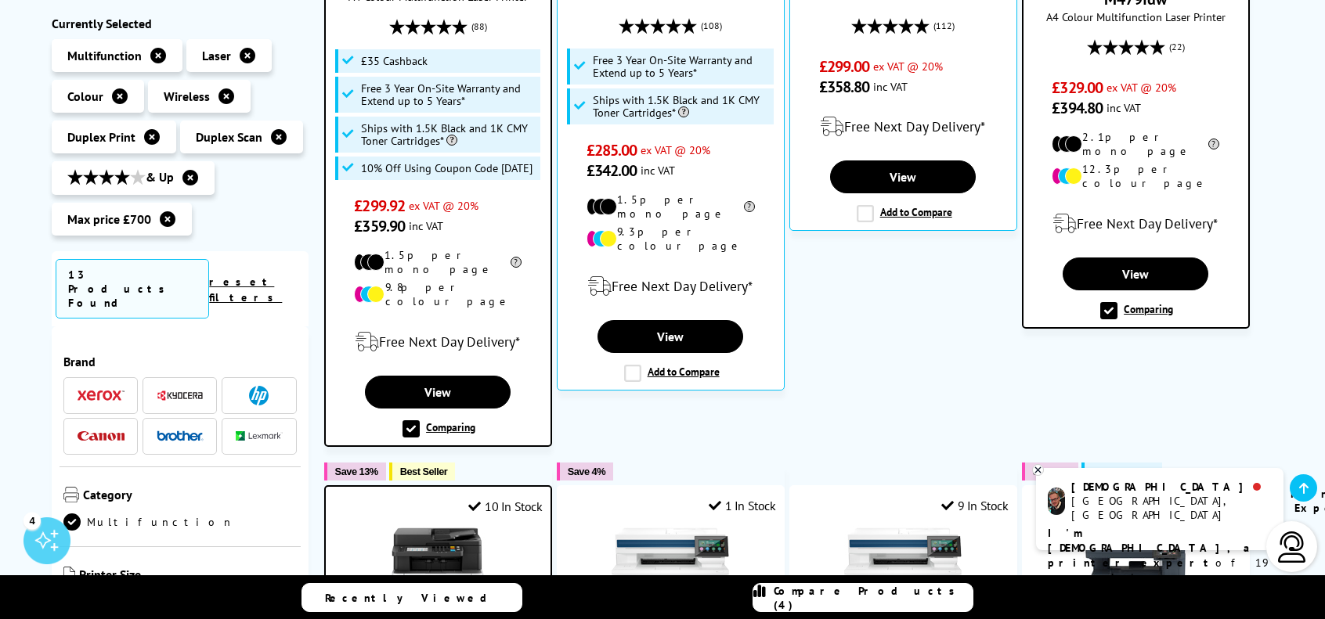
scroll to position [572, 0]
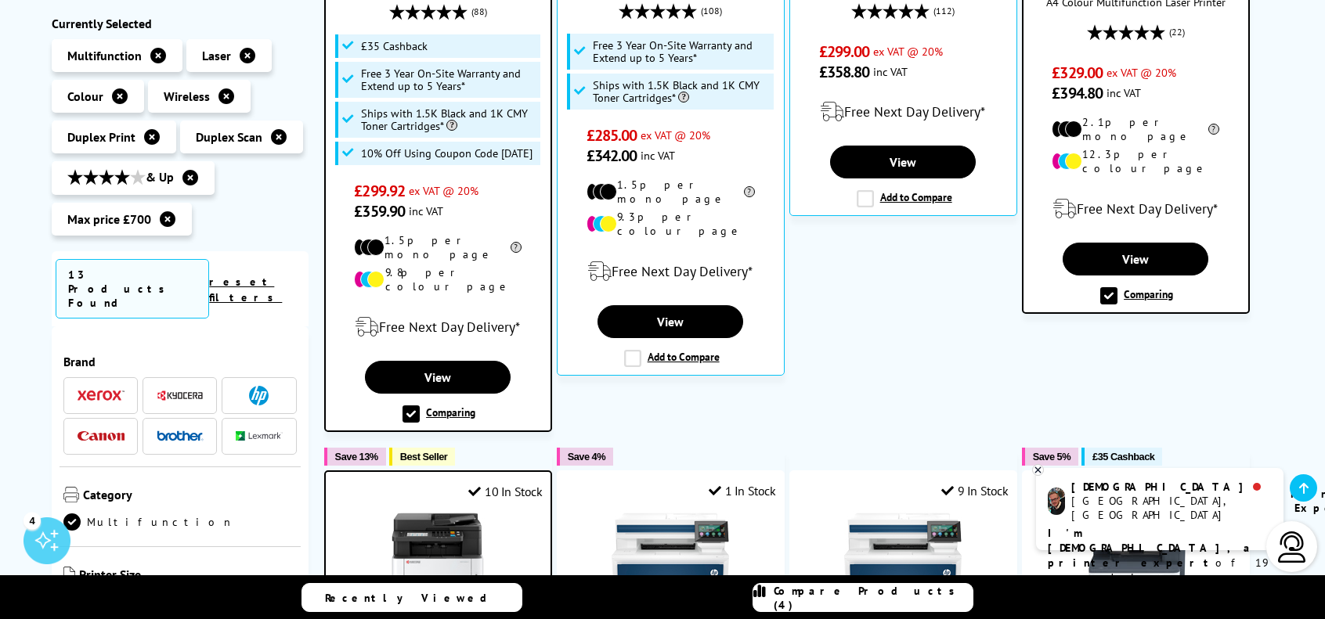
click at [1115, 287] on label "Comparing" at bounding box center [1136, 295] width 73 height 17
click at [0, 0] on input "Comparing" at bounding box center [0, 0] width 0 height 0
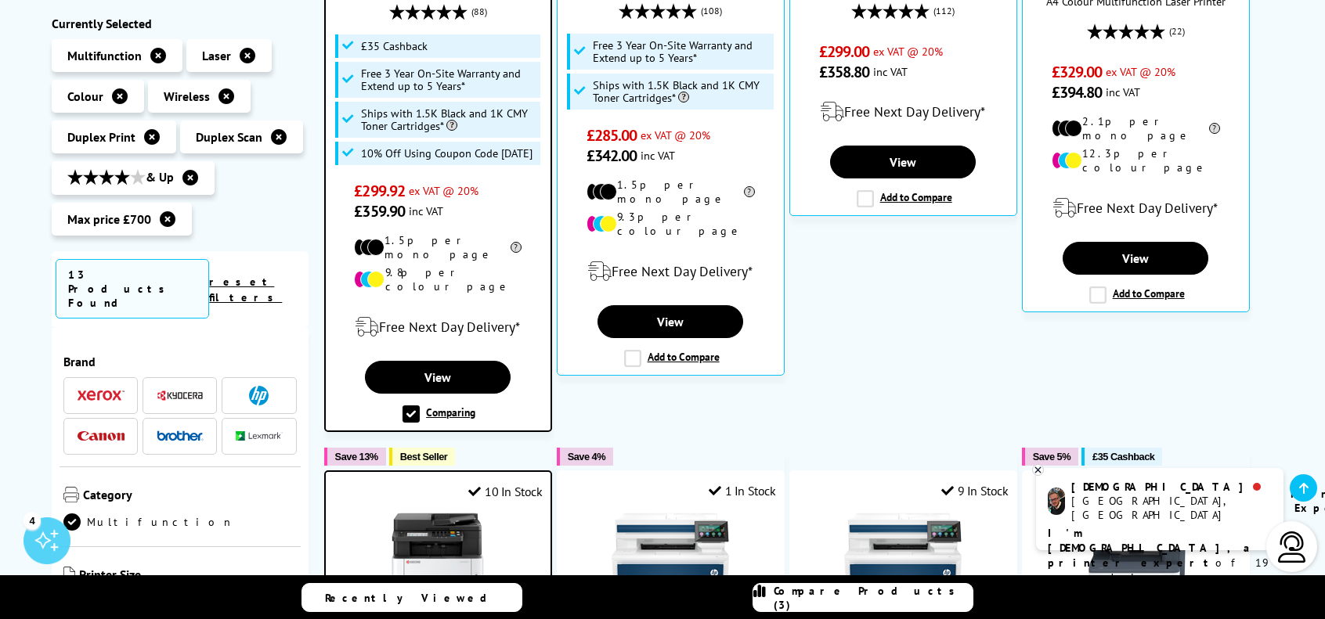
click at [413, 406] on label "Comparing" at bounding box center [438, 414] width 73 height 17
click at [0, 0] on input "Comparing" at bounding box center [0, 0] width 0 height 0
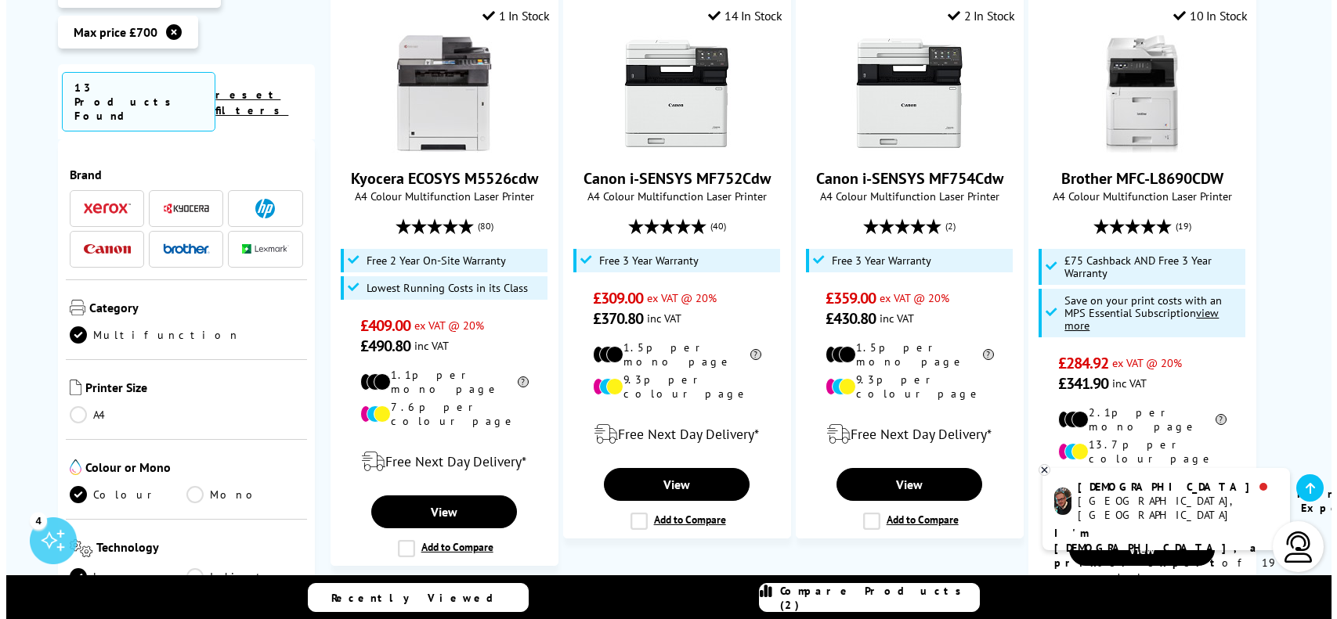
scroll to position [1791, 0]
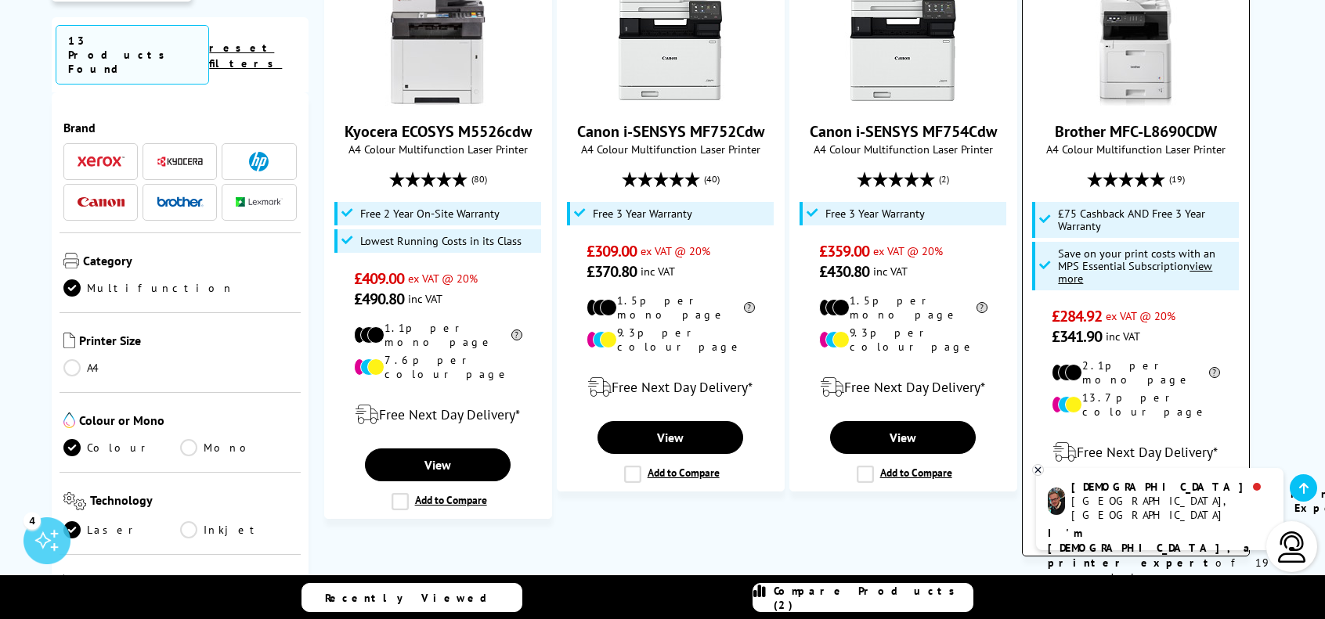
click at [1102, 531] on label "Add to Compare" at bounding box center [1137, 539] width 96 height 17
click at [0, 0] on input "Add to Compare" at bounding box center [0, 0] width 0 height 0
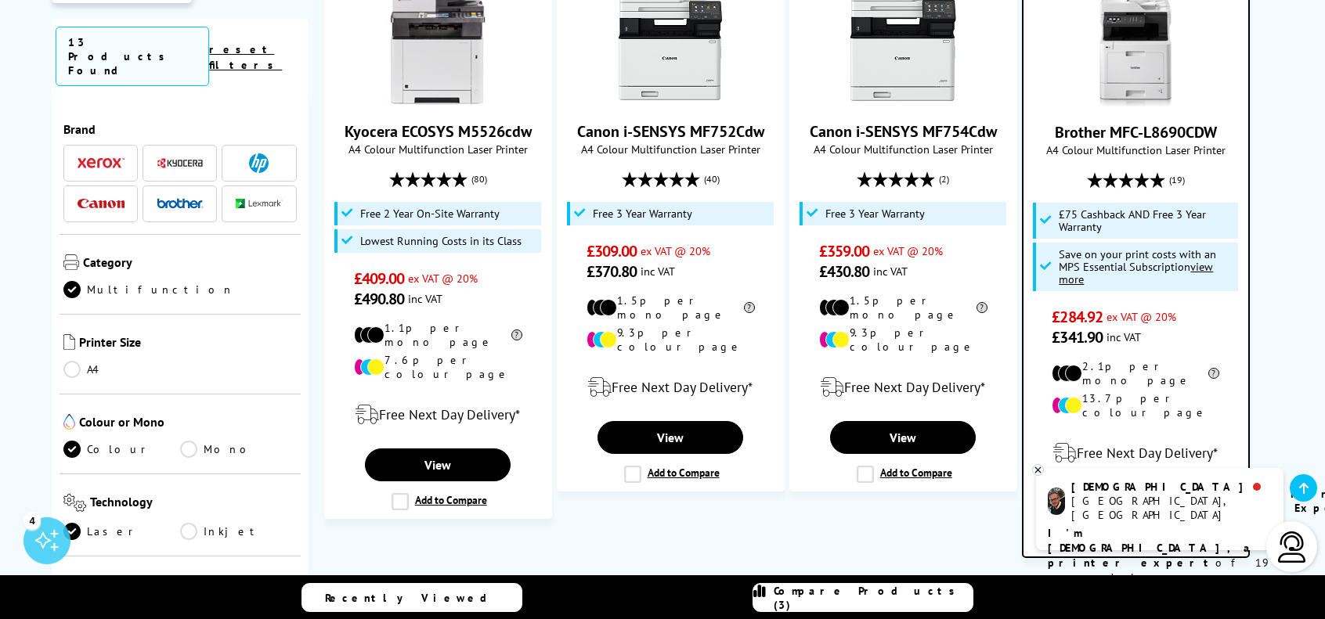
click at [864, 605] on span "Compare Products (3)" at bounding box center [873, 598] width 199 height 28
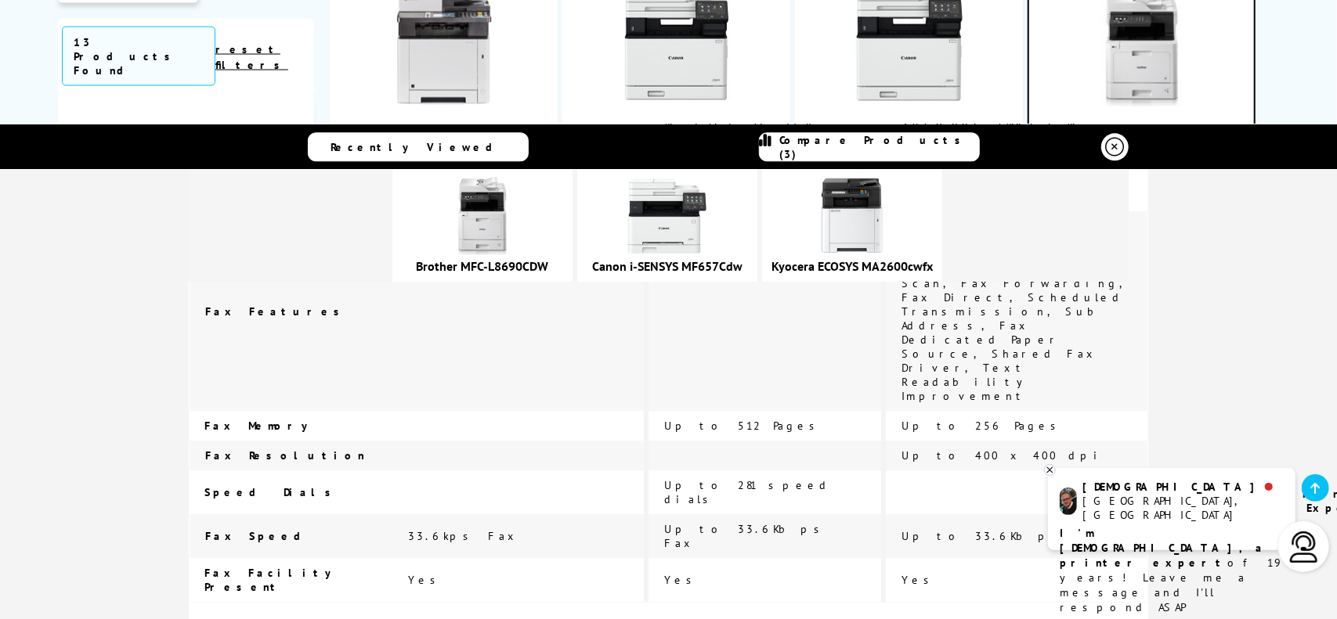
scroll to position [2790, 0]
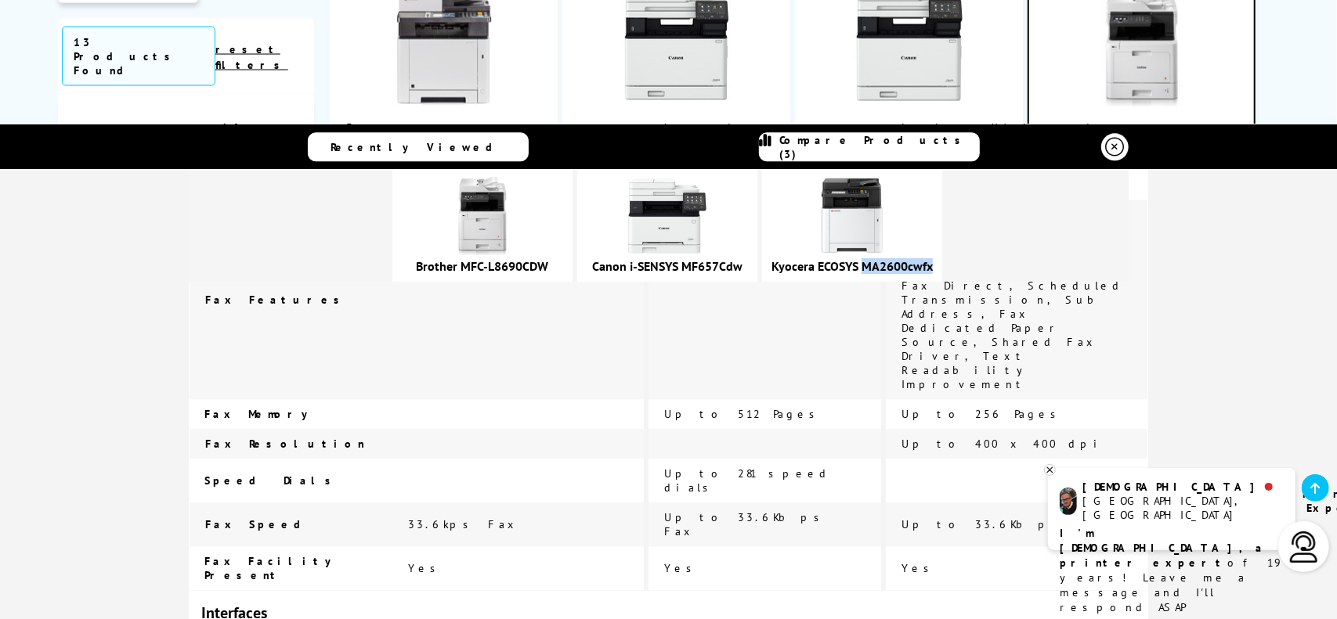
drag, startPoint x: 1054, startPoint y: 280, endPoint x: 963, endPoint y: 263, distance: 92.4
click at [963, 263] on div "Brother MFC-L8690CDW" at bounding box center [659, 225] width 940 height 113
copy link "MA2600cwfx"
